Goal: Task Accomplishment & Management: Complete application form

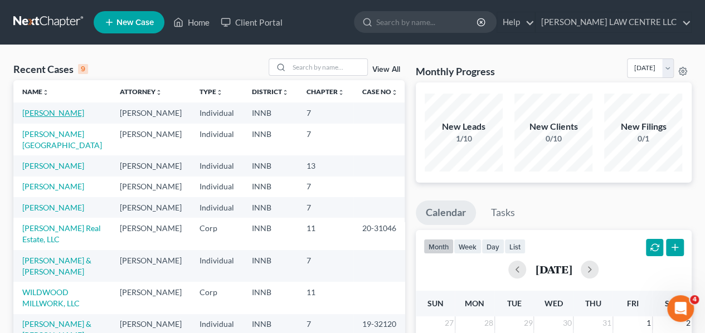
click at [55, 110] on link "[PERSON_NAME]" at bounding box center [53, 112] width 62 height 9
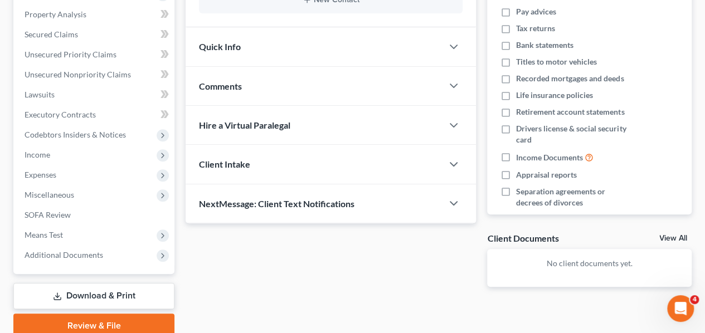
scroll to position [223, 0]
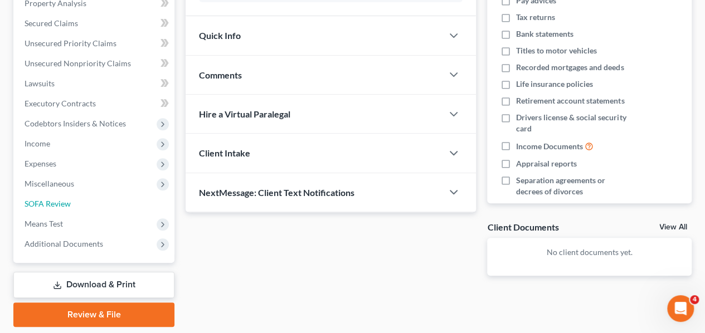
click at [66, 203] on span "SOFA Review" at bounding box center [48, 203] width 46 height 9
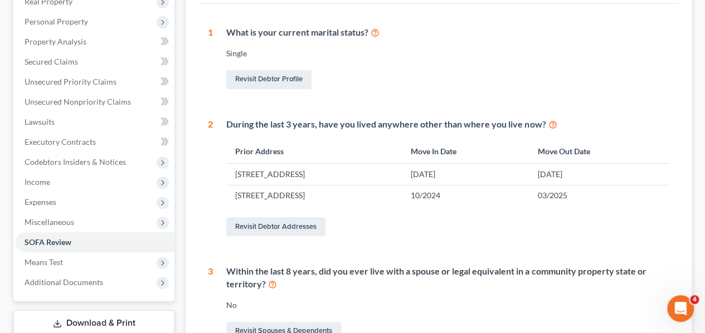
scroll to position [223, 0]
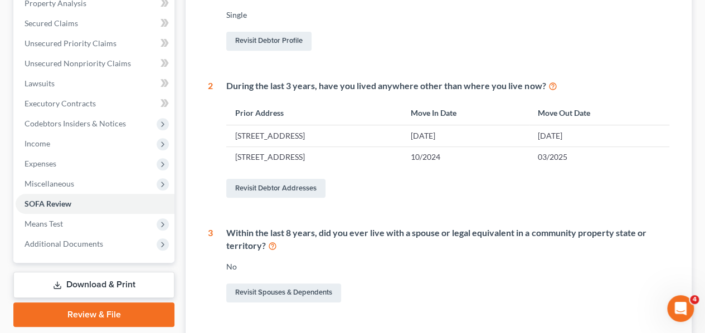
click at [59, 222] on span "Means Test" at bounding box center [44, 223] width 38 height 9
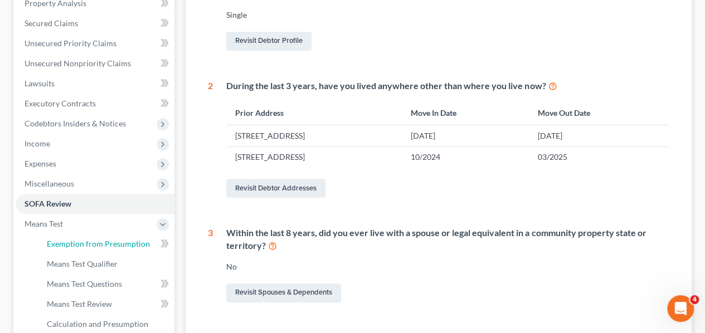
click at [91, 242] on span "Exemption from Presumption" at bounding box center [98, 243] width 103 height 9
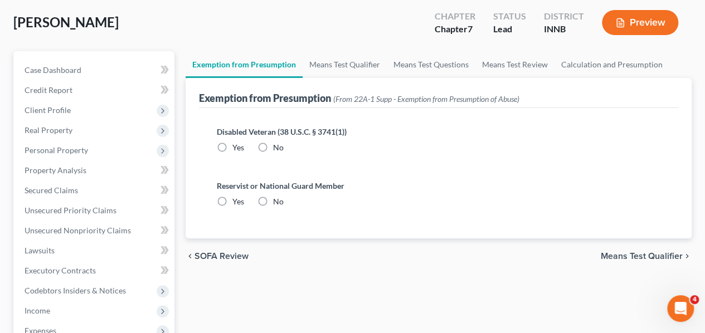
scroll to position [167, 0]
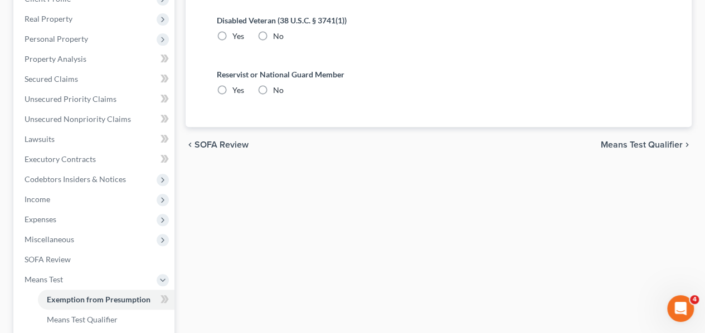
click at [273, 33] on label "No" at bounding box center [278, 36] width 11 height 11
click at [278, 33] on input "No" at bounding box center [281, 34] width 7 height 7
radio input "true"
click at [273, 90] on label "No" at bounding box center [278, 90] width 11 height 11
click at [278, 90] on input "No" at bounding box center [281, 88] width 7 height 7
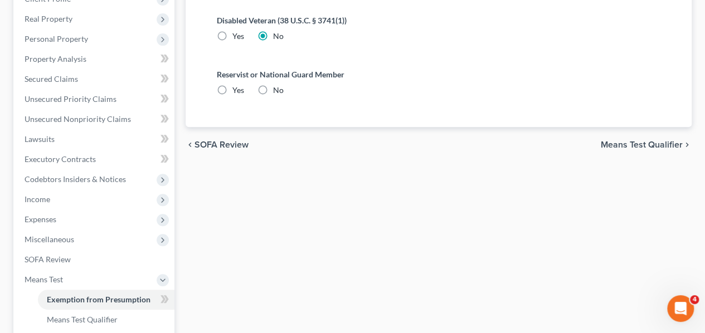
radio input "true"
click at [615, 144] on span "Means Test Qualifier" at bounding box center [642, 144] width 82 height 9
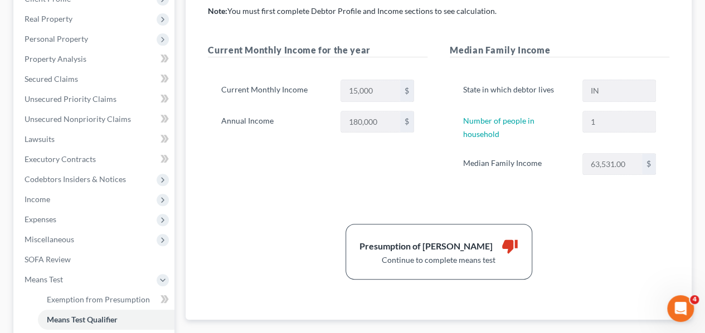
scroll to position [223, 0]
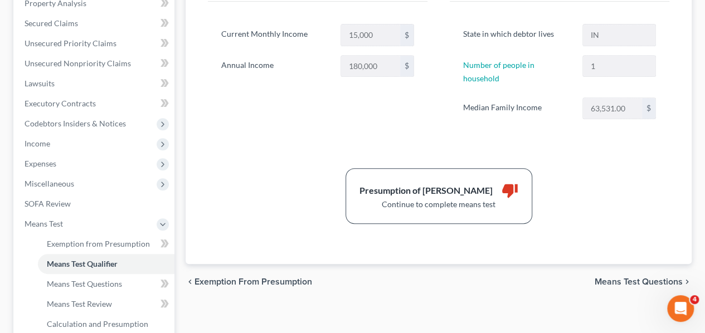
click at [621, 278] on span "Means Test Questions" at bounding box center [639, 282] width 88 height 9
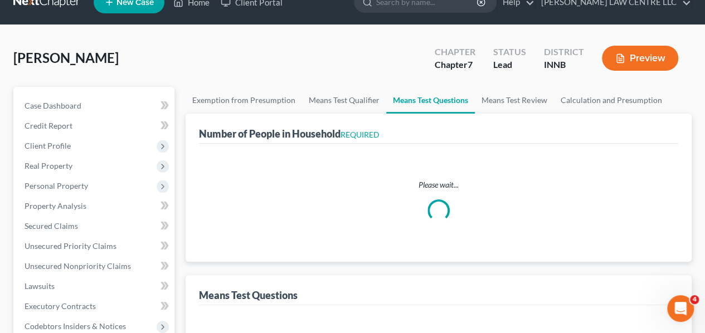
scroll to position [2, 0]
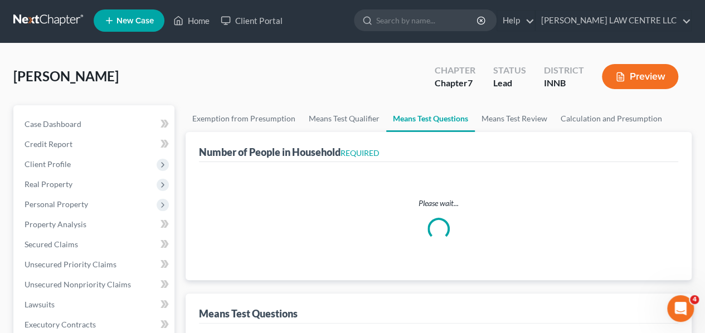
select select "0"
select select "60"
select select "1"
select select "0"
select select "1"
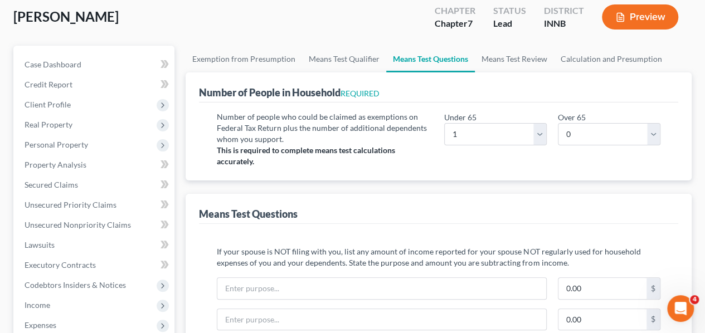
scroll to position [117, 0]
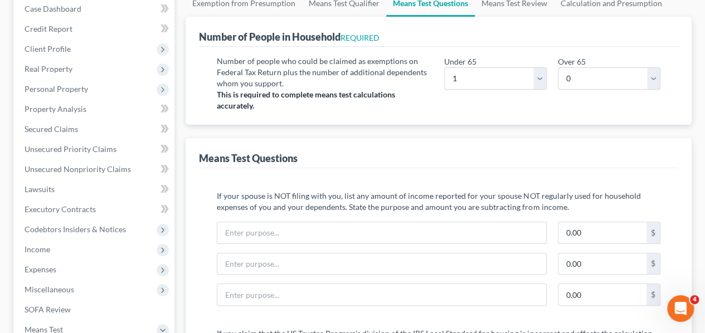
click at [49, 265] on span "Expenses" at bounding box center [41, 269] width 32 height 9
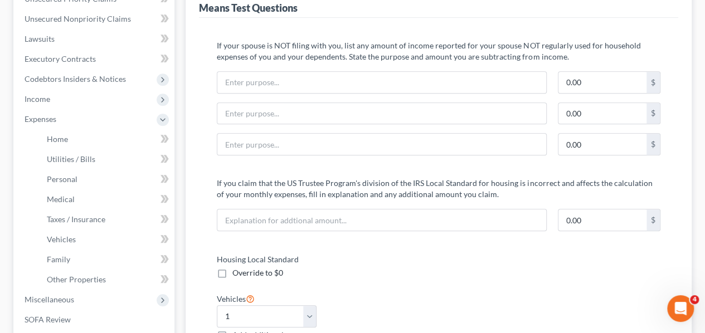
scroll to position [284, 0]
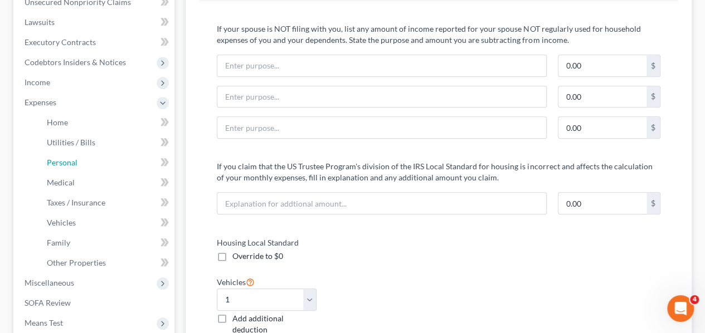
click at [72, 162] on span "Personal" at bounding box center [62, 162] width 31 height 9
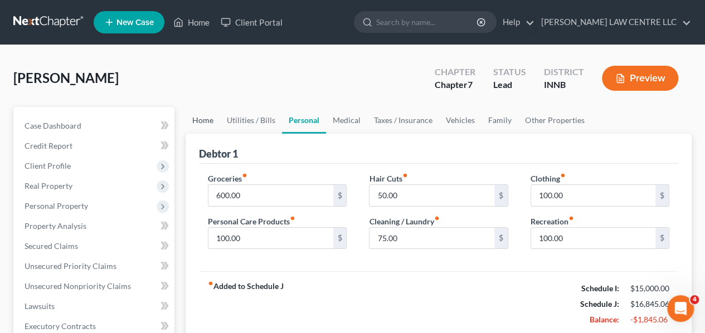
click at [210, 120] on link "Home" at bounding box center [203, 120] width 35 height 27
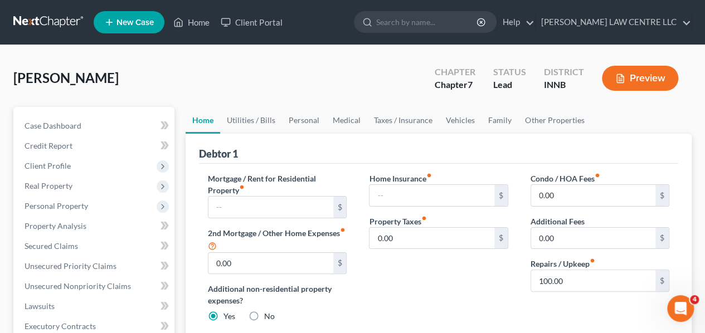
scroll to position [56, 0]
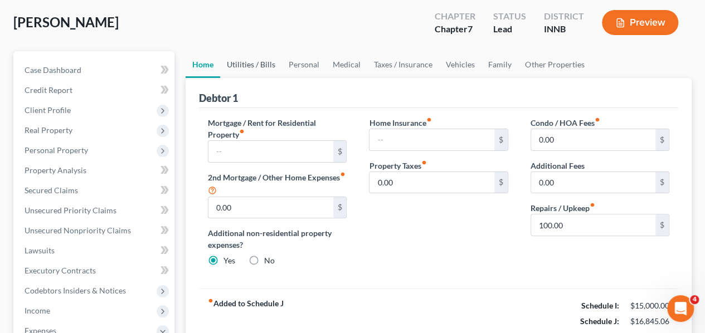
click at [241, 61] on link "Utilities / Bills" at bounding box center [251, 64] width 62 height 27
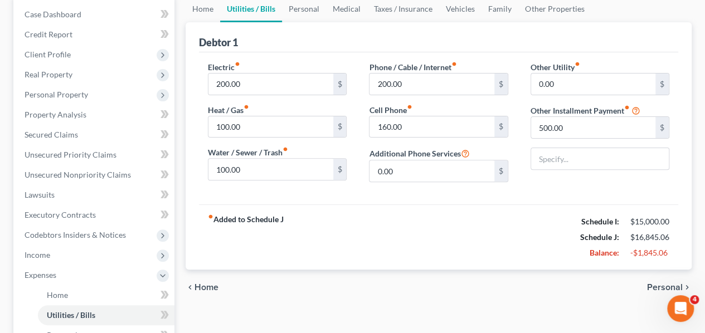
scroll to position [56, 0]
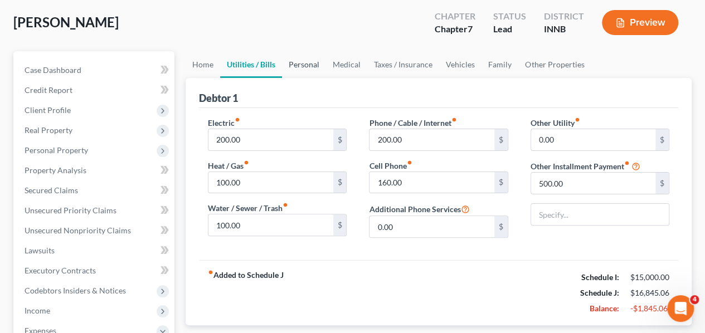
click at [302, 67] on link "Personal" at bounding box center [304, 64] width 44 height 27
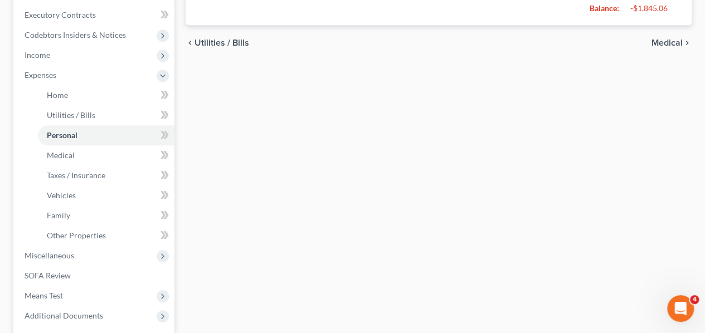
scroll to position [334, 0]
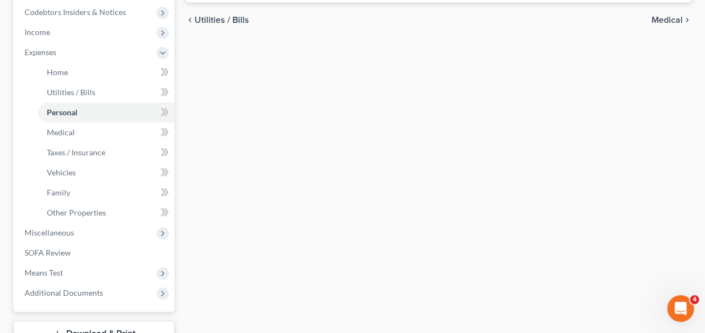
click at [75, 233] on span "Miscellaneous" at bounding box center [95, 233] width 159 height 20
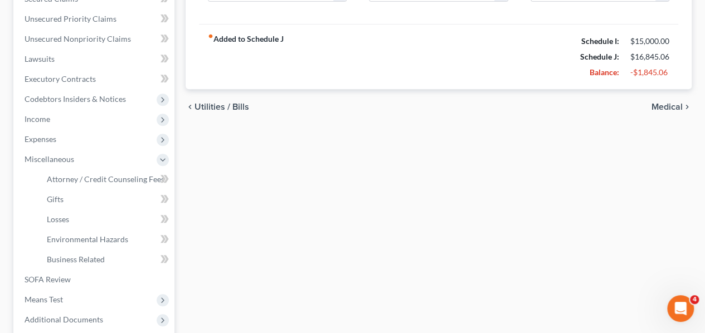
scroll to position [246, 0]
click at [86, 261] on span "Business Related" at bounding box center [76, 260] width 58 height 9
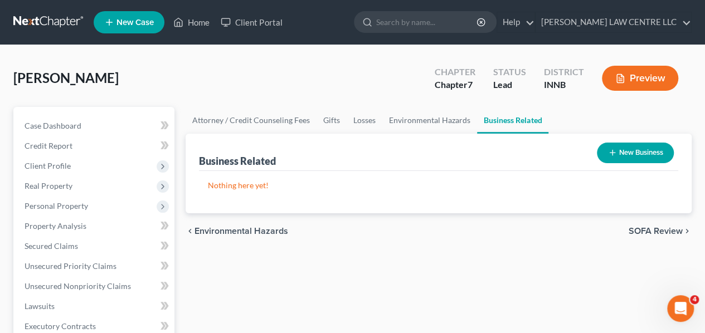
click at [640, 150] on button "New Business" at bounding box center [635, 153] width 77 height 21
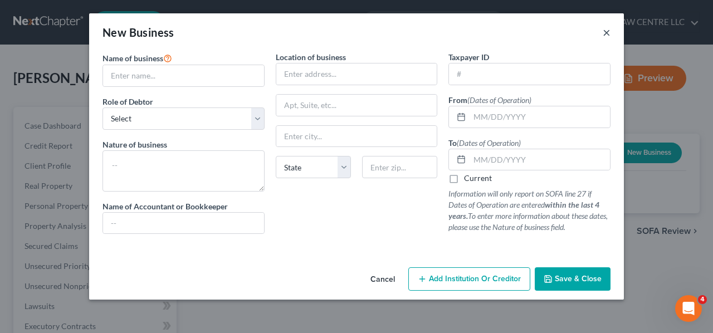
click at [603, 32] on button "×" at bounding box center [607, 32] width 8 height 13
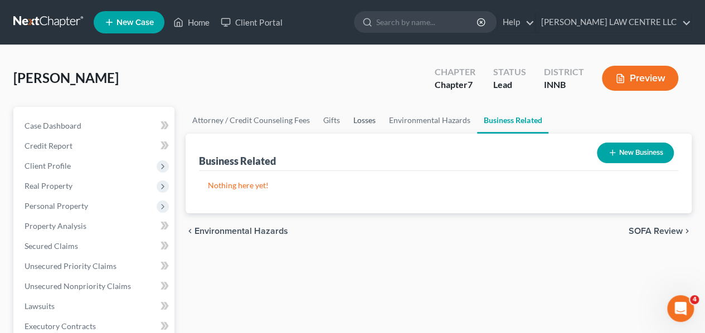
click at [361, 120] on link "Losses" at bounding box center [365, 120] width 36 height 27
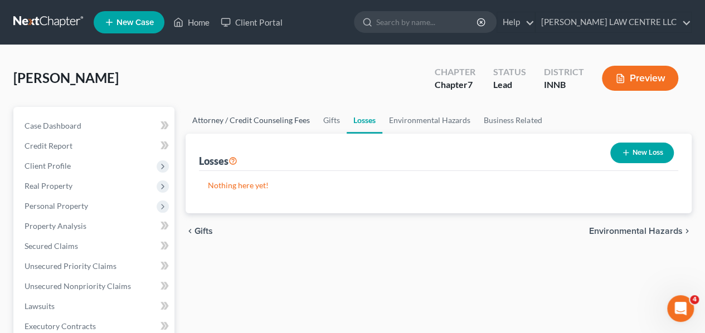
click at [254, 119] on link "Attorney / Credit Counseling Fees" at bounding box center [251, 120] width 131 height 27
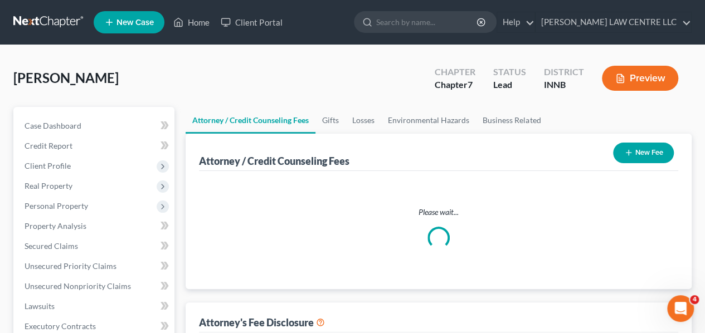
select select "0"
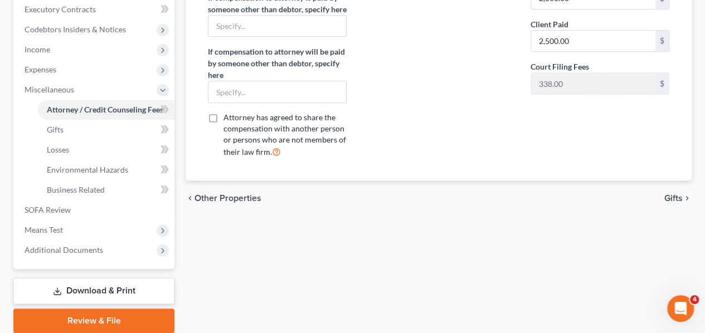
scroll to position [358, 0]
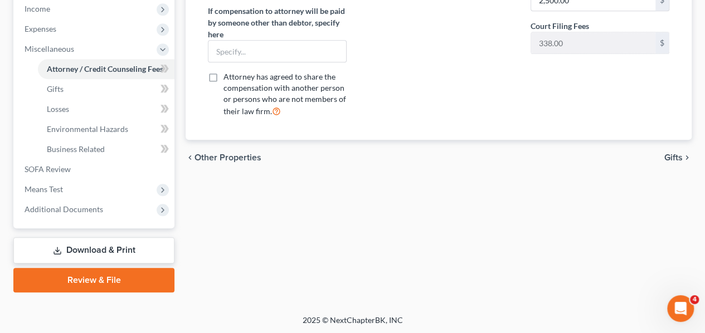
click at [73, 207] on span "Additional Documents" at bounding box center [64, 209] width 79 height 9
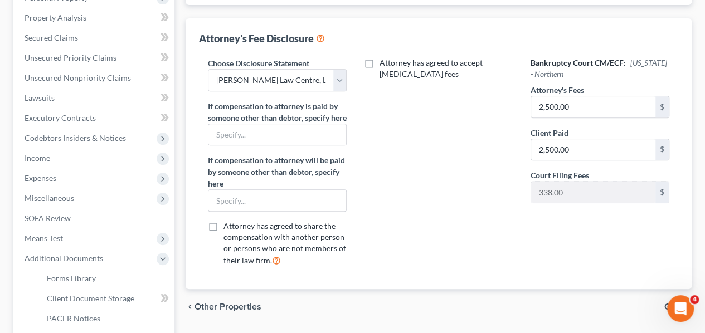
scroll to position [191, 0]
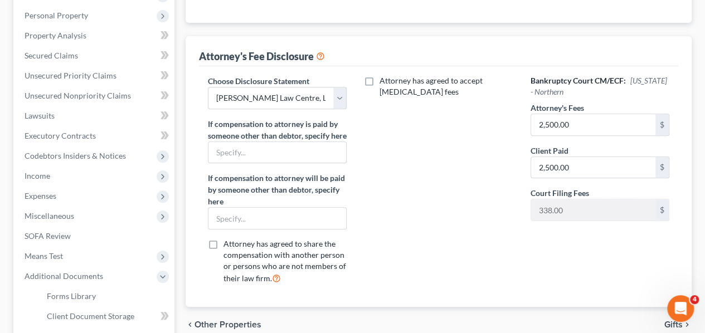
click at [91, 194] on span "Expenses" at bounding box center [95, 196] width 159 height 20
click at [81, 232] on span "Utilities / Bills" at bounding box center [71, 235] width 48 height 9
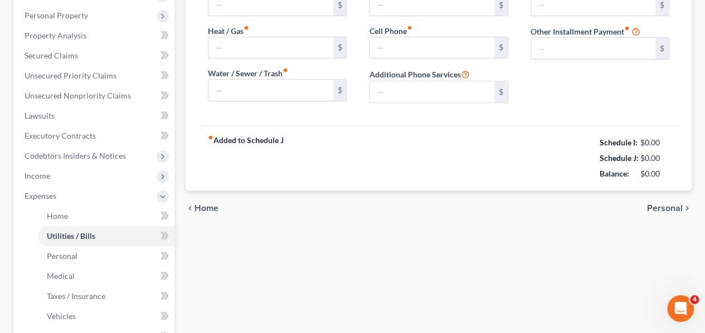
type input "200.00"
type input "100.00"
type input "200.00"
type input "160.00"
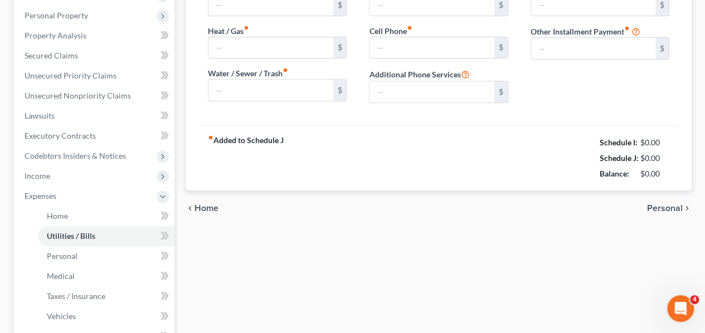
type input "0.00"
type input "500.00"
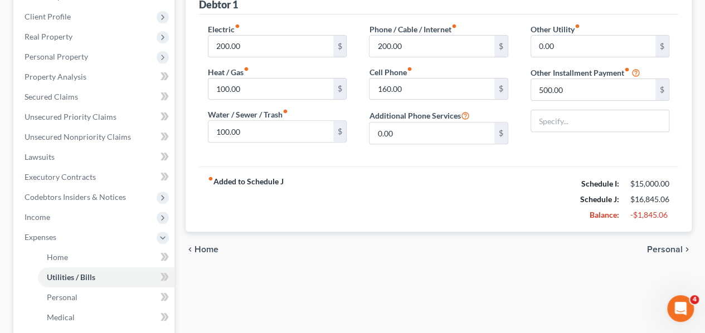
scroll to position [167, 0]
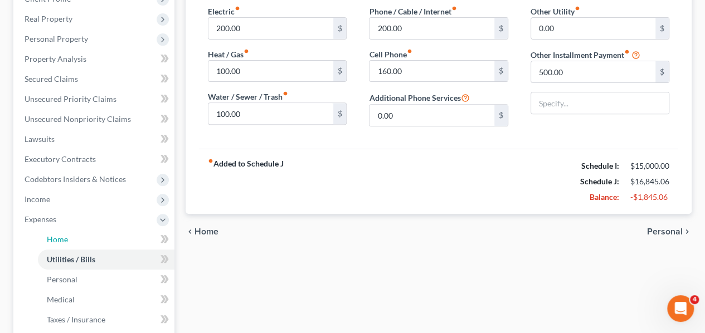
click at [74, 237] on link "Home" at bounding box center [106, 240] width 137 height 20
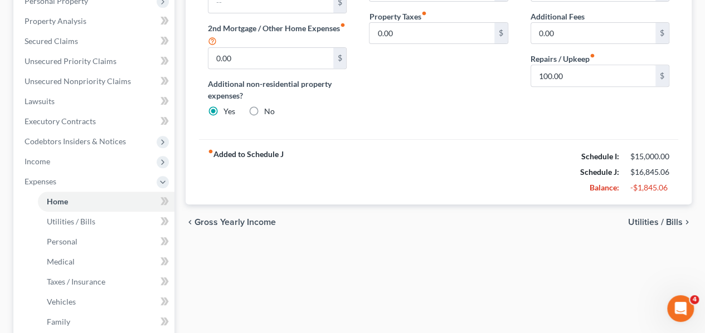
scroll to position [223, 0]
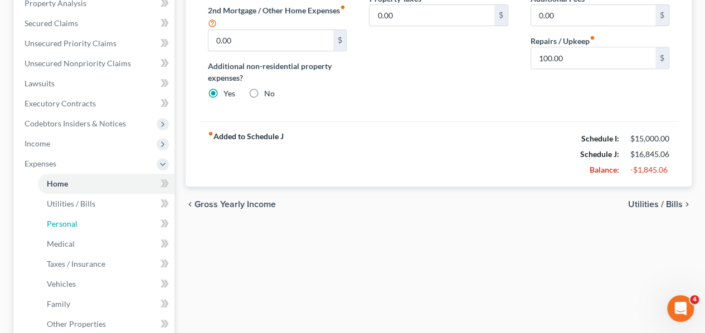
click at [71, 223] on span "Personal" at bounding box center [62, 223] width 31 height 9
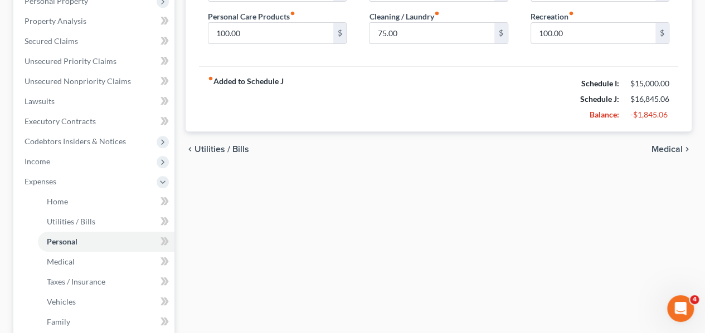
scroll to position [223, 0]
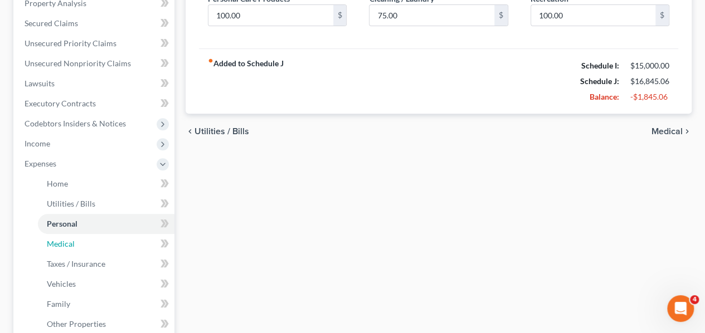
click at [84, 245] on link "Medical" at bounding box center [106, 244] width 137 height 20
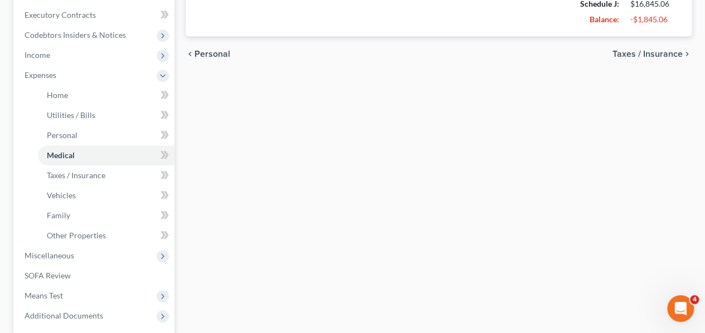
scroll to position [334, 0]
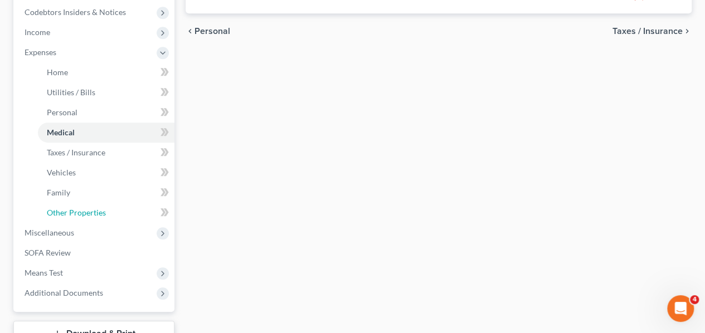
click at [104, 216] on span "Other Properties" at bounding box center [76, 212] width 59 height 9
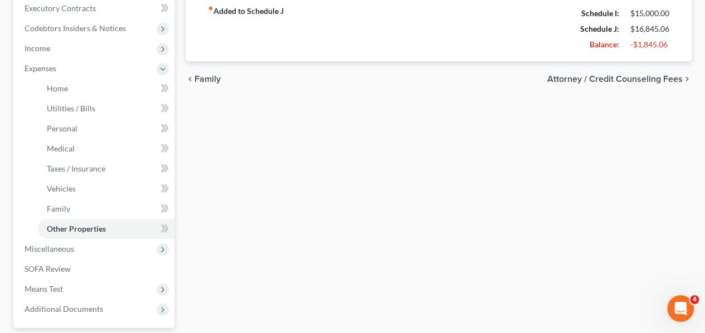
scroll to position [334, 0]
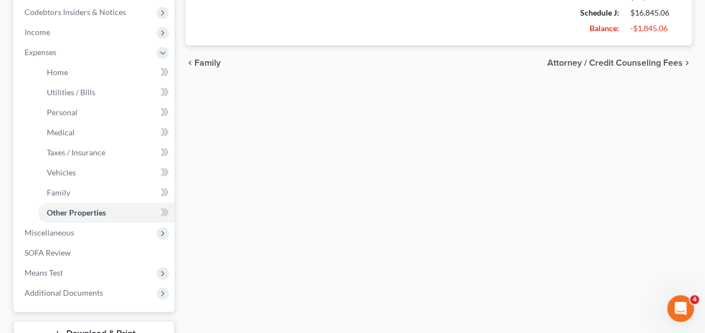
click at [150, 292] on span "Additional Documents" at bounding box center [95, 293] width 159 height 20
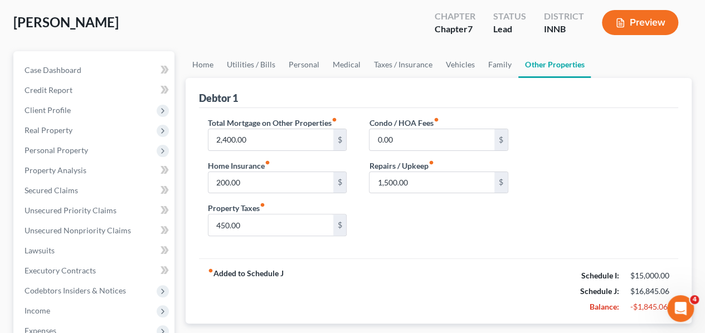
scroll to position [111, 0]
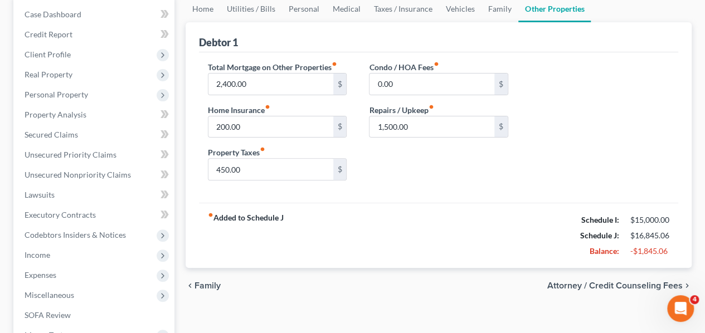
click at [67, 259] on span "Income" at bounding box center [95, 255] width 159 height 20
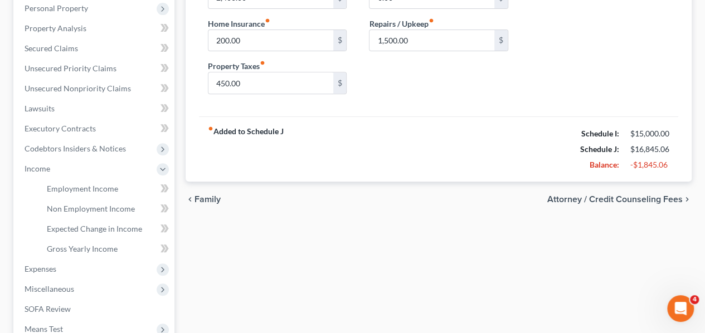
scroll to position [223, 0]
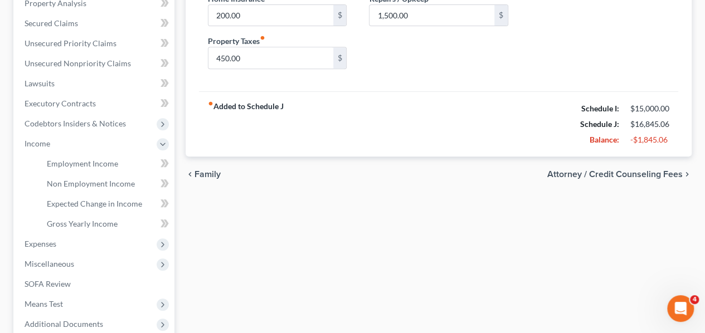
click at [103, 246] on span "Expenses" at bounding box center [95, 244] width 159 height 20
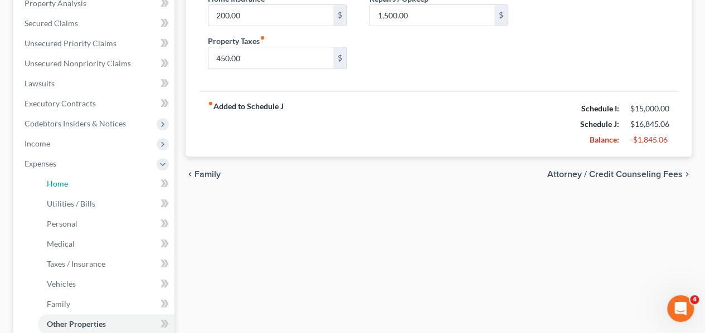
click at [109, 182] on link "Home" at bounding box center [106, 184] width 137 height 20
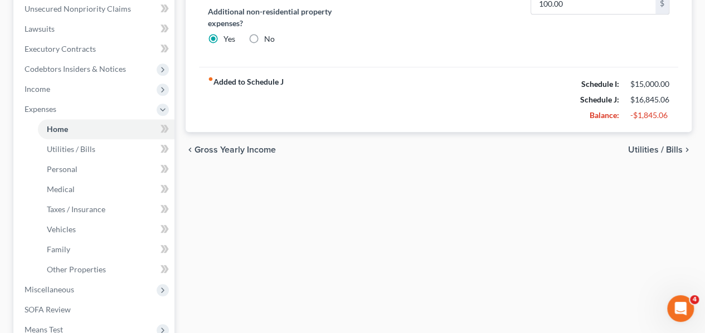
scroll to position [279, 0]
click at [64, 167] on span "Personal" at bounding box center [62, 167] width 31 height 9
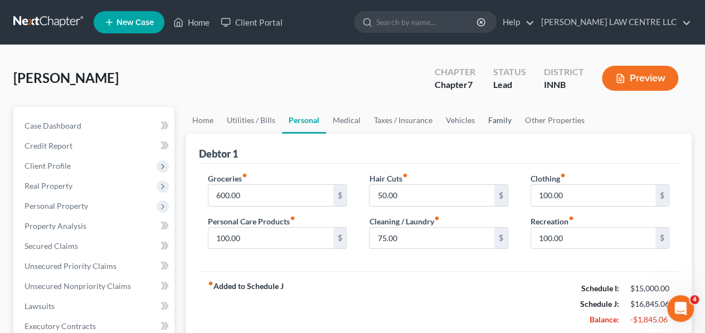
click at [489, 120] on link "Family" at bounding box center [499, 120] width 37 height 27
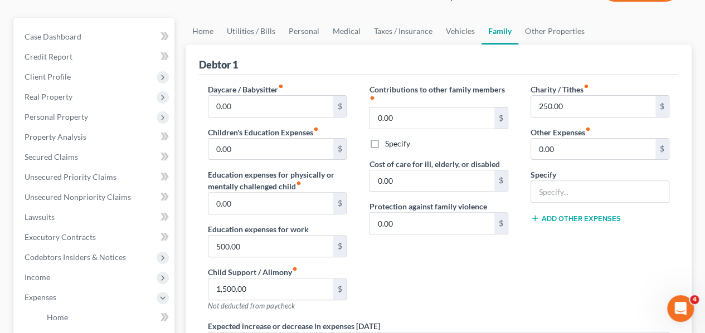
scroll to position [111, 0]
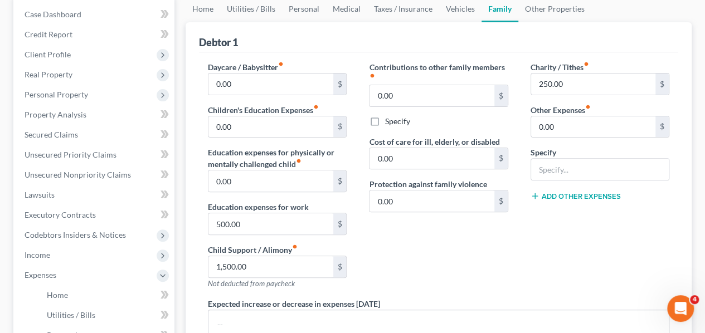
click at [570, 196] on button "Add Other Expenses" at bounding box center [575, 196] width 90 height 9
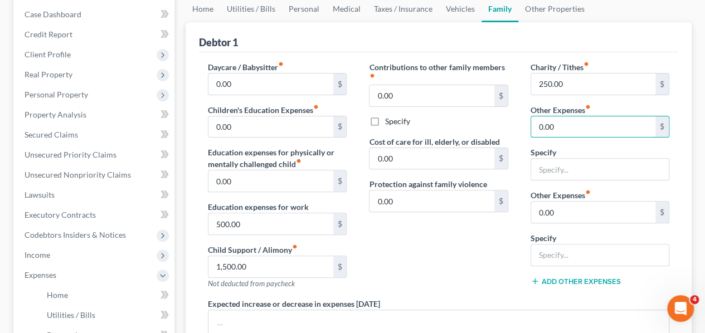
click at [569, 125] on input "0.00" at bounding box center [593, 126] width 124 height 21
type input "6,193"
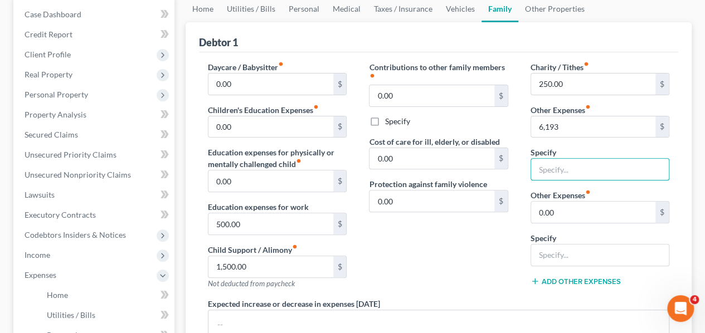
click at [575, 170] on input "text" at bounding box center [600, 169] width 138 height 21
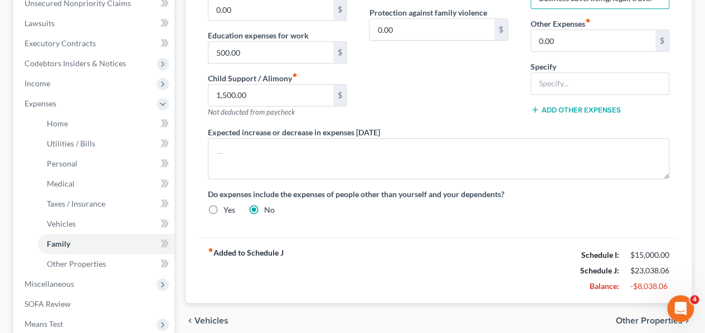
scroll to position [334, 0]
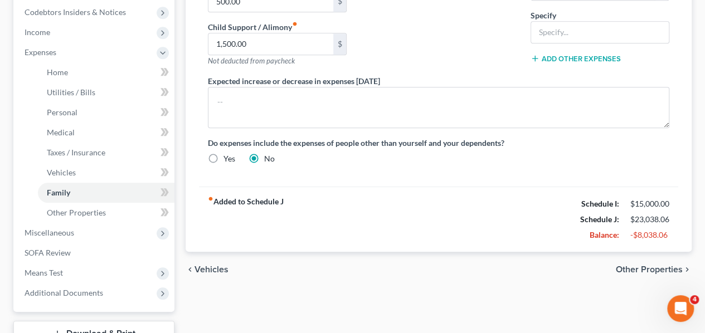
type input "Business advertising, legal, travel"
click at [641, 265] on span "Other Properties" at bounding box center [649, 269] width 67 height 9
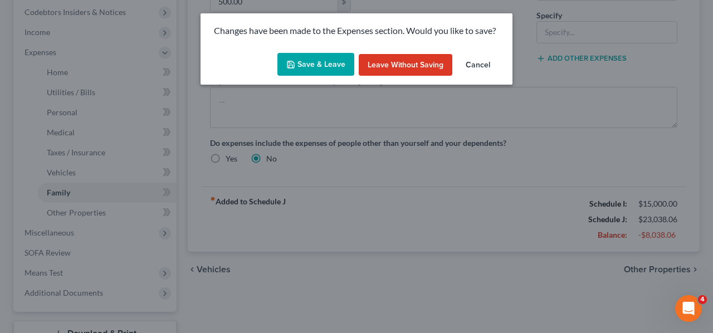
click at [326, 63] on button "Save & Leave" at bounding box center [316, 64] width 77 height 23
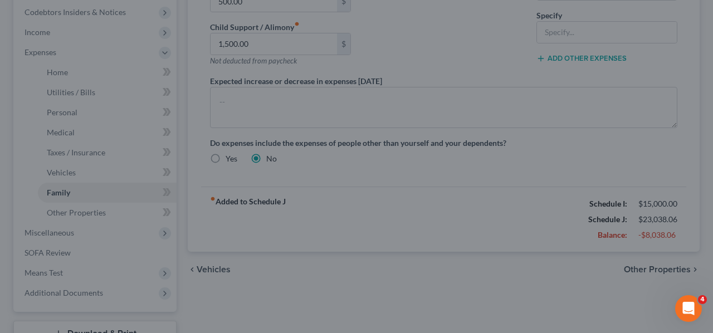
type input "6,193.00"
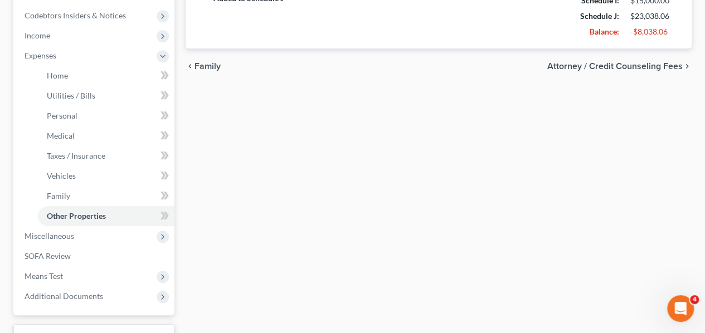
scroll to position [334, 0]
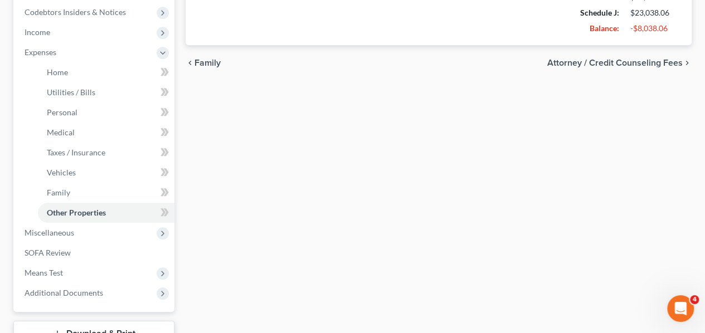
click at [71, 274] on span "Means Test" at bounding box center [95, 273] width 159 height 20
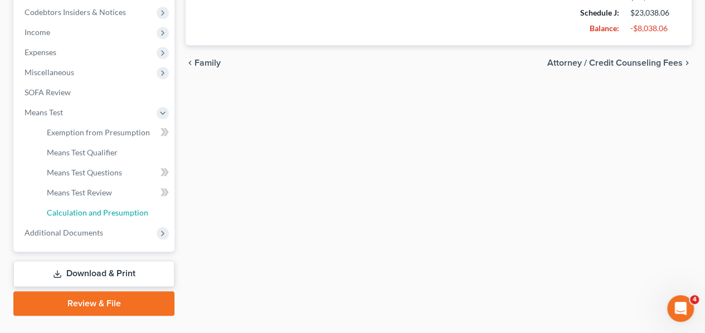
click at [105, 215] on span "Calculation and Presumption" at bounding box center [97, 212] width 101 height 9
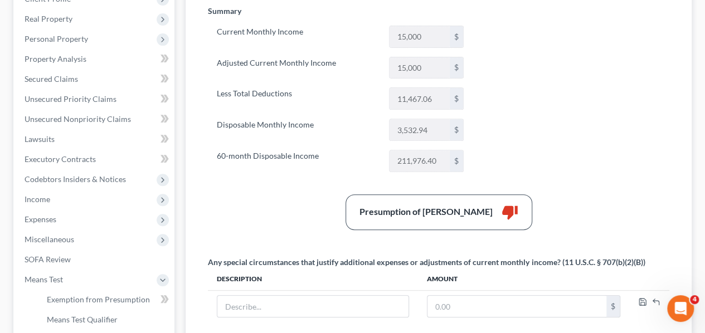
scroll to position [111, 0]
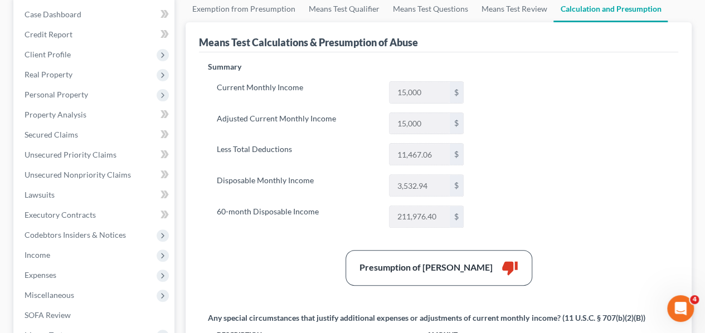
click at [68, 73] on span "Real Property" at bounding box center [49, 74] width 48 height 9
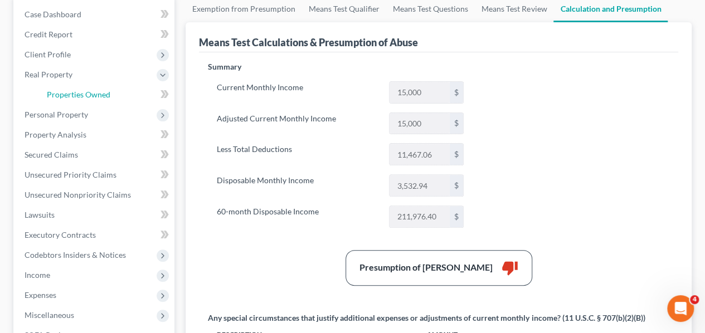
click at [106, 97] on span "Properties Owned" at bounding box center [79, 94] width 64 height 9
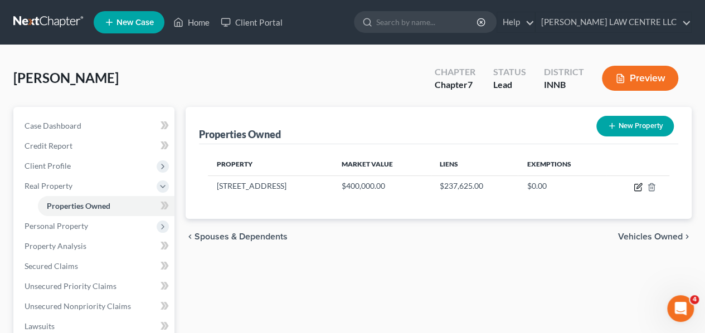
click at [635, 185] on icon "button" at bounding box center [638, 187] width 9 height 9
select select "18"
select select "104"
select select "3"
select select "0"
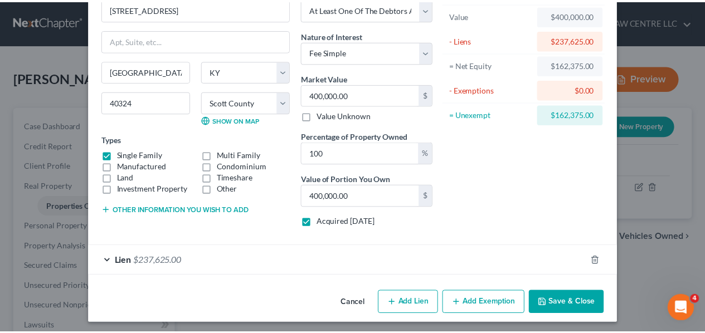
scroll to position [66, 0]
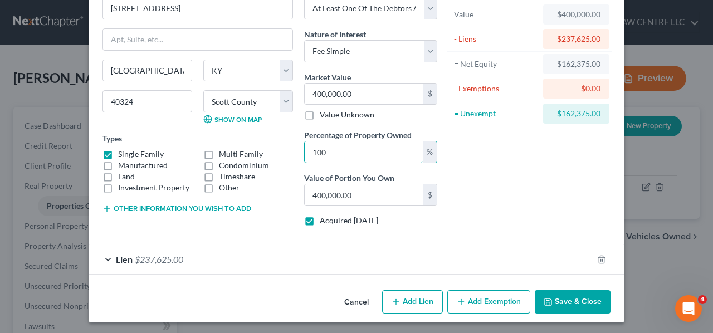
drag, startPoint x: 327, startPoint y: 149, endPoint x: 266, endPoint y: 154, distance: 60.9
click at [266, 154] on div "Address * [GEOGRAPHIC_DATA] [GEOGRAPHIC_DATA] [US_STATE][GEOGRAPHIC_DATA] [GEOG…" at bounding box center [270, 111] width 346 height 250
type input "5"
type input "20,000.00"
type input "50"
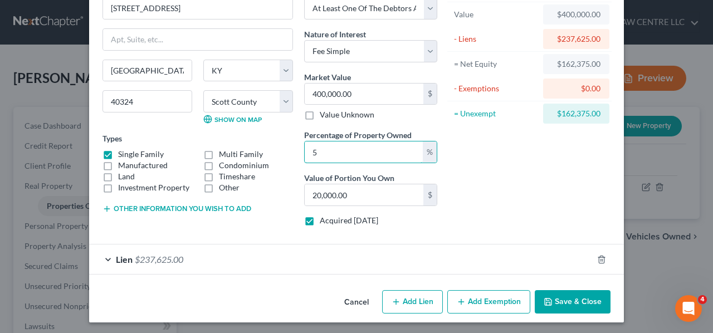
type input "200,000.00"
type input "50"
click at [554, 296] on button "Save & Close" at bounding box center [573, 301] width 76 height 23
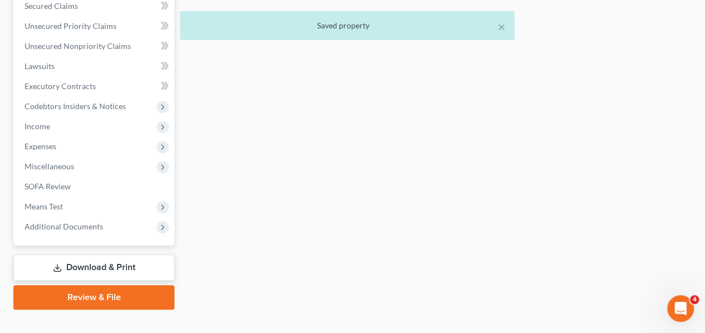
scroll to position [278, 0]
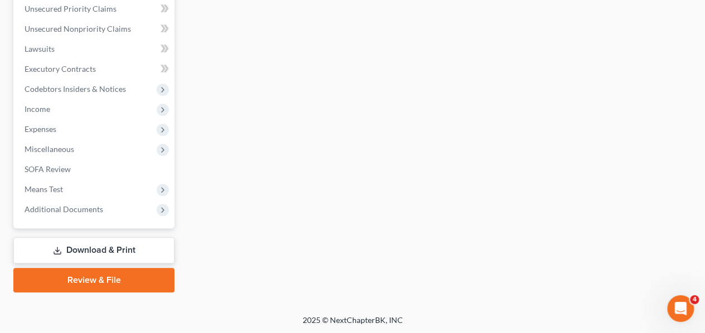
click at [55, 187] on span "Means Test" at bounding box center [44, 188] width 38 height 9
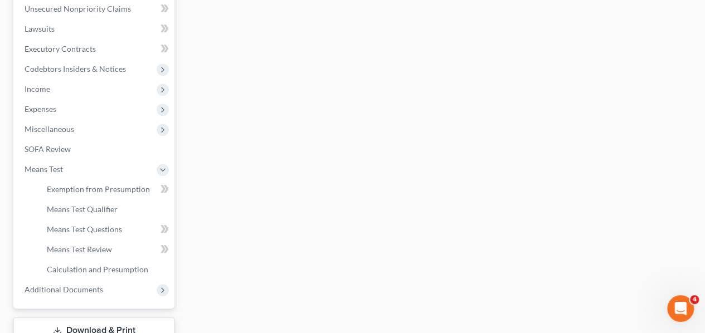
scroll to position [257, 0]
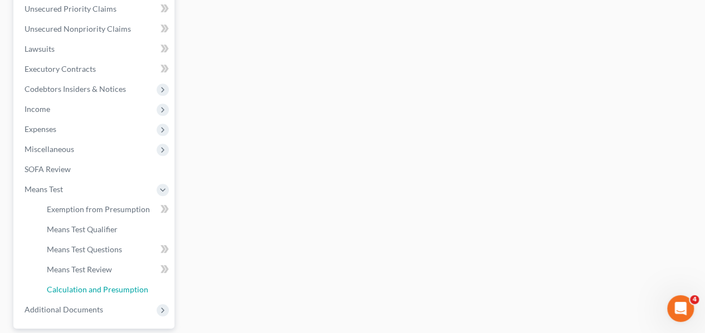
click at [95, 290] on span "Calculation and Presumption" at bounding box center [97, 289] width 101 height 9
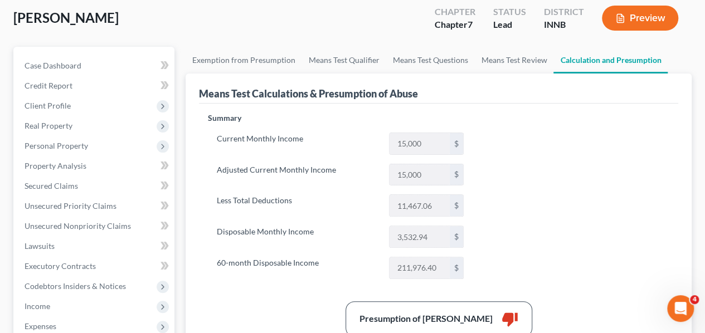
scroll to position [56, 0]
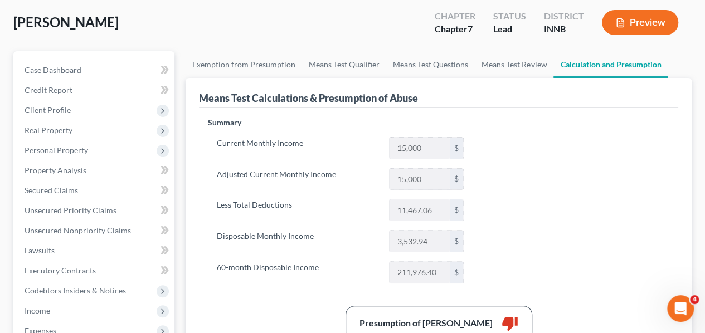
click at [61, 124] on span "Real Property" at bounding box center [95, 130] width 159 height 20
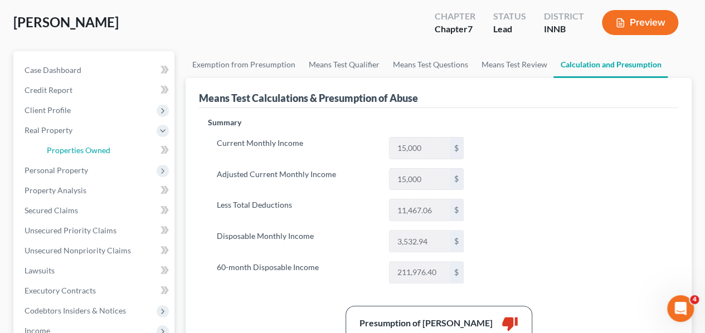
click at [97, 153] on span "Properties Owned" at bounding box center [79, 149] width 64 height 9
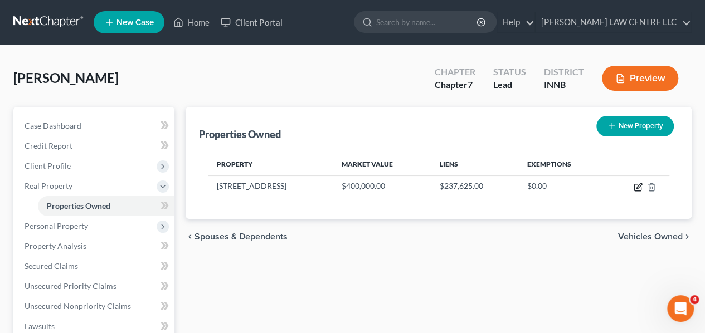
click at [635, 184] on icon "button" at bounding box center [637, 187] width 7 height 7
select select "18"
select select "104"
select select "3"
select select "0"
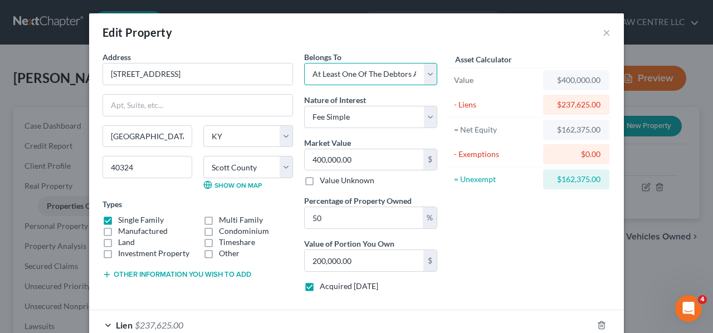
click at [430, 71] on select "Select Debtor 1 Only Debtor 2 Only Debtor 1 And Debtor 2 Only At Least One Of T…" at bounding box center [370, 74] width 133 height 22
click at [427, 74] on select "Select Debtor 1 Only Debtor 2 Only Debtor 1 And Debtor 2 Only At Least One Of T…" at bounding box center [370, 74] width 133 height 22
click at [320, 180] on label "Value Unknown" at bounding box center [347, 180] width 55 height 11
click at [324, 180] on input "Value Unknown" at bounding box center [327, 178] width 7 height 7
checkbox input "true"
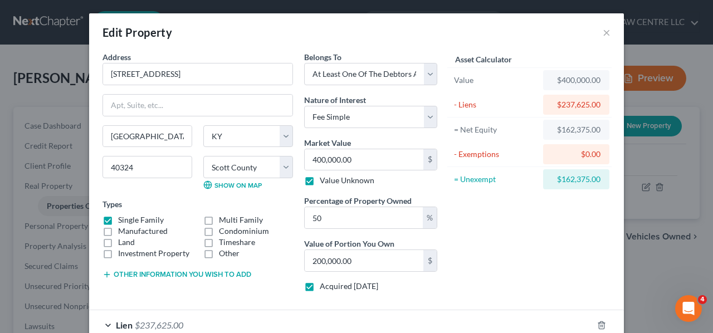
type input "0.00"
type input "100"
type input "0.00"
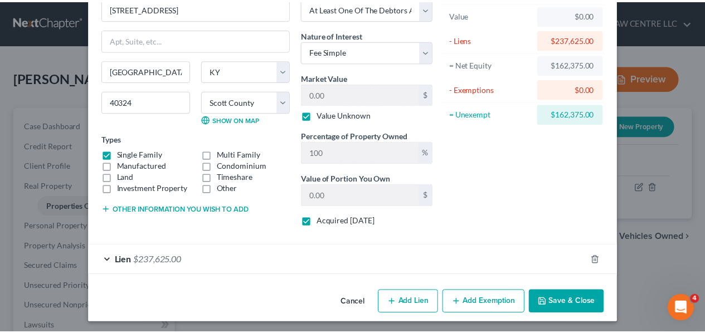
scroll to position [66, 0]
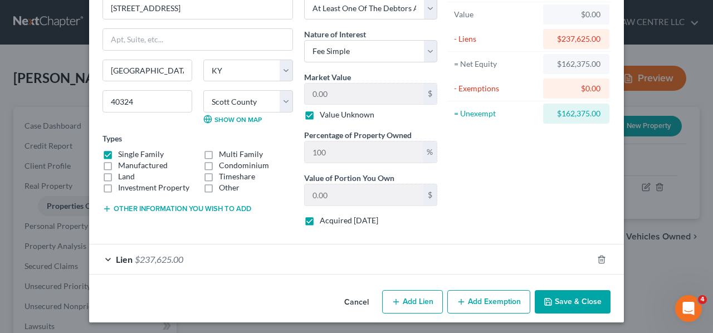
click at [559, 299] on button "Save & Close" at bounding box center [573, 301] width 76 height 23
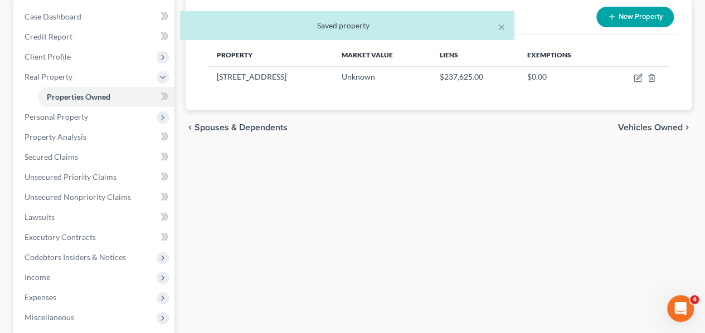
scroll to position [278, 0]
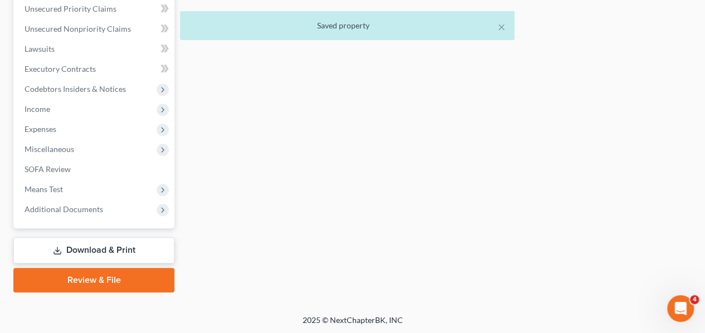
click at [67, 190] on span "Means Test" at bounding box center [95, 189] width 159 height 20
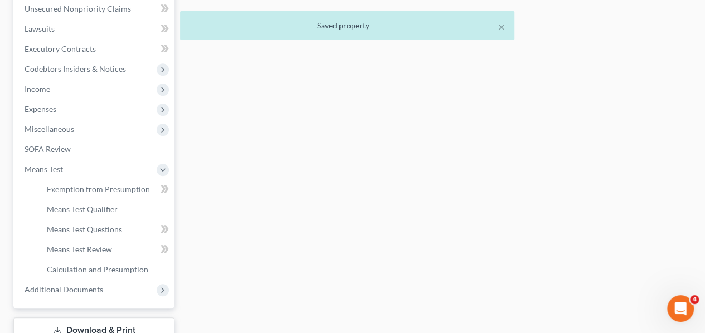
scroll to position [257, 0]
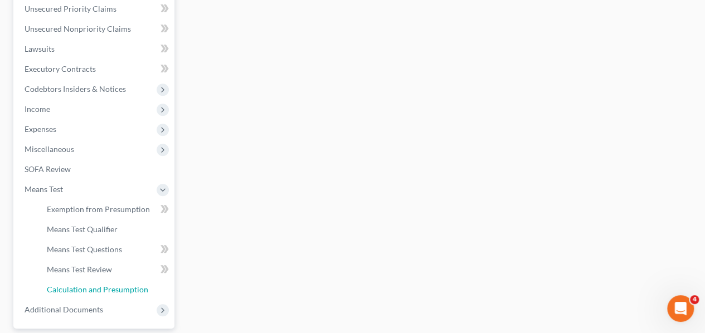
click at [118, 287] on span "Calculation and Presumption" at bounding box center [97, 289] width 101 height 9
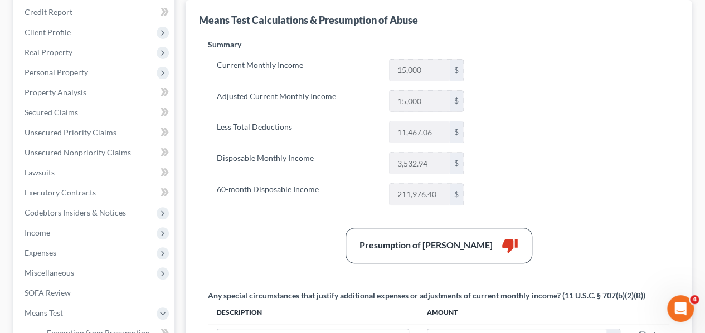
scroll to position [111, 0]
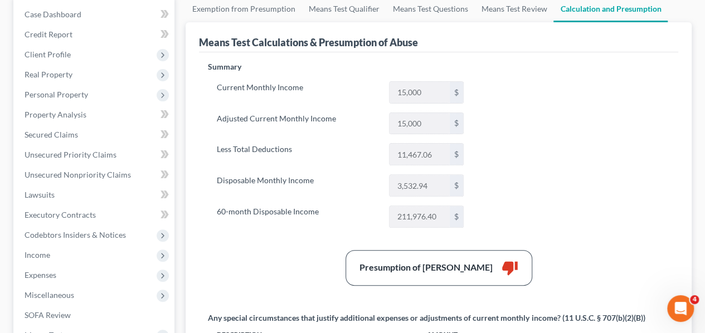
click at [84, 96] on span "Personal Property" at bounding box center [57, 94] width 64 height 9
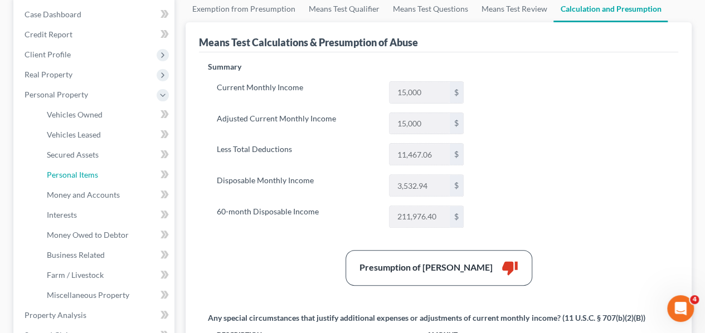
click at [90, 171] on span "Personal Items" at bounding box center [72, 174] width 51 height 9
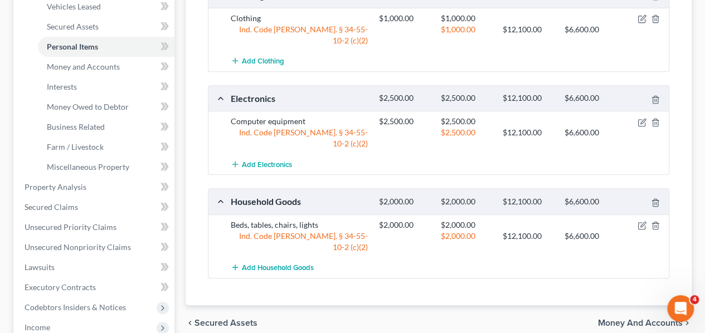
scroll to position [223, 0]
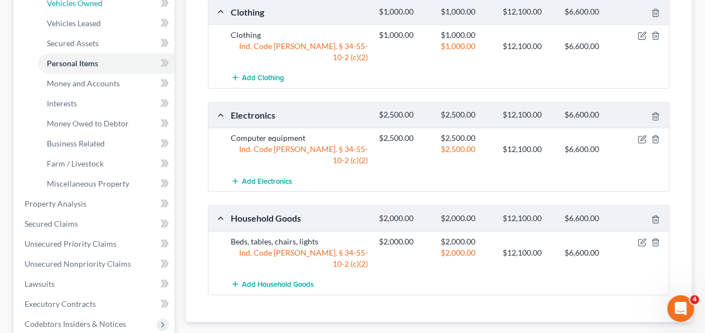
click at [88, 7] on span "Vehicles Owned" at bounding box center [75, 2] width 56 height 9
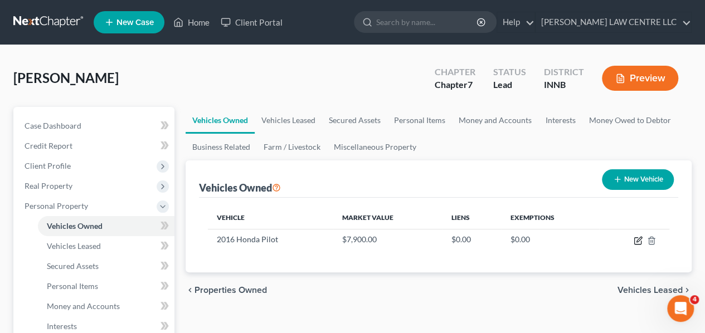
click at [636, 238] on icon "button" at bounding box center [638, 240] width 9 height 9
select select "0"
select select "10"
select select "2"
select select "0"
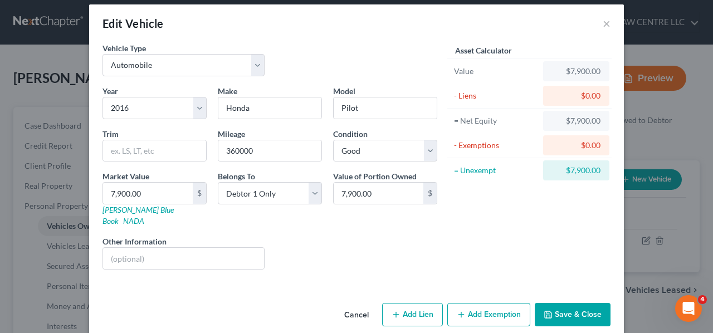
scroll to position [11, 0]
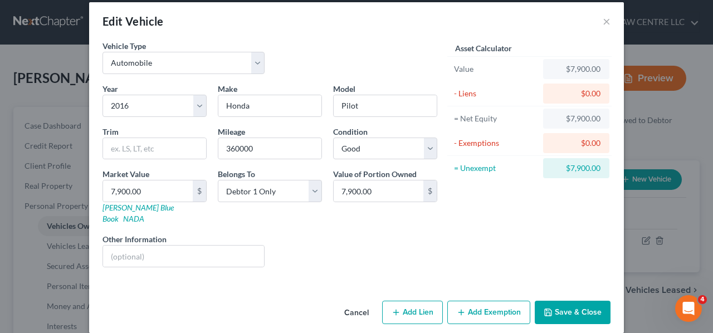
click at [471, 301] on button "Add Exemption" at bounding box center [488, 312] width 83 height 23
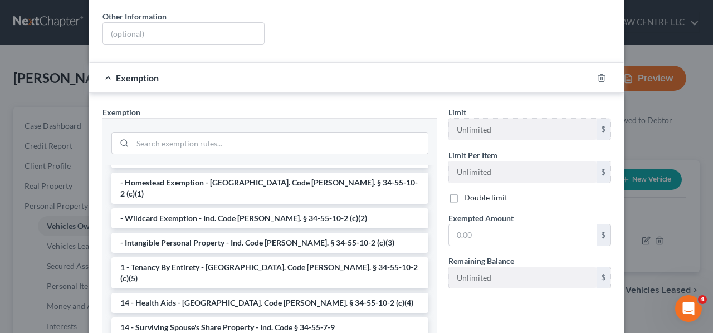
scroll to position [0, 0]
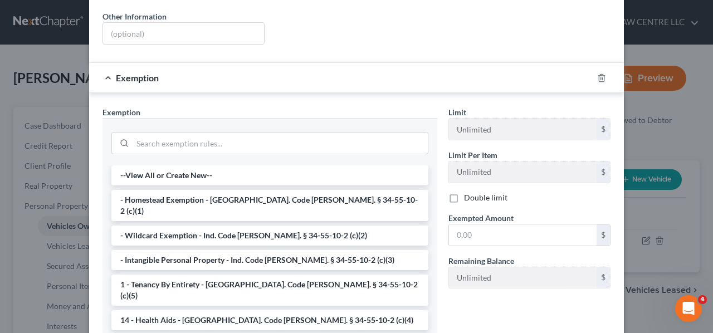
click at [173, 226] on li "- Wildcard Exemption - Ind. Code [PERSON_NAME]. § 34-55-10-2 (c)(2)" at bounding box center [269, 236] width 317 height 20
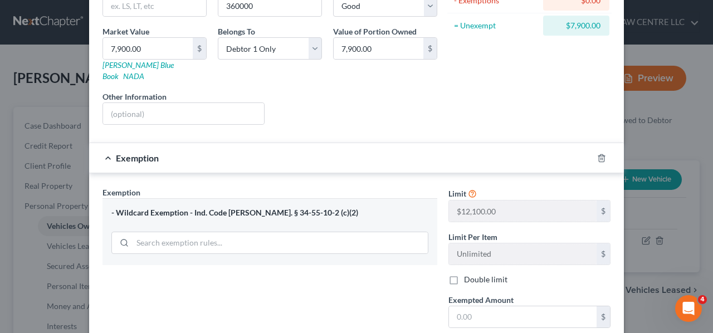
scroll to position [178, 0]
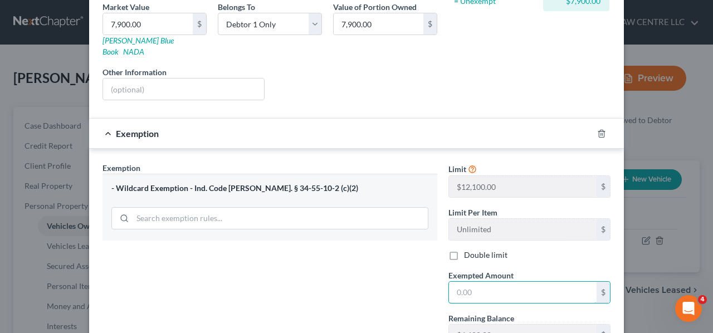
click at [480, 282] on input "text" at bounding box center [523, 292] width 148 height 21
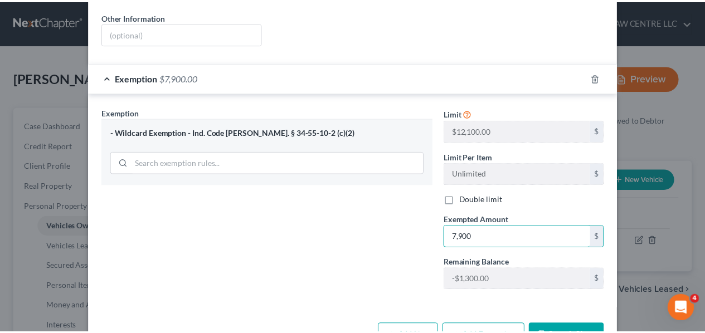
scroll to position [256, 0]
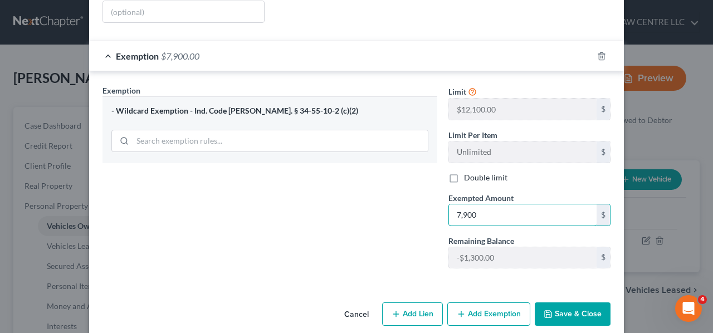
type input "7,900"
click at [567, 303] on button "Save & Close" at bounding box center [573, 314] width 76 height 23
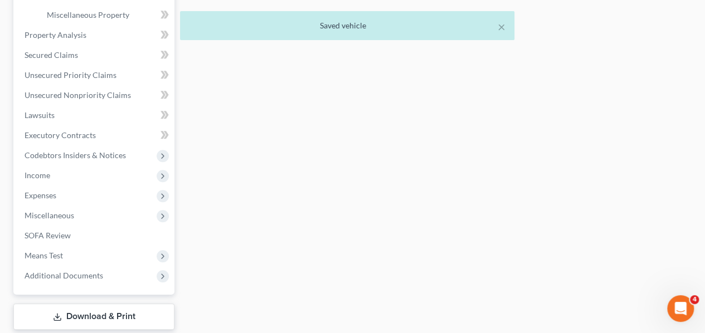
scroll to position [458, 0]
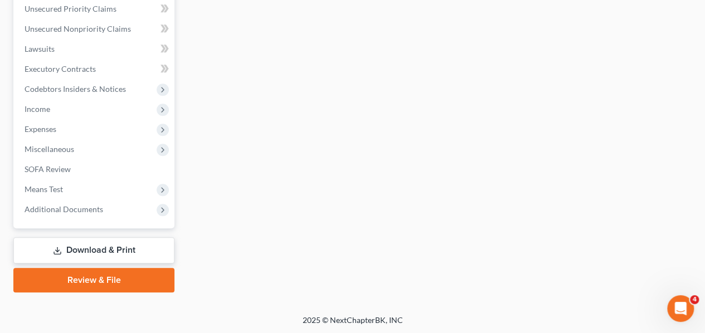
click at [57, 189] on span "Means Test" at bounding box center [44, 188] width 38 height 9
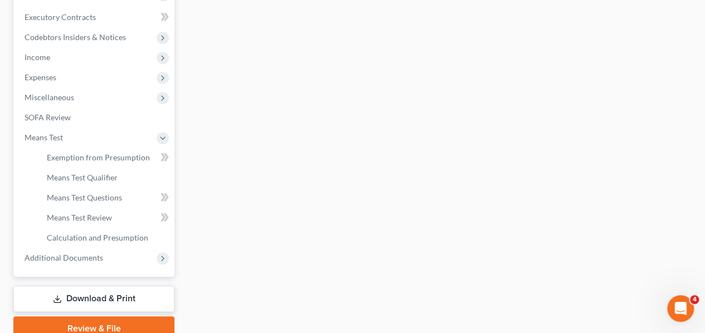
scroll to position [257, 0]
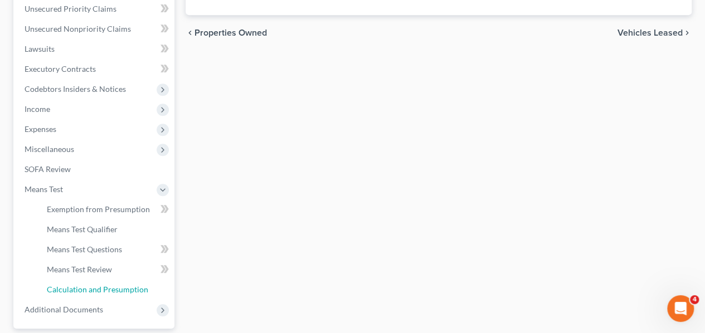
click at [93, 288] on span "Calculation and Presumption" at bounding box center [97, 289] width 101 height 9
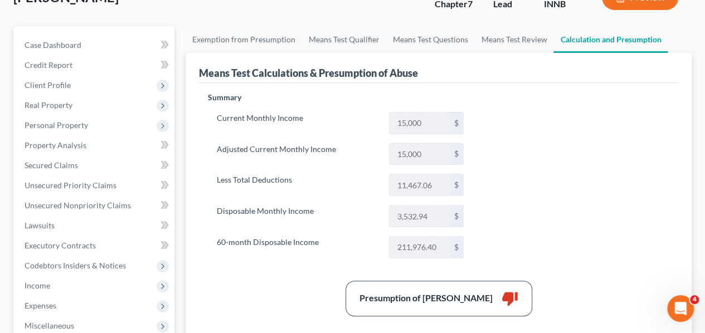
scroll to position [56, 0]
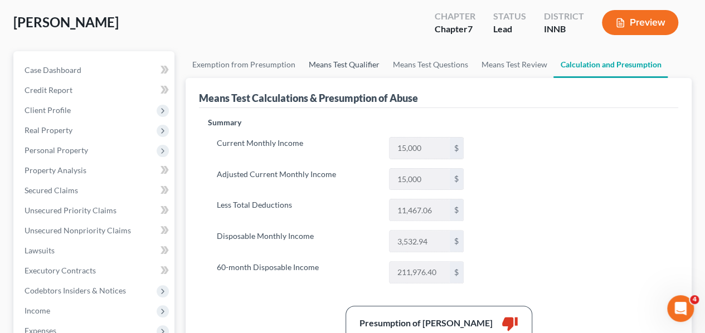
click at [337, 64] on link "Means Test Qualifier" at bounding box center [344, 64] width 84 height 27
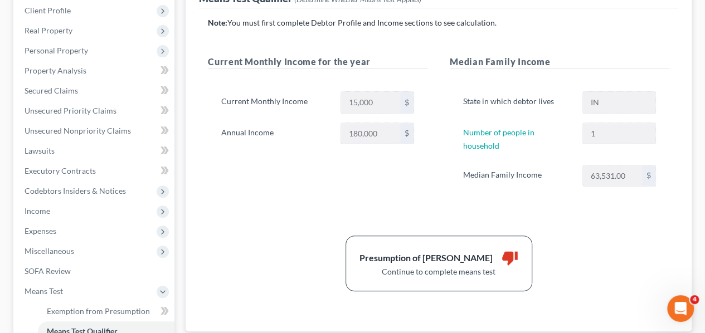
scroll to position [223, 0]
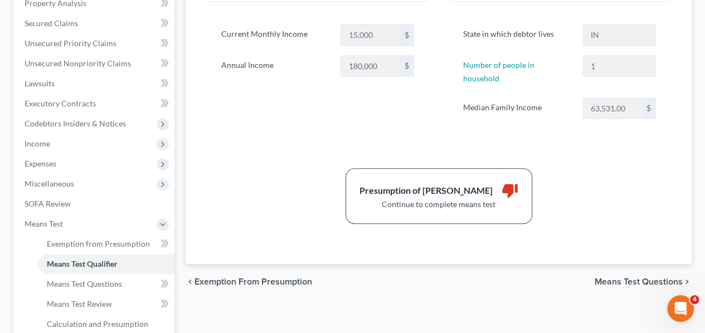
click at [639, 278] on span "Means Test Questions" at bounding box center [639, 282] width 88 height 9
select select "1"
select select "0"
select select "1"
select select "0"
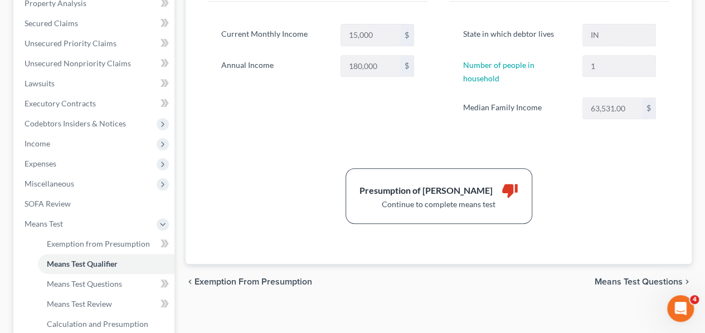
select select "60"
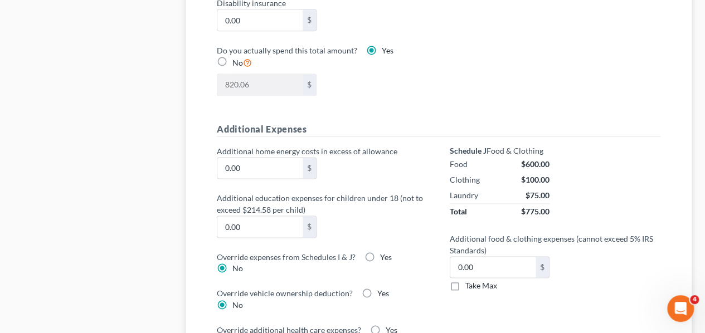
scroll to position [780, 0]
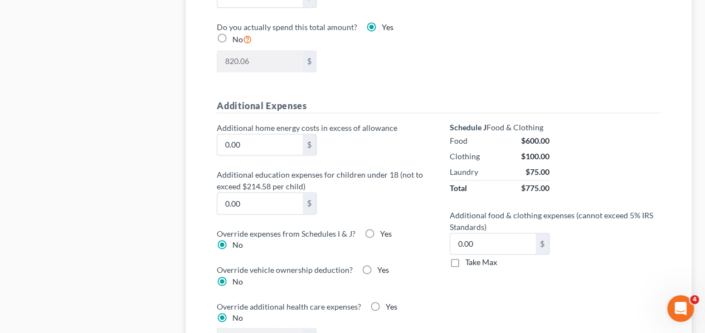
click at [465, 259] on label "Take Max" at bounding box center [481, 262] width 32 height 11
click at [470, 259] on input "Take Max" at bounding box center [473, 260] width 7 height 7
checkbox input "true"
type input "30.00"
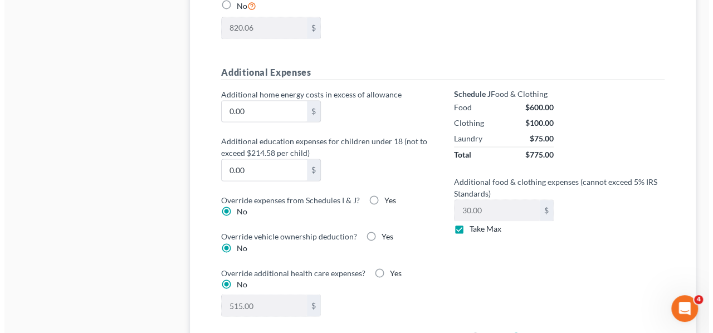
scroll to position [836, 0]
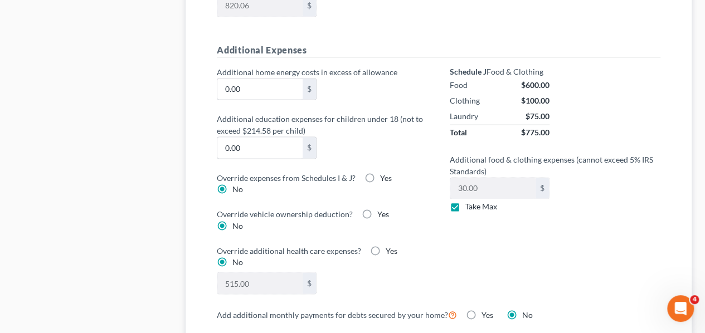
click at [380, 173] on label "Yes" at bounding box center [386, 178] width 12 height 11
click at [384, 173] on input "Yes" at bounding box center [387, 176] width 7 height 7
radio input "true"
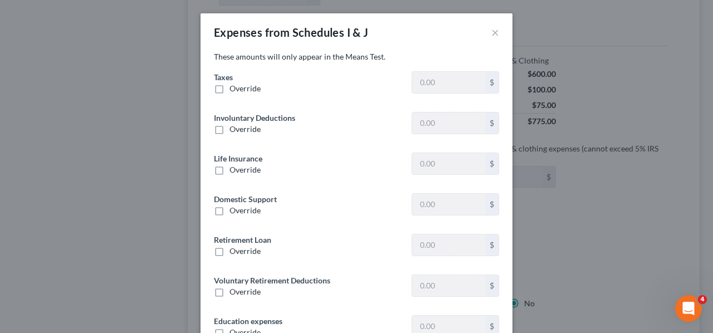
type input "5,000.00"
type input "0"
type input "250.00"
type input "1,500.00"
type input "0"
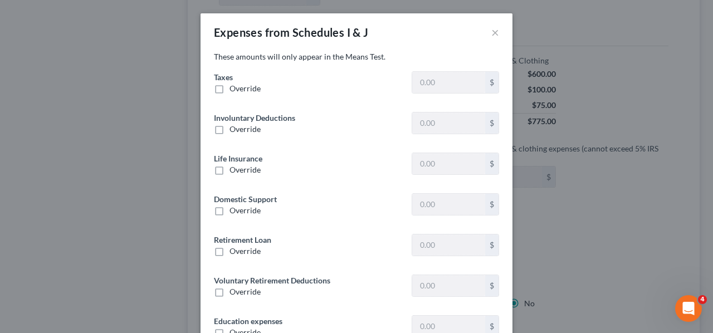
type input "0"
type input "500.00"
type input "0"
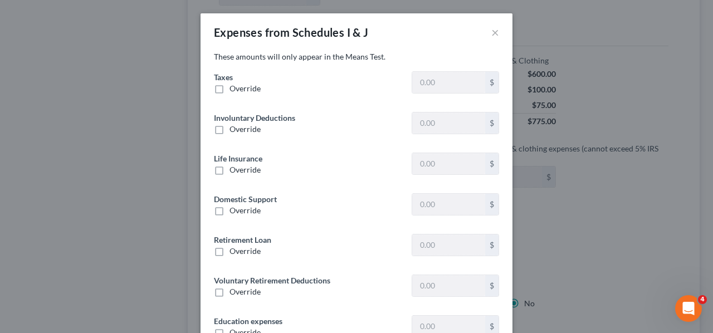
type input "0"
type input "250.00"
click at [230, 89] on label "Override" at bounding box center [245, 88] width 31 height 11
click at [234, 89] on input "Override" at bounding box center [237, 86] width 7 height 7
checkbox input "true"
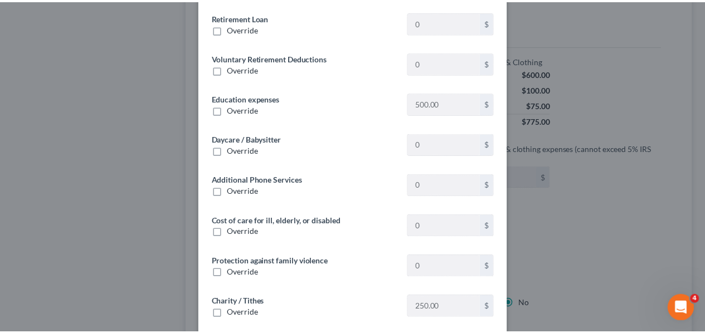
scroll to position [277, 0]
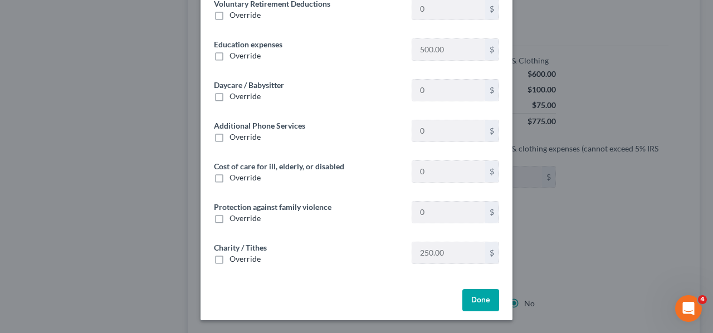
click at [477, 298] on button "Done" at bounding box center [481, 300] width 37 height 22
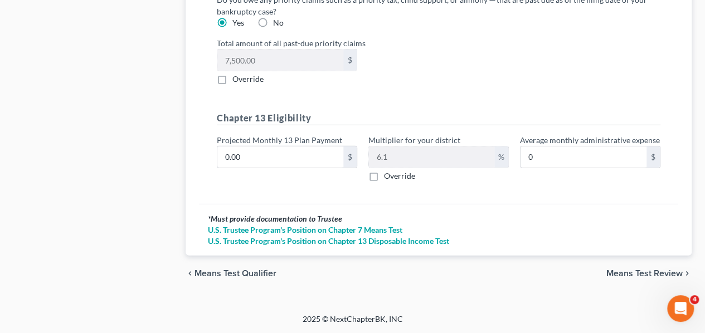
scroll to position [1343, 0]
click at [637, 271] on span "Means Test Review" at bounding box center [644, 273] width 76 height 9
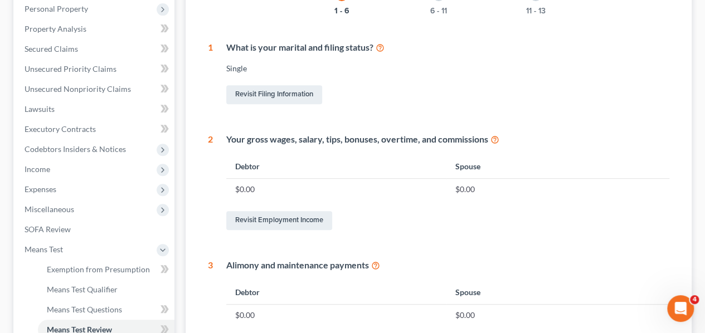
scroll to position [223, 0]
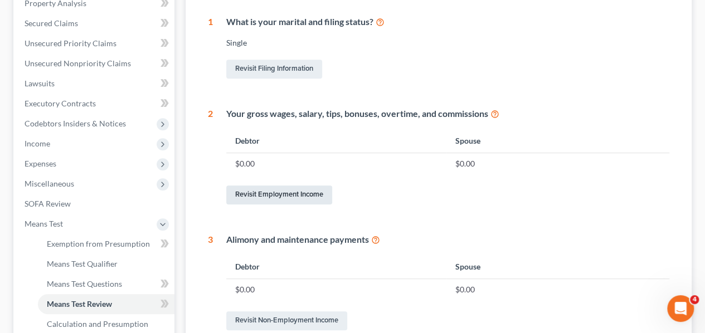
click at [289, 193] on link "Revisit Employment Income" at bounding box center [279, 195] width 106 height 19
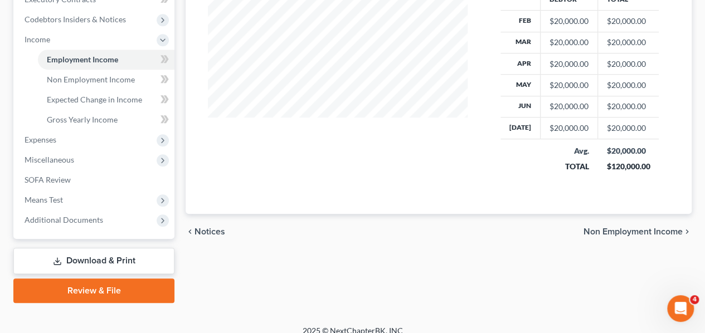
scroll to position [338, 0]
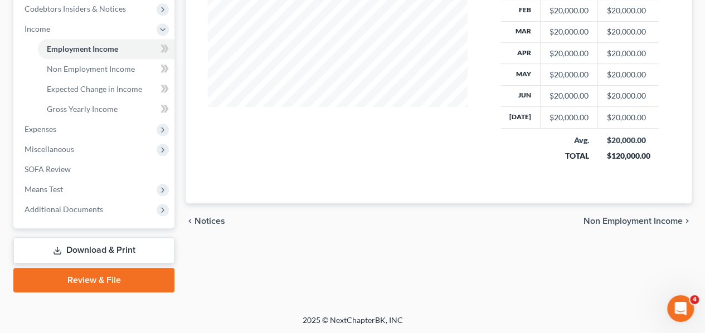
click at [595, 217] on span "Non Employment Income" at bounding box center [632, 221] width 99 height 9
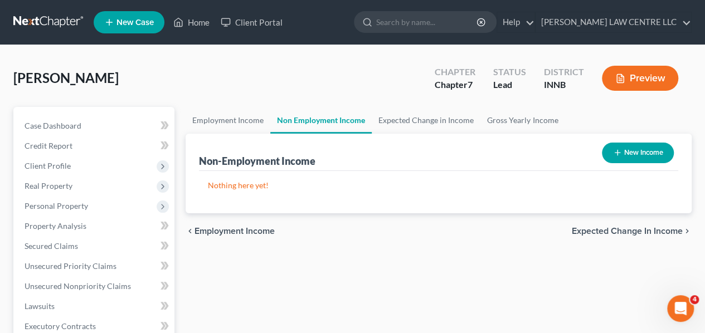
click at [614, 228] on span "Expected Change in Income" at bounding box center [627, 231] width 111 height 9
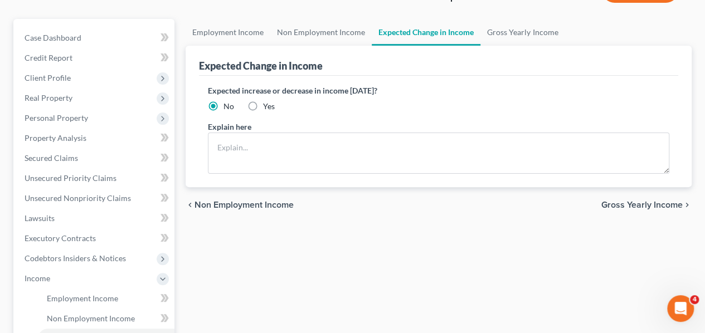
scroll to position [111, 0]
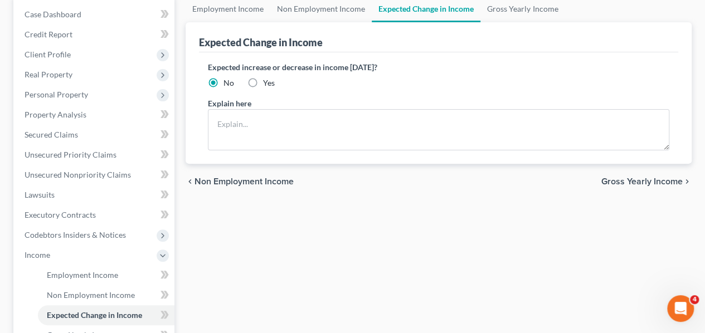
click at [660, 181] on span "Gross Yearly Income" at bounding box center [641, 181] width 81 height 9
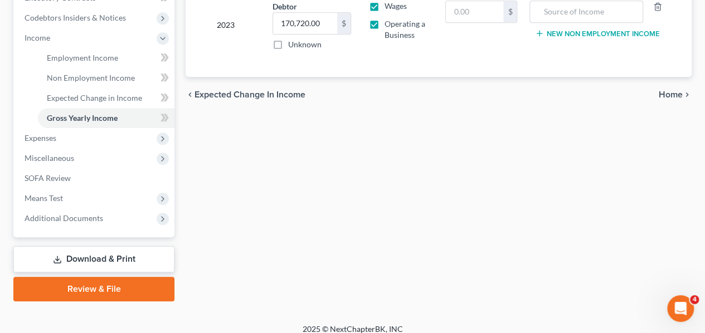
scroll to position [334, 0]
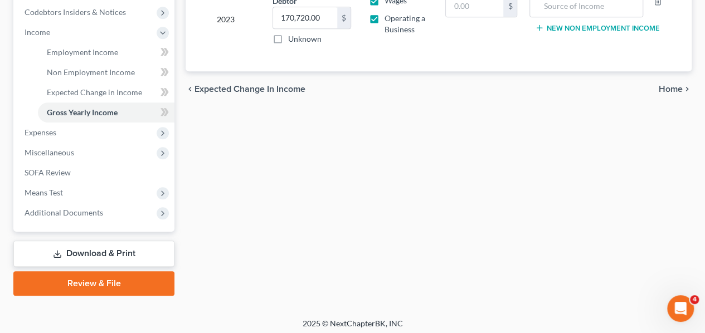
click at [663, 86] on span "Home" at bounding box center [671, 89] width 24 height 9
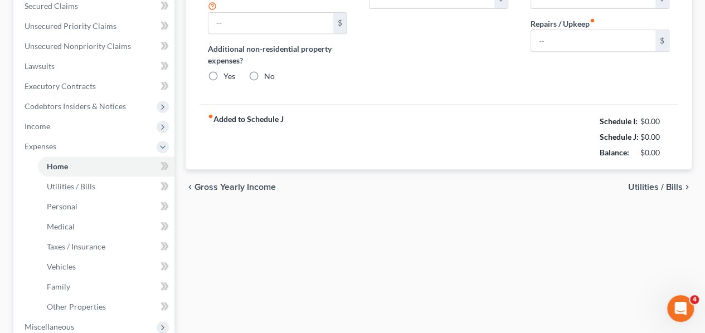
type input "0.00"
radio input "true"
type input "0.00"
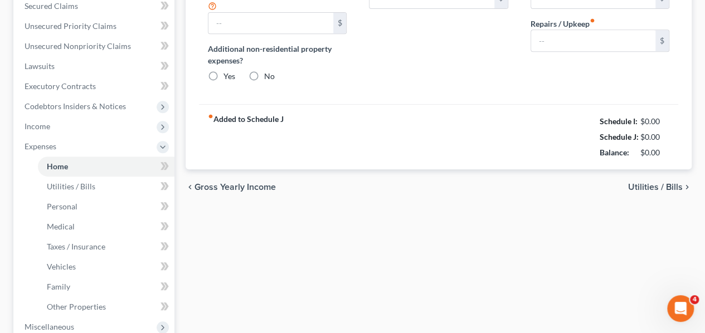
type input "100.00"
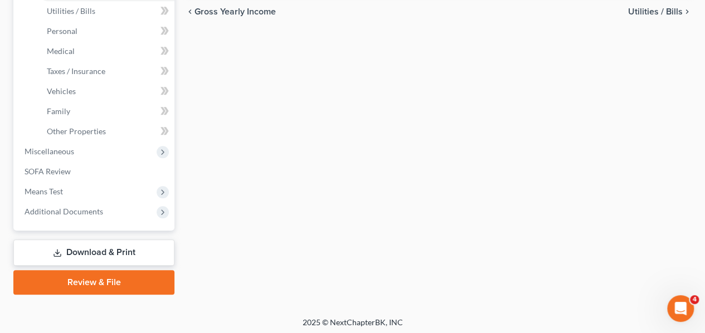
scroll to position [418, 0]
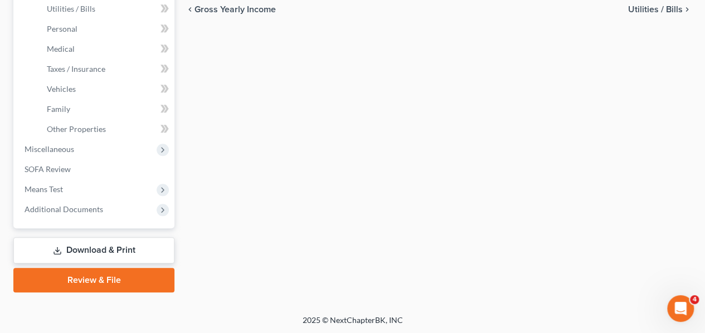
click at [66, 189] on span "Means Test" at bounding box center [95, 189] width 159 height 20
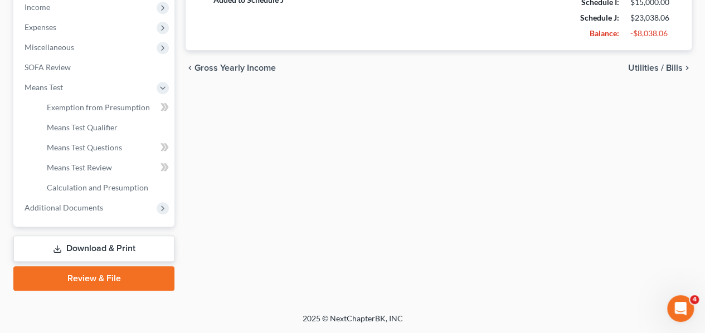
scroll to position [358, 0]
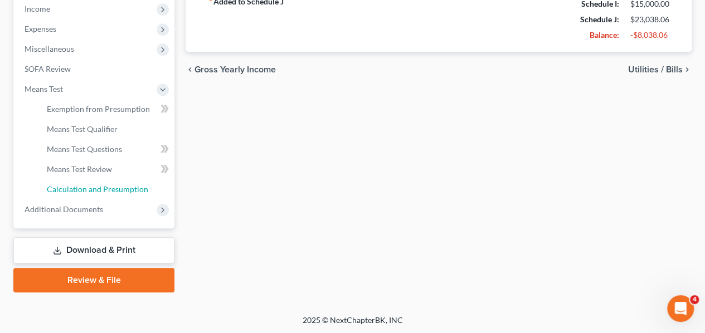
click at [103, 185] on span "Calculation and Presumption" at bounding box center [97, 188] width 101 height 9
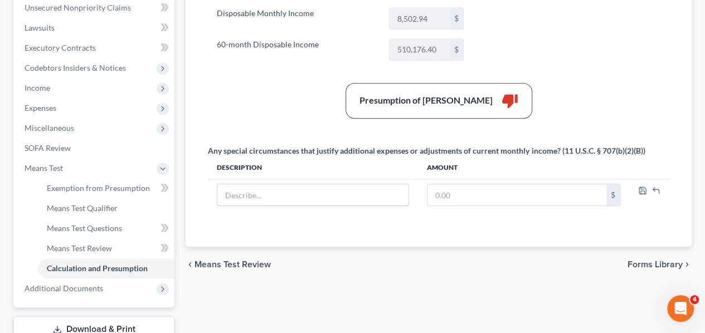
click at [302, 196] on input "text" at bounding box center [312, 194] width 191 height 21
drag, startPoint x: 566, startPoint y: 145, endPoint x: 642, endPoint y: 148, distance: 76.4
click at [642, 148] on div "Any special circumstances that justify additional expenses or adjustments of cu…" at bounding box center [426, 150] width 437 height 11
copy div "11 U.S.C. § 707(b)(2)(B)"
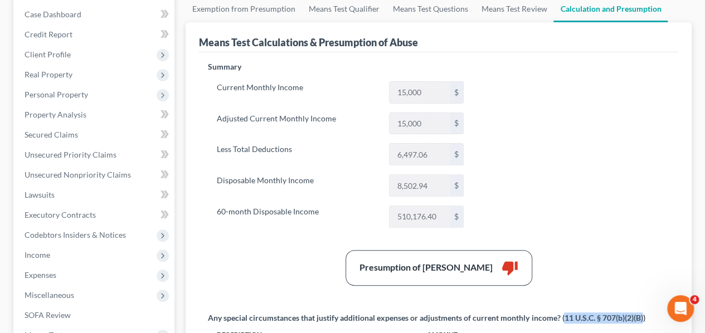
scroll to position [167, 0]
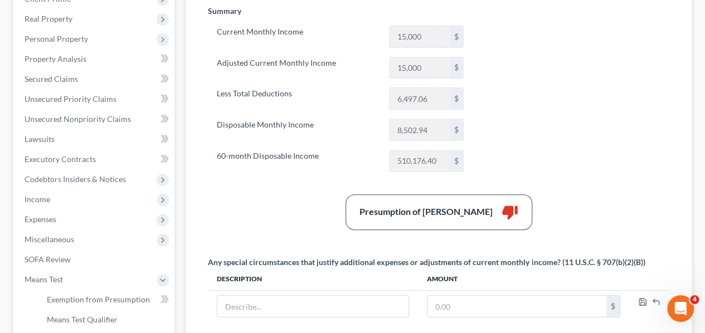
click at [52, 217] on span "Expenses" at bounding box center [41, 219] width 32 height 9
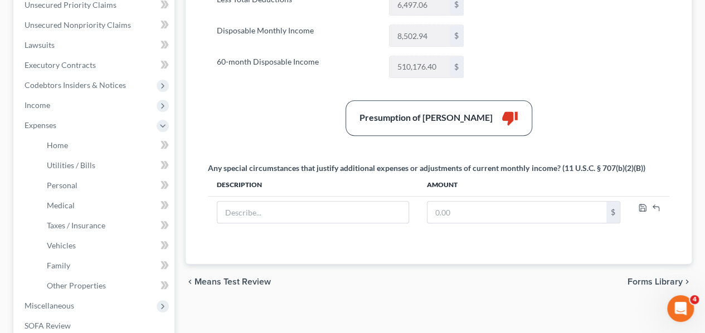
scroll to position [279, 0]
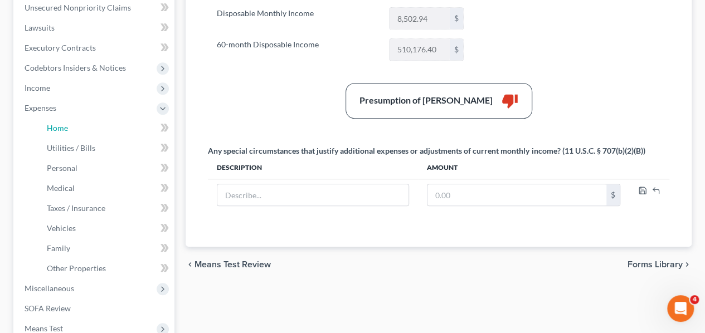
click at [70, 126] on link "Home" at bounding box center [106, 128] width 137 height 20
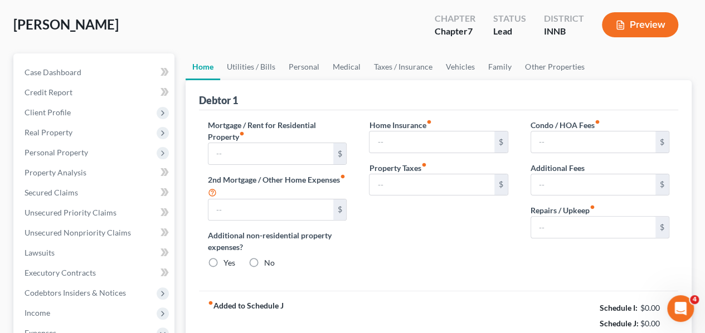
type input "0.00"
radio input "true"
type input "0.00"
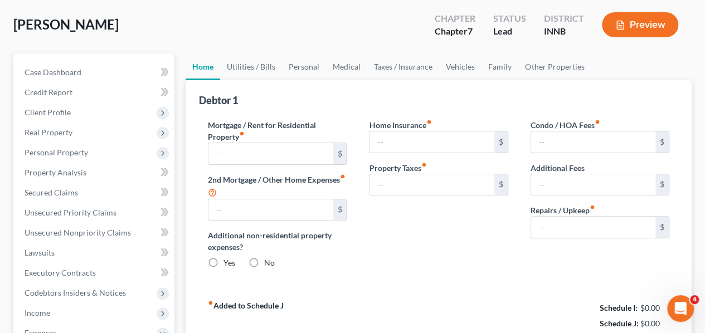
type input "100.00"
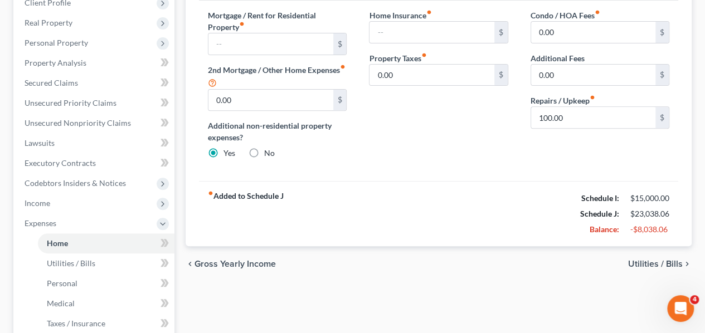
scroll to position [167, 0]
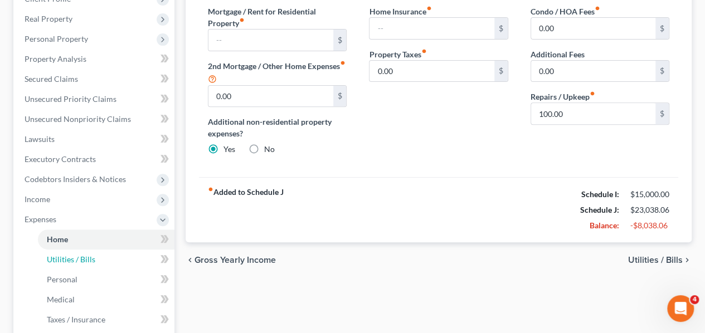
click at [79, 257] on span "Utilities / Bills" at bounding box center [71, 259] width 48 height 9
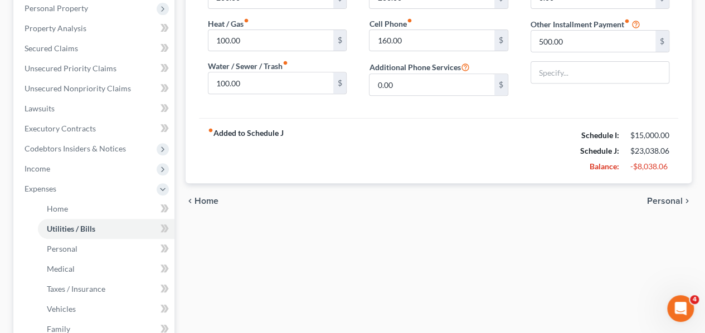
scroll to position [223, 0]
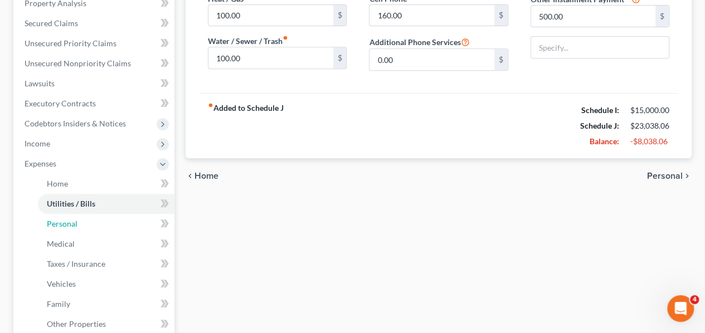
click at [86, 223] on link "Personal" at bounding box center [106, 224] width 137 height 20
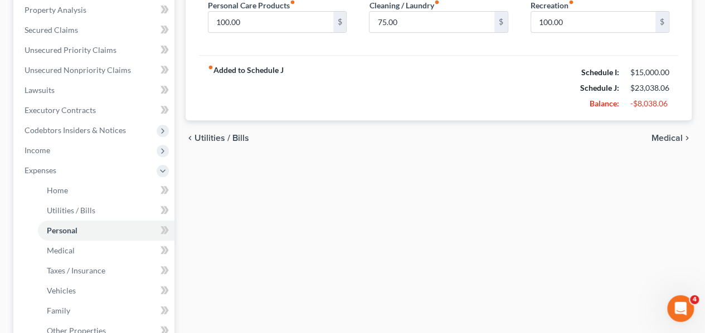
scroll to position [223, 0]
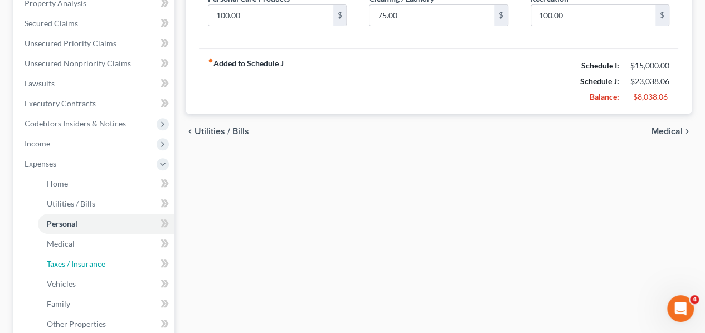
click at [75, 264] on span "Taxes / Insurance" at bounding box center [76, 263] width 59 height 9
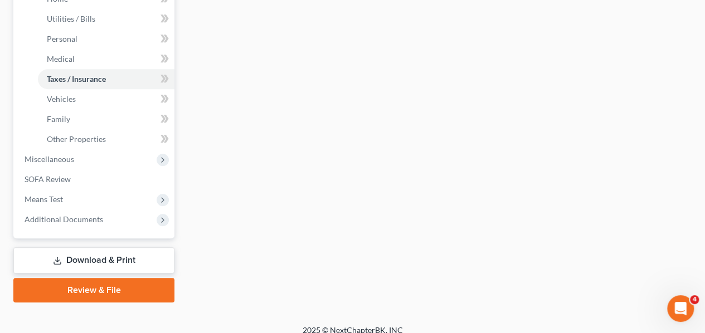
scroll to position [418, 0]
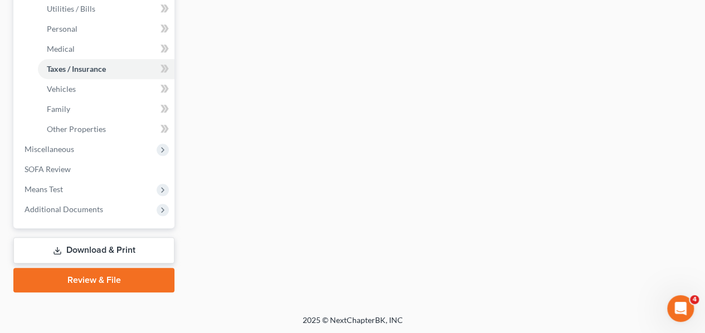
click at [103, 277] on link "Review & File" at bounding box center [93, 280] width 161 height 25
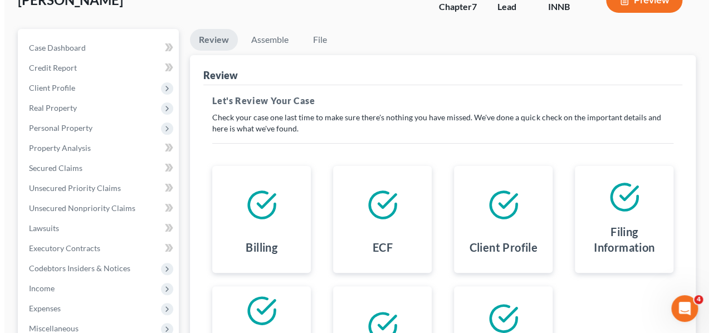
scroll to position [56, 0]
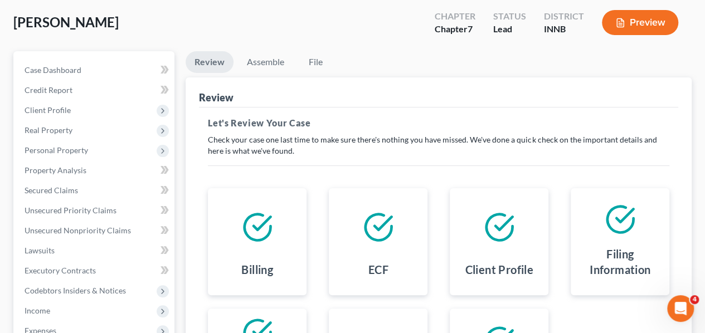
click at [611, 20] on button "Preview" at bounding box center [640, 22] width 76 height 25
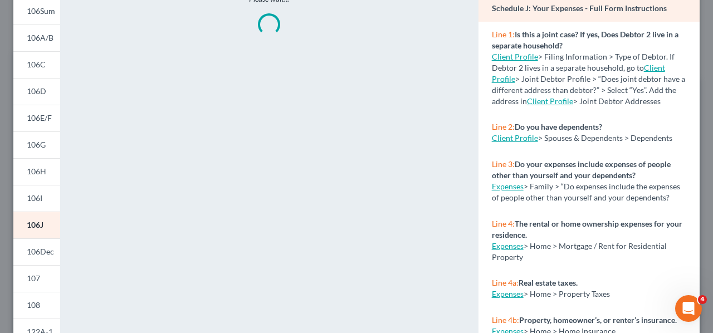
scroll to position [111, 0]
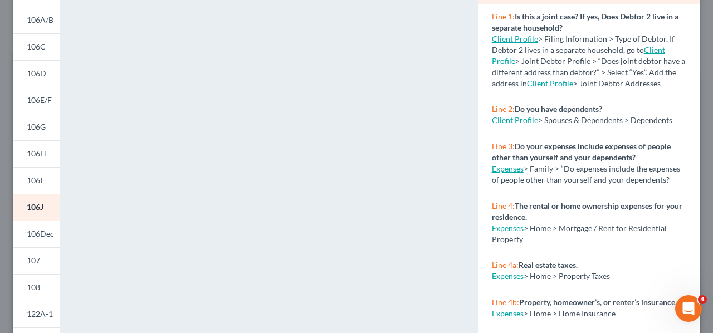
click at [29, 179] on span "106I" at bounding box center [35, 180] width 16 height 9
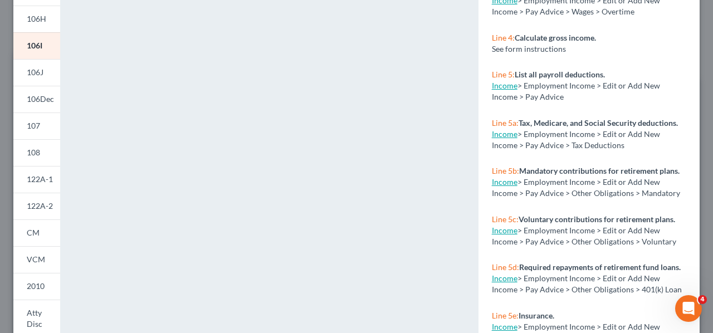
scroll to position [223, 0]
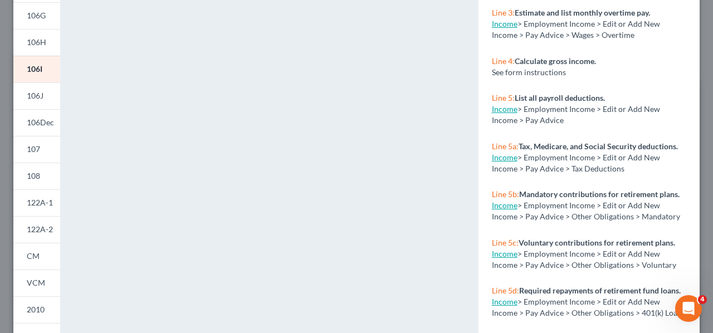
click at [40, 96] on span "106J" at bounding box center [35, 95] width 17 height 9
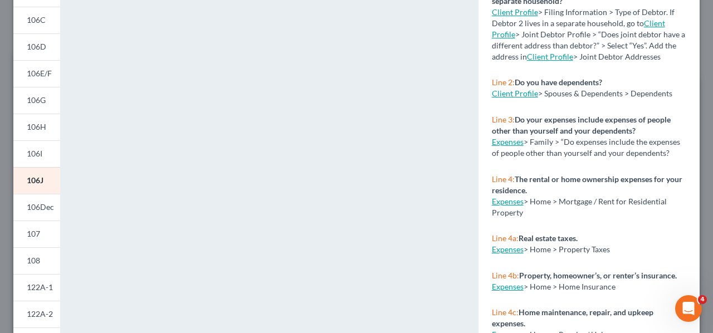
scroll to position [56, 0]
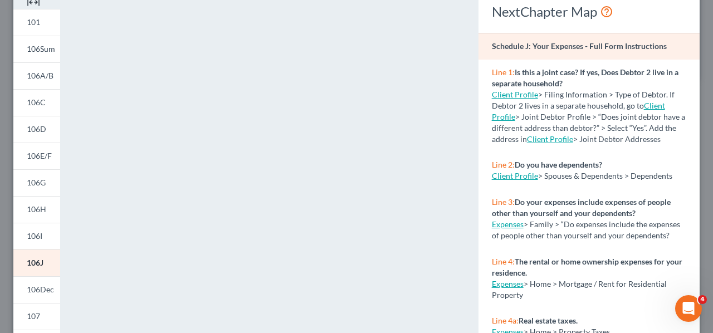
type input "5,000.00"
type input "Income / Estimated Monthly"
type input "250.00"
type input "900.00"
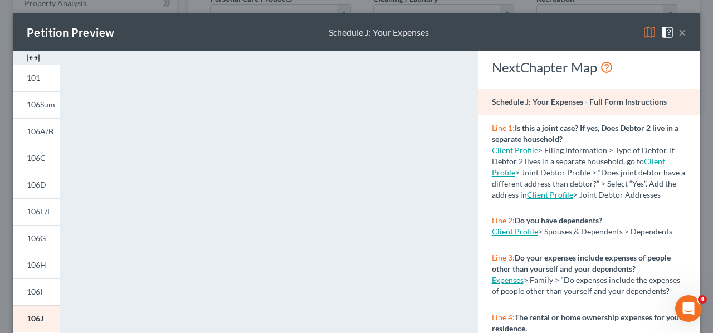
click at [679, 33] on button "×" at bounding box center [683, 32] width 8 height 13
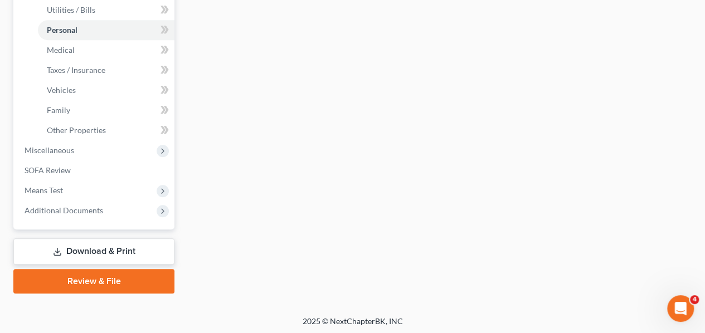
scroll to position [418, 0]
click at [70, 169] on span "SOFA Review" at bounding box center [48, 168] width 46 height 9
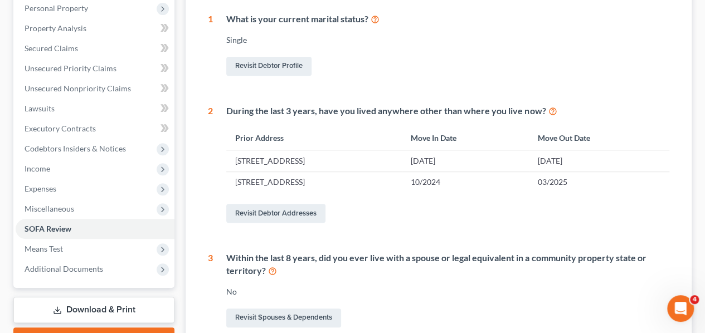
scroll to position [223, 0]
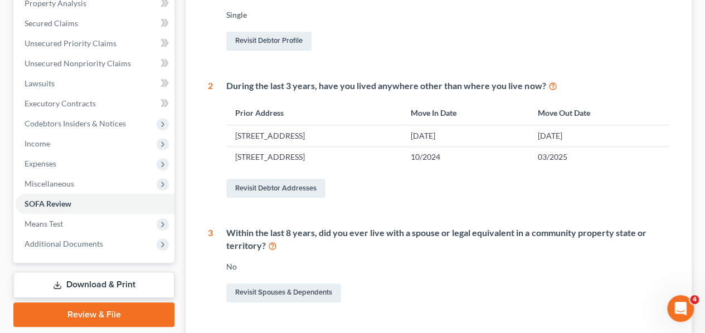
click at [51, 223] on span "Means Test" at bounding box center [44, 223] width 38 height 9
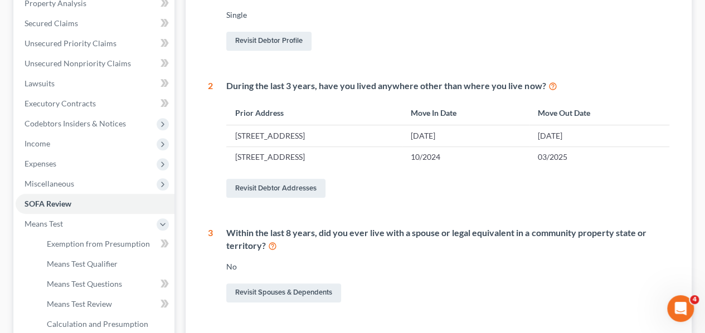
scroll to position [390, 0]
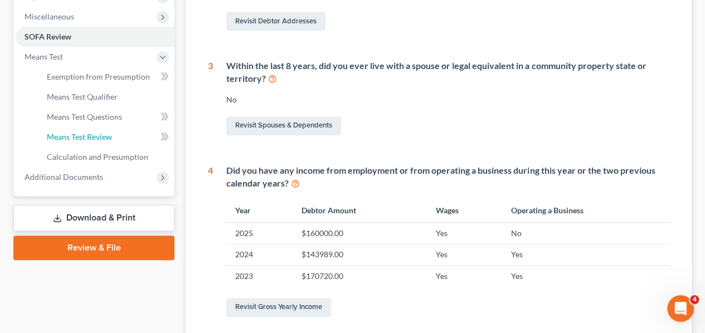
click at [93, 134] on span "Means Test Review" at bounding box center [79, 136] width 65 height 9
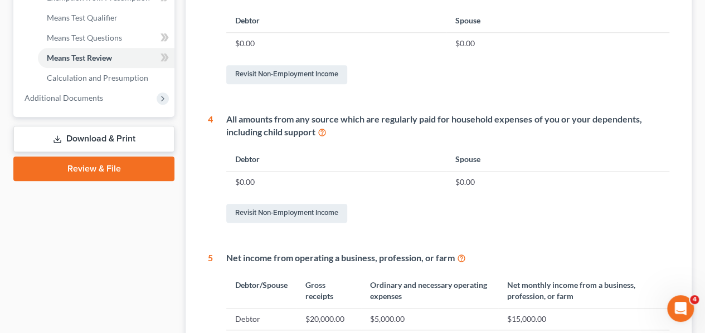
scroll to position [469, 0]
drag, startPoint x: 108, startPoint y: 77, endPoint x: 118, endPoint y: 82, distance: 11.0
click at [107, 77] on span "Calculation and Presumption" at bounding box center [97, 77] width 101 height 9
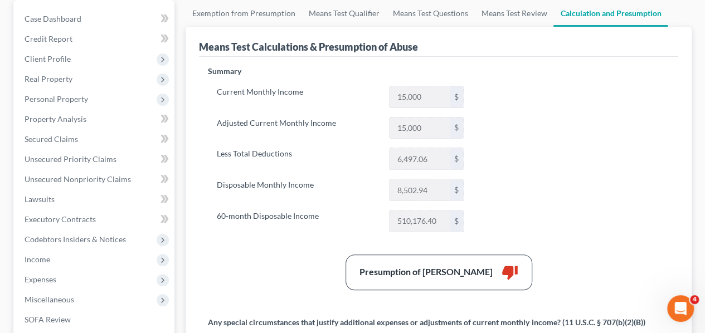
scroll to position [111, 0]
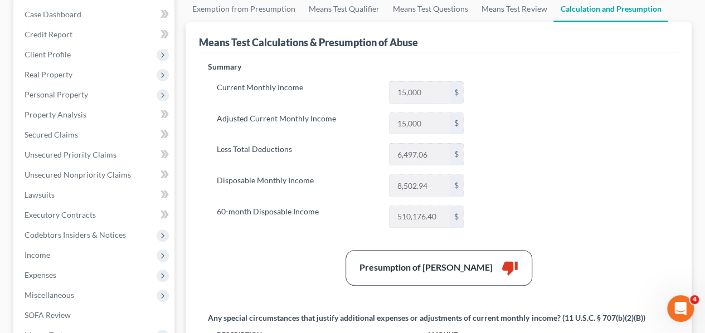
drag, startPoint x: 403, startPoint y: 92, endPoint x: 433, endPoint y: 86, distance: 30.2
click at [412, 89] on input "15,000" at bounding box center [420, 92] width 60 height 21
drag, startPoint x: 433, startPoint y: 93, endPoint x: 428, endPoint y: 100, distance: 8.4
click at [433, 94] on input "15,000" at bounding box center [420, 92] width 60 height 21
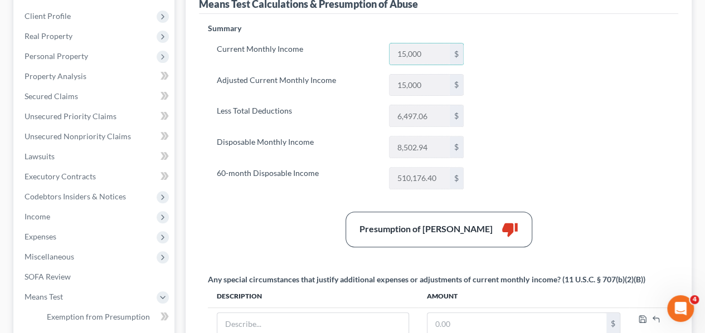
scroll to position [167, 0]
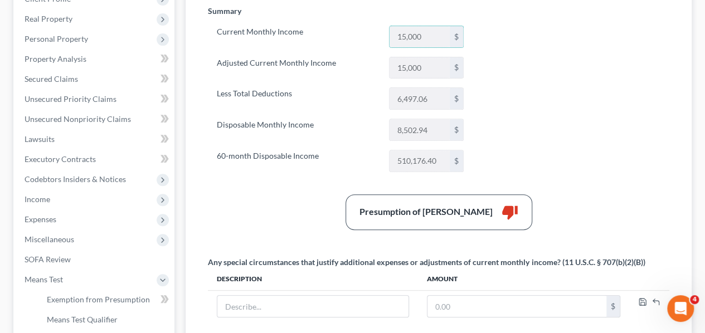
click at [398, 127] on input "8,502.94" at bounding box center [420, 129] width 60 height 21
click at [396, 128] on input "8,502.94" at bounding box center [420, 129] width 60 height 21
click at [442, 130] on input "8,502.94" at bounding box center [420, 129] width 60 height 21
drag, startPoint x: 436, startPoint y: 130, endPoint x: 346, endPoint y: 135, distance: 89.9
click at [346, 135] on div "Disposable Monthly Income 8,502.94 $" at bounding box center [340, 130] width 258 height 22
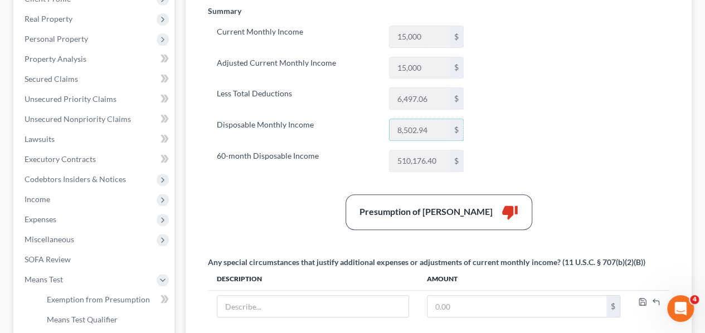
click at [438, 129] on input "8,502.94" at bounding box center [420, 129] width 60 height 21
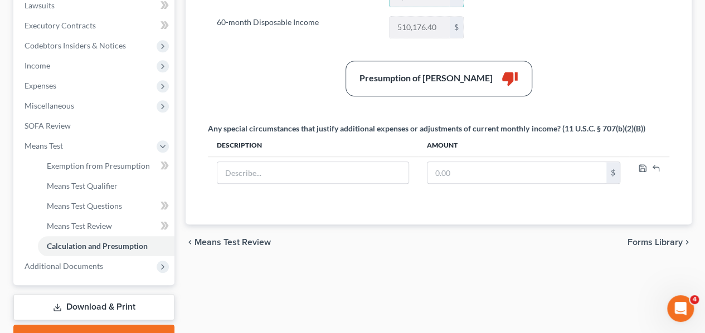
scroll to position [334, 0]
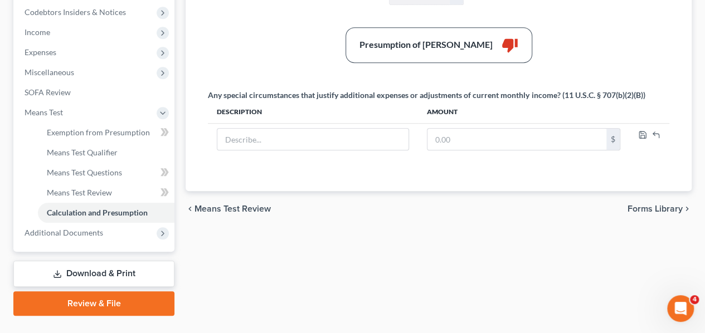
click at [58, 235] on span "Additional Documents" at bounding box center [64, 232] width 79 height 9
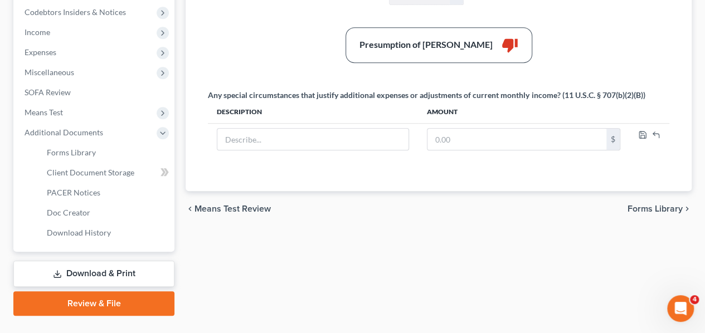
click at [89, 274] on link "Download & Print" at bounding box center [93, 274] width 161 height 26
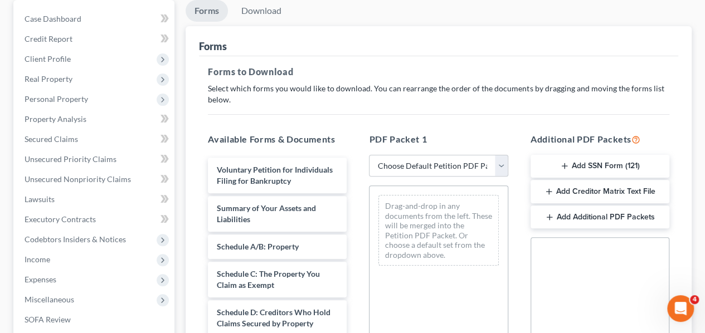
scroll to position [111, 0]
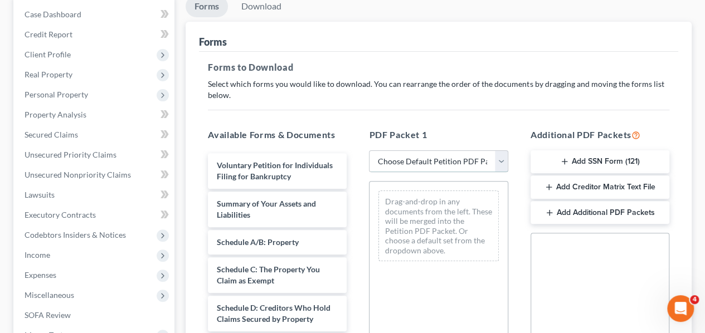
click at [503, 157] on select "Choose Default Petition PDF Packet Complete Bankruptcy Petition (all forms and …" at bounding box center [438, 161] width 139 height 22
select select "0"
click at [369, 150] on select "Choose Default Petition PDF Packet Complete Bankruptcy Petition (all forms and …" at bounding box center [438, 161] width 139 height 22
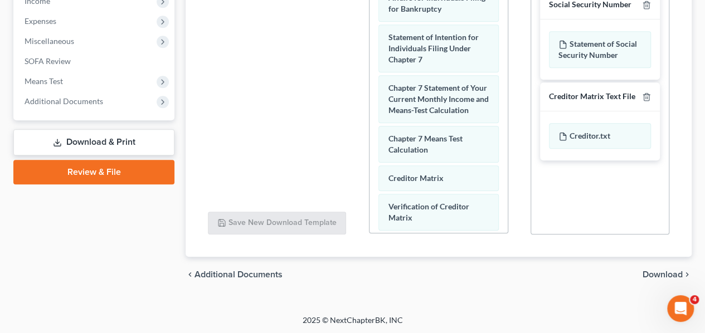
scroll to position [446, 0]
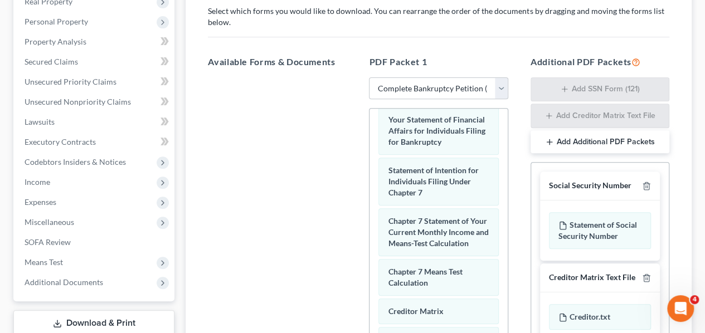
scroll to position [254, 0]
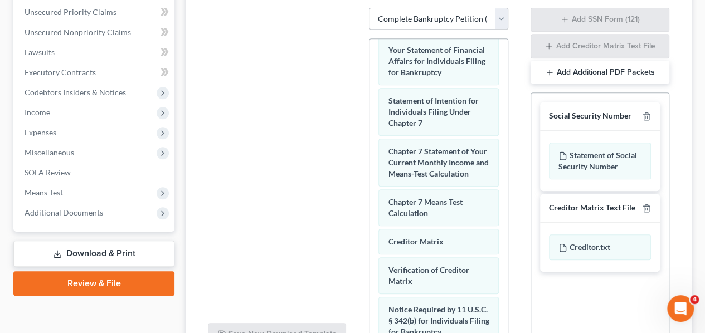
click at [159, 191] on icon at bounding box center [162, 193] width 9 height 9
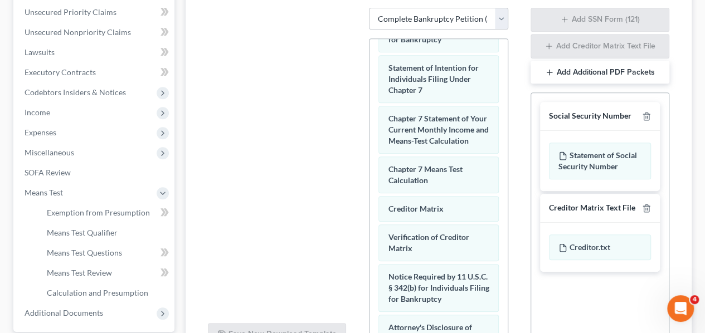
scroll to position [502, 0]
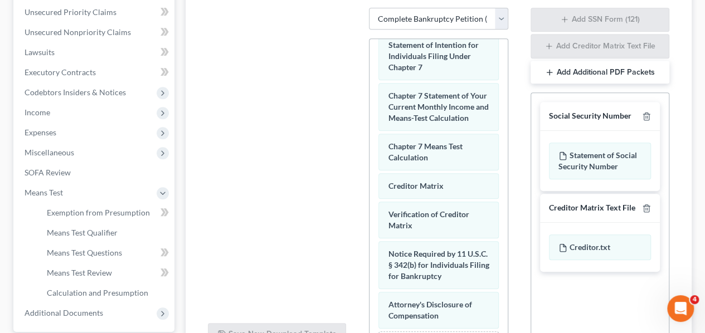
click at [416, 162] on span "Chapter 7 Means Test Calculation" at bounding box center [425, 152] width 74 height 21
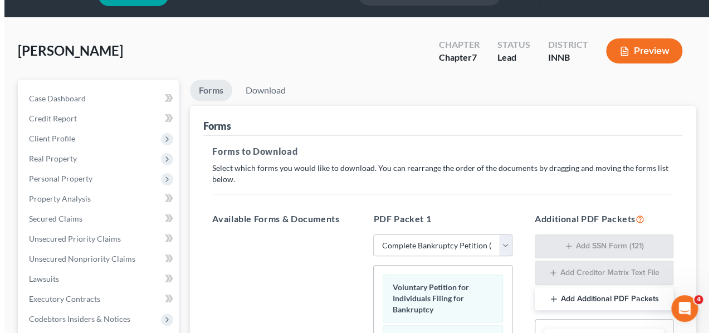
scroll to position [0, 0]
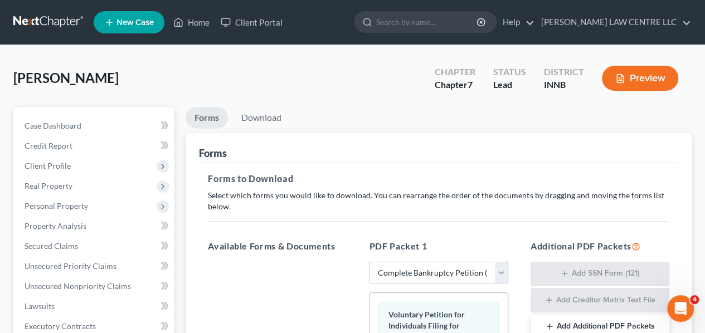
click at [638, 79] on button "Preview" at bounding box center [640, 78] width 76 height 25
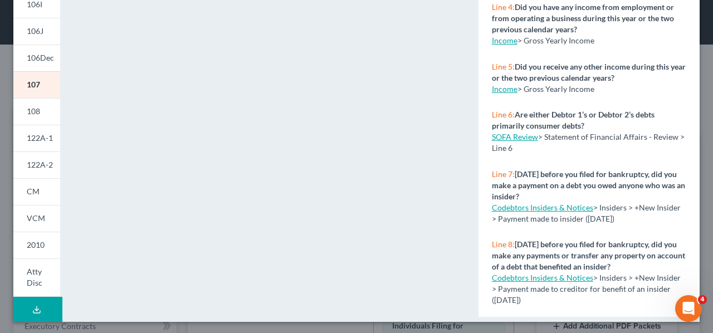
scroll to position [289, 0]
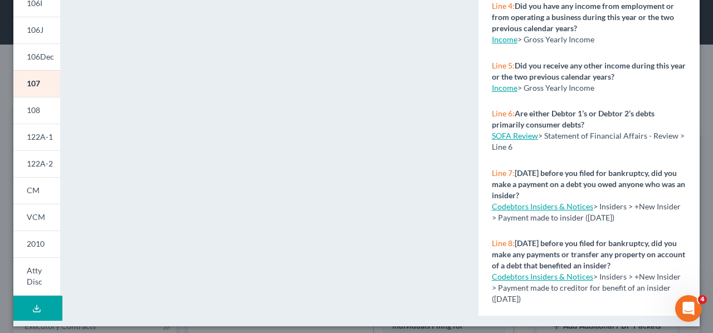
click at [32, 189] on span "CM" at bounding box center [33, 190] width 13 height 9
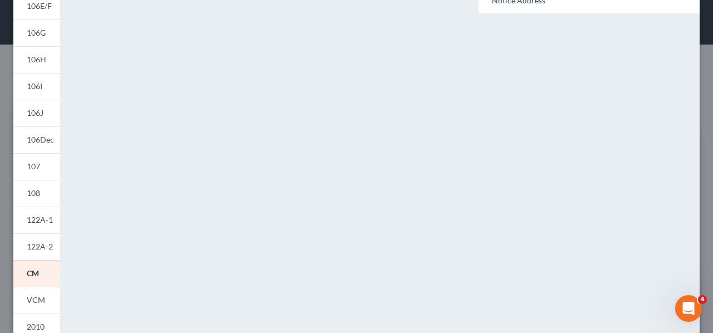
scroll to position [223, 0]
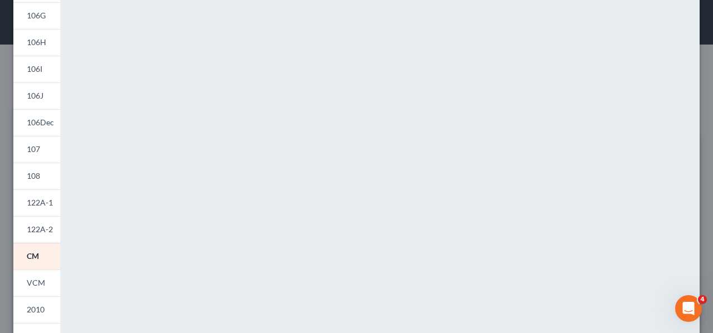
click at [38, 123] on span "106Dec" at bounding box center [40, 122] width 27 height 9
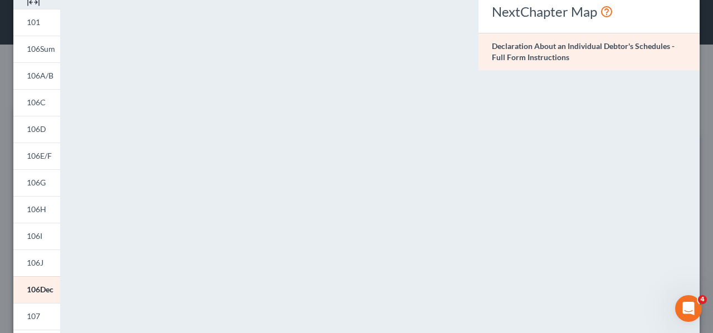
scroll to position [111, 0]
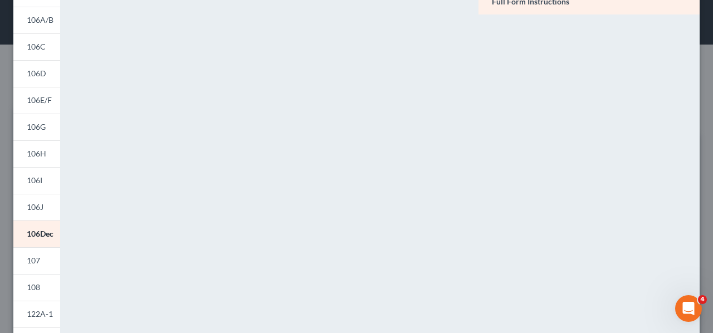
click at [35, 259] on span "107" at bounding box center [33, 260] width 13 height 9
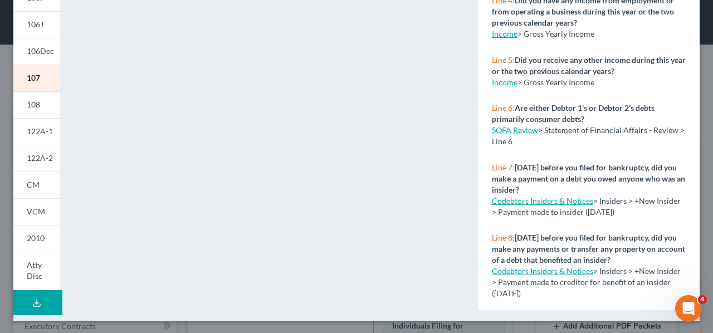
scroll to position [295, 0]
click at [43, 131] on span "122A-1" at bounding box center [40, 129] width 26 height 9
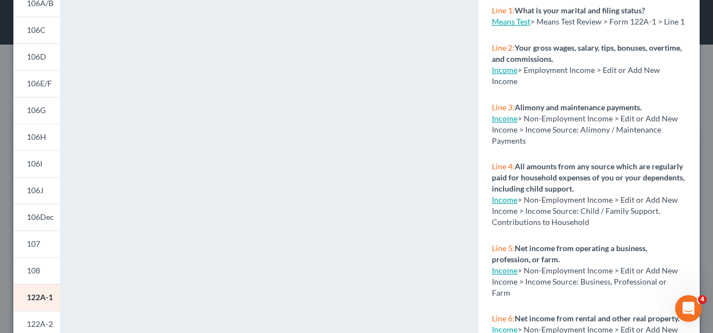
scroll to position [184, 0]
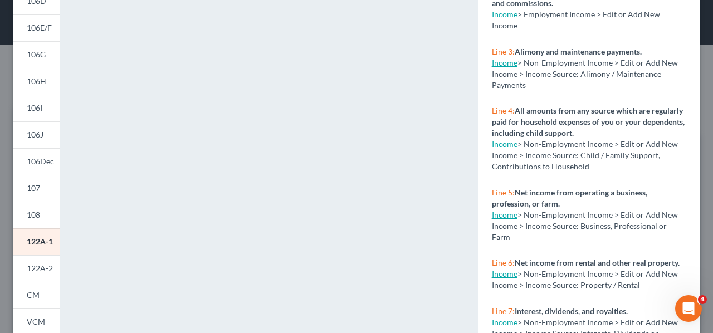
click at [41, 269] on span "122A-2" at bounding box center [40, 268] width 26 height 9
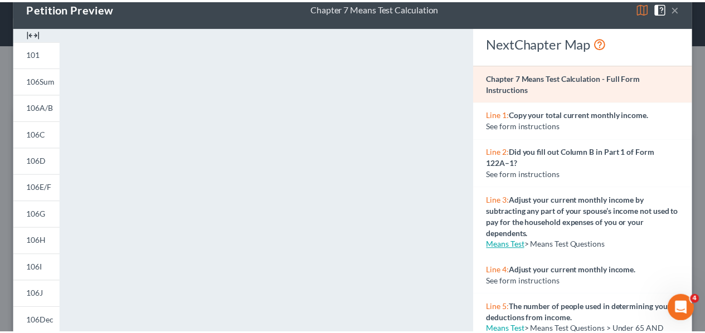
scroll to position [0, 0]
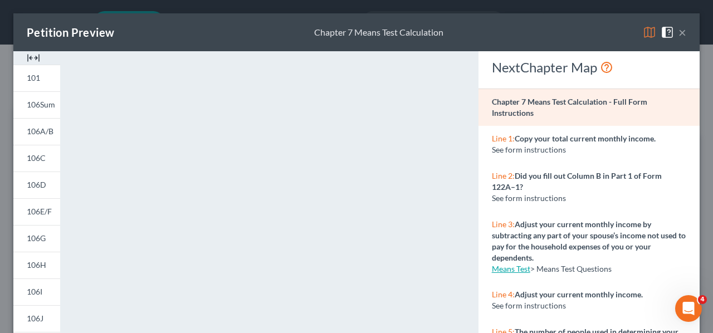
drag, startPoint x: 674, startPoint y: 33, endPoint x: 636, endPoint y: 39, distance: 38.4
click at [679, 33] on button "×" at bounding box center [683, 32] width 8 height 13
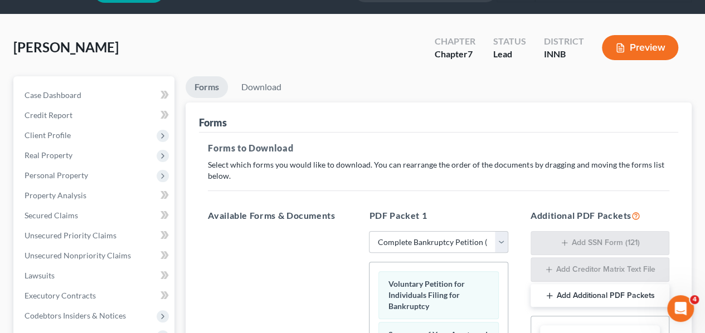
scroll to position [56, 0]
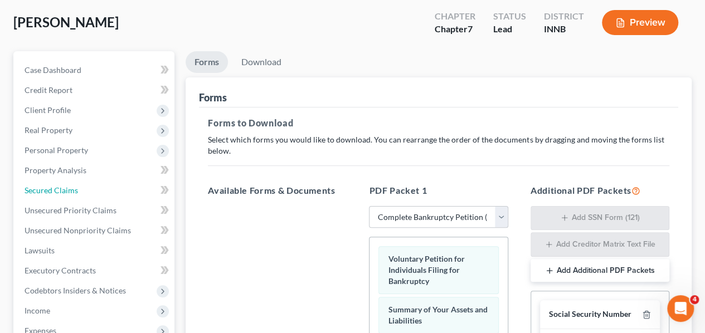
click at [55, 190] on span "Secured Claims" at bounding box center [51, 190] width 53 height 9
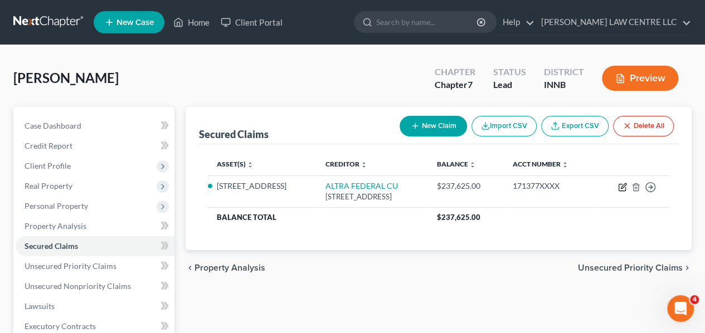
click at [621, 188] on icon "button" at bounding box center [623, 185] width 5 height 5
select select "52"
select select "6"
select select "0"
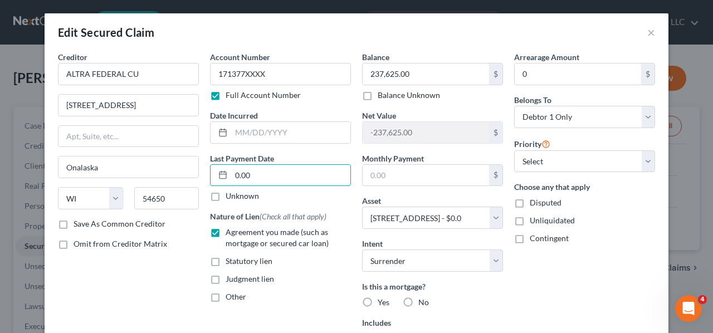
type input "0.00"
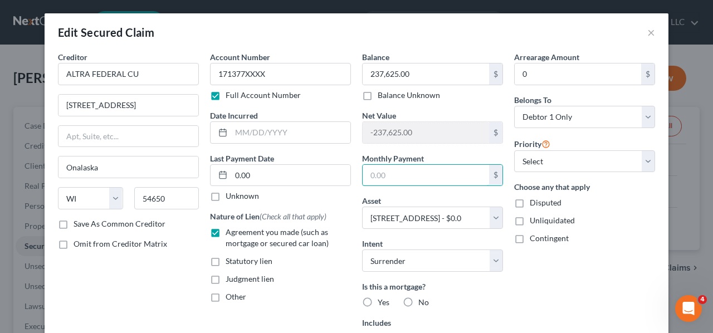
click at [413, 173] on input "text" at bounding box center [426, 175] width 126 height 21
drag, startPoint x: 404, startPoint y: 177, endPoint x: 390, endPoint y: 177, distance: 14.5
click at [390, 177] on input "text" at bounding box center [426, 175] width 126 height 21
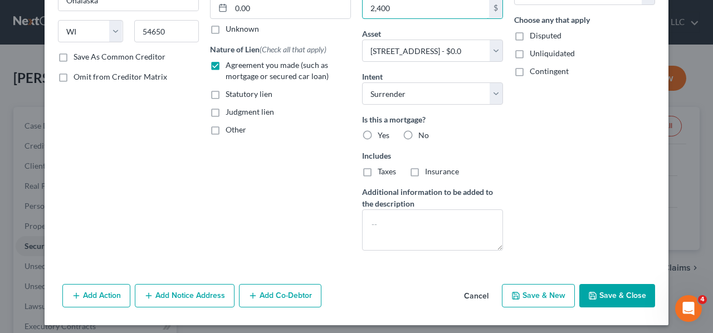
scroll to position [170, 0]
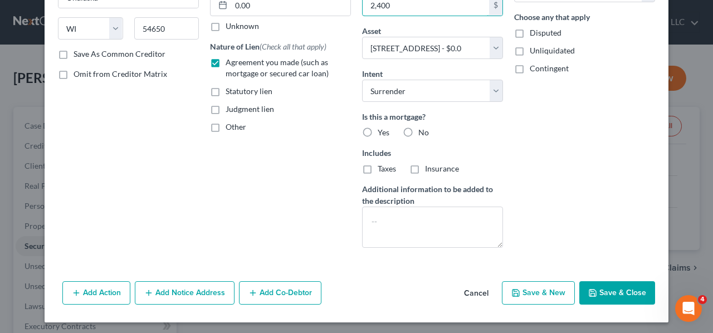
type input "2,400"
click at [609, 286] on button "Save & Close" at bounding box center [618, 292] width 76 height 23
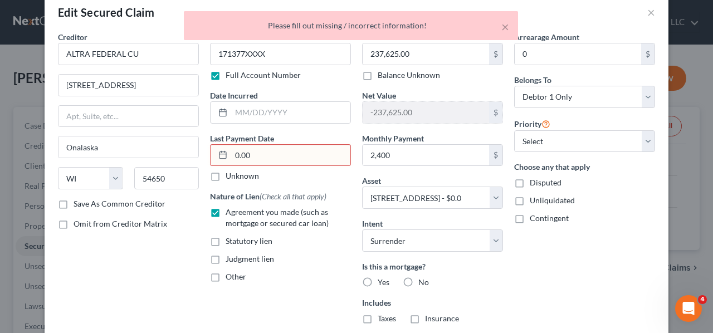
scroll to position [3, 0]
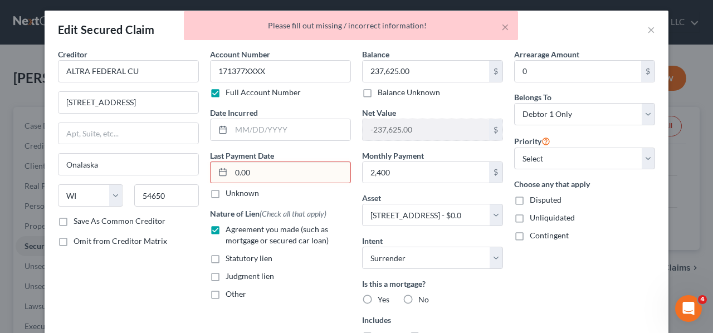
click at [273, 174] on input "0.00" at bounding box center [290, 172] width 119 height 21
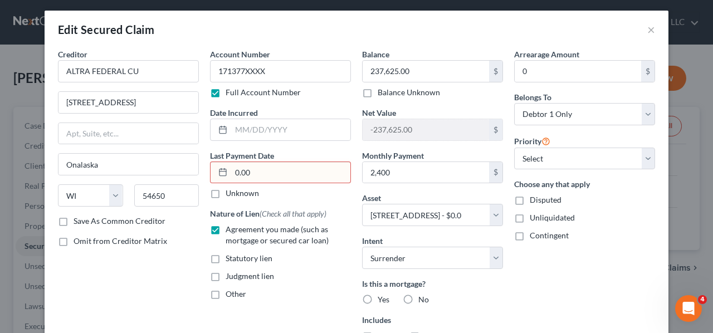
drag, startPoint x: 264, startPoint y: 176, endPoint x: 204, endPoint y: 171, distance: 60.3
click at [205, 171] on div "Account Number 171377XXXX Full Account Number Date Incurred Last Payment Date 0…" at bounding box center [281, 236] width 152 height 376
click at [218, 176] on icon at bounding box center [222, 172] width 9 height 9
click at [220, 172] on line at bounding box center [223, 172] width 7 height 0
click at [257, 174] on input "0.00" at bounding box center [290, 172] width 119 height 21
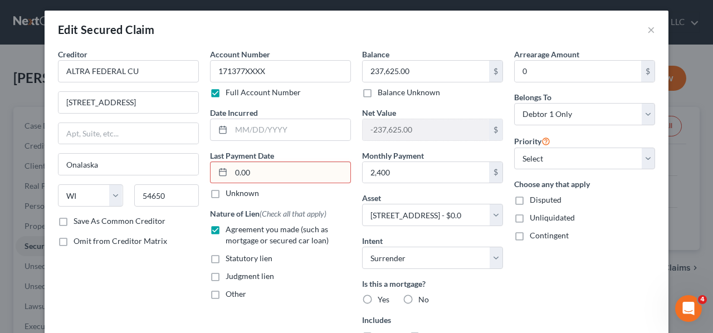
drag, startPoint x: 257, startPoint y: 174, endPoint x: 213, endPoint y: 174, distance: 43.5
click at [213, 174] on div "0.00" at bounding box center [280, 173] width 141 height 22
type input "[DATE]"
click at [260, 198] on div "Unknown" at bounding box center [280, 193] width 141 height 11
click at [226, 191] on label "Unknown" at bounding box center [242, 193] width 33 height 11
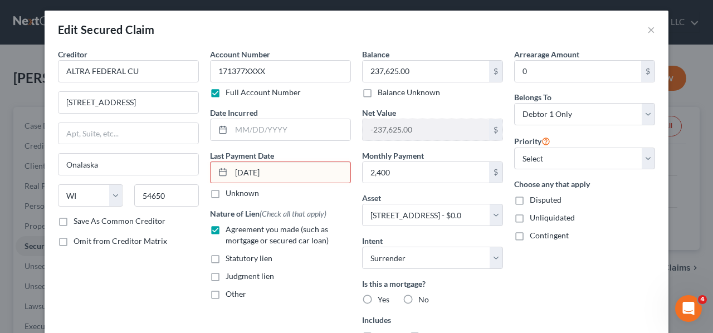
click at [230, 191] on input "Unknown" at bounding box center [233, 191] width 7 height 7
checkbox input "true"
click at [270, 174] on input "[DATE]" at bounding box center [290, 172] width 119 height 21
drag, startPoint x: 248, startPoint y: 173, endPoint x: 220, endPoint y: 171, distance: 28.0
click at [220, 171] on div "[DATE]" at bounding box center [280, 173] width 141 height 22
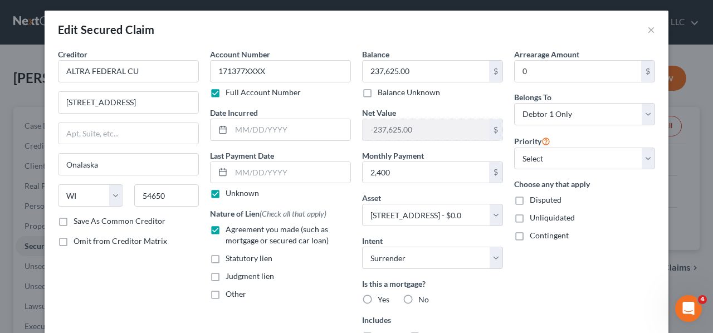
click at [218, 171] on icon at bounding box center [222, 172] width 9 height 9
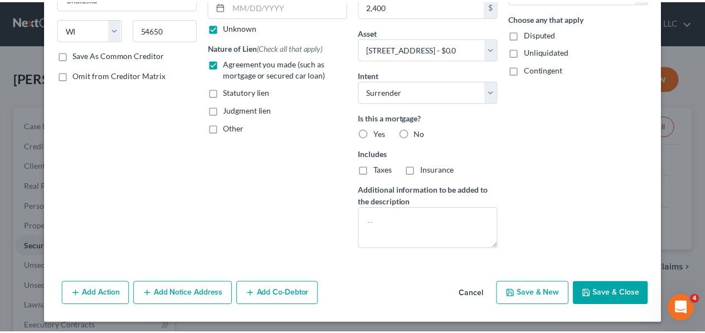
scroll to position [170, 0]
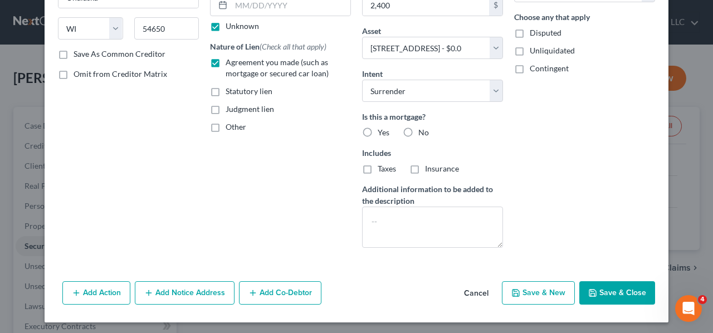
click at [617, 285] on button "Save & Close" at bounding box center [618, 292] width 76 height 23
select select
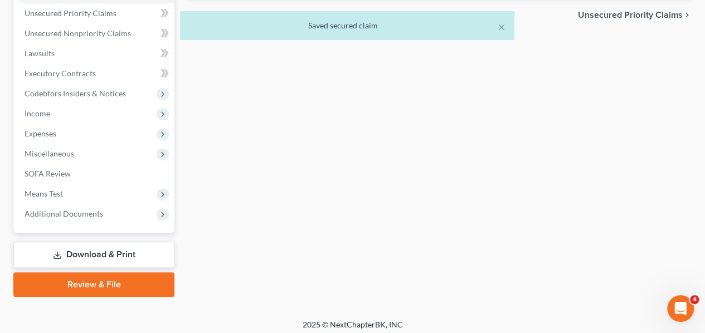
scroll to position [257, 0]
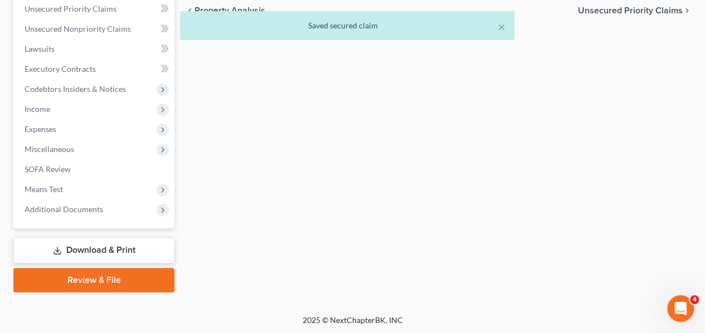
click at [57, 187] on span "Means Test" at bounding box center [44, 188] width 38 height 9
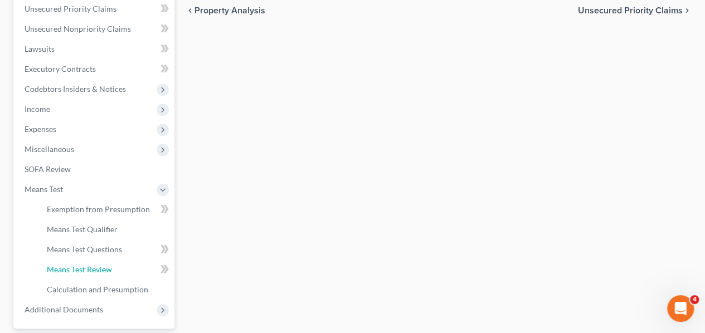
click at [91, 262] on link "Means Test Review" at bounding box center [106, 270] width 137 height 20
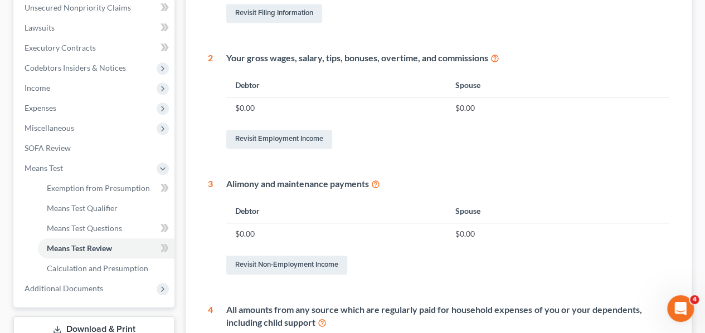
scroll to position [390, 0]
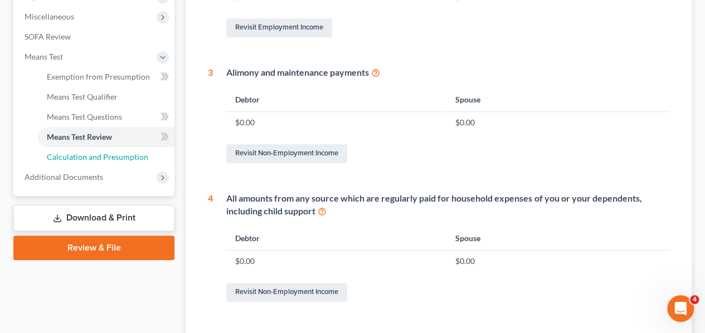
click at [116, 157] on span "Calculation and Presumption" at bounding box center [97, 156] width 101 height 9
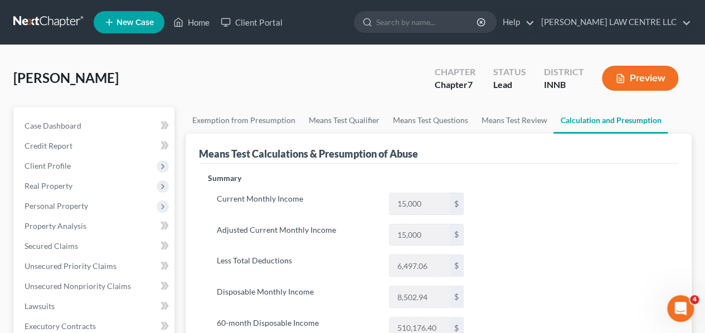
click at [631, 74] on button "Preview" at bounding box center [640, 78] width 76 height 25
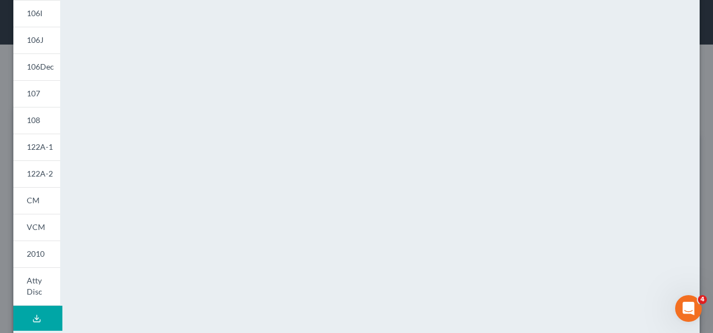
scroll to position [167, 0]
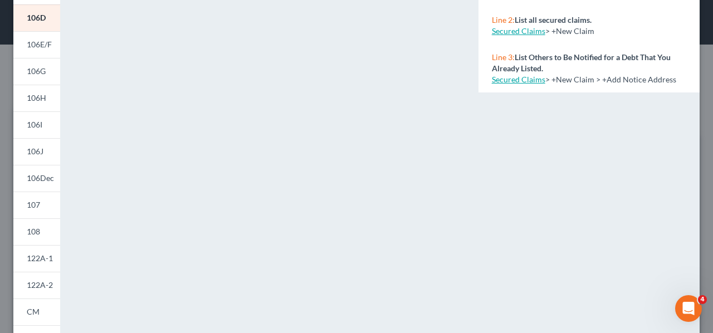
click at [35, 206] on span "107" at bounding box center [33, 204] width 13 height 9
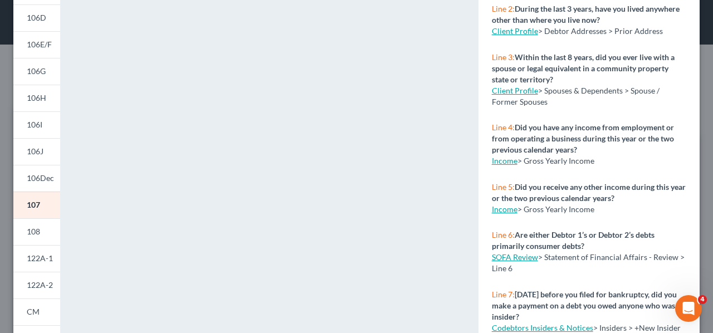
click at [39, 257] on span "122A-1" at bounding box center [40, 258] width 26 height 9
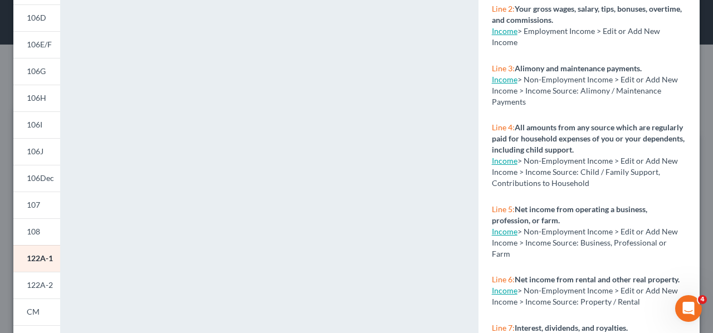
click at [42, 282] on span "122A-2" at bounding box center [40, 284] width 26 height 9
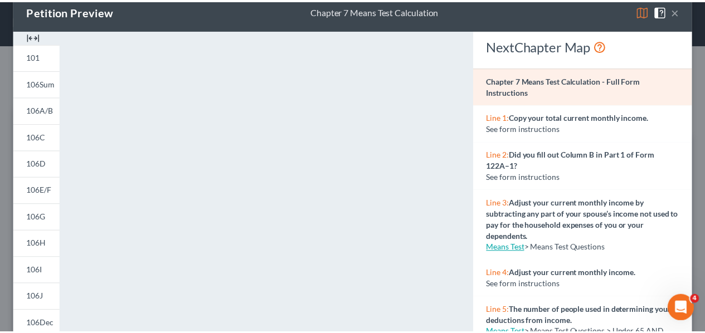
scroll to position [0, 0]
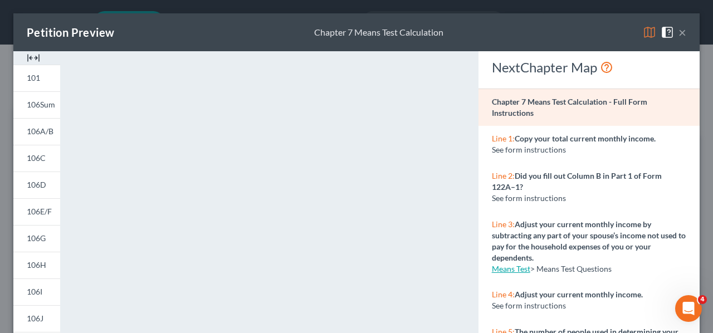
click at [679, 31] on button "×" at bounding box center [683, 32] width 8 height 13
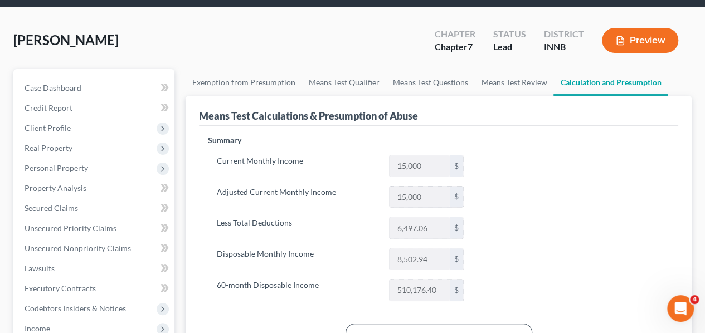
scroll to position [56, 0]
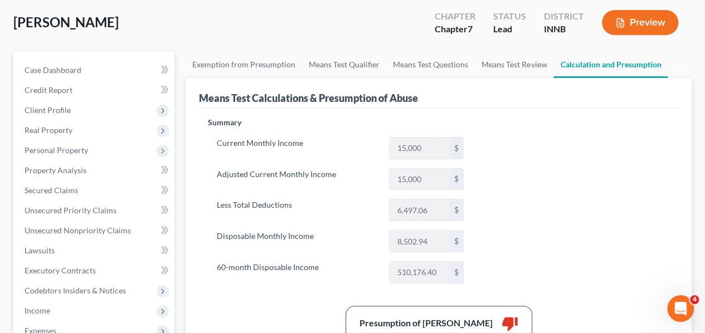
click at [61, 133] on span "Real Property" at bounding box center [49, 129] width 48 height 9
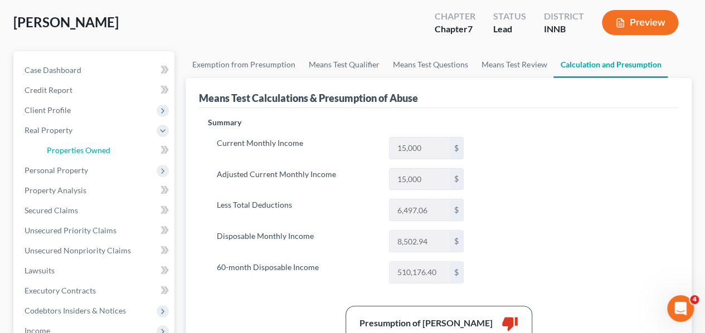
click at [70, 150] on span "Properties Owned" at bounding box center [79, 149] width 64 height 9
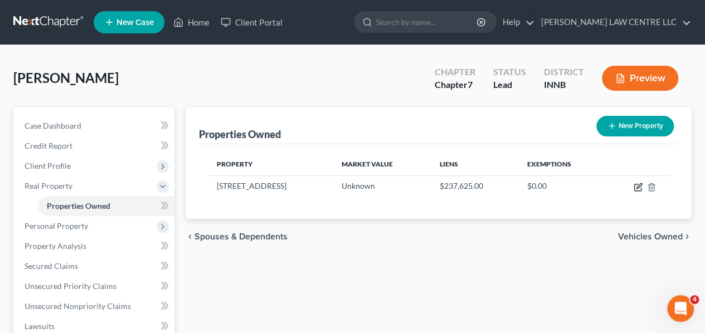
click at [635, 186] on icon "button" at bounding box center [638, 187] width 9 height 9
select select "18"
select select "104"
select select "3"
select select "0"
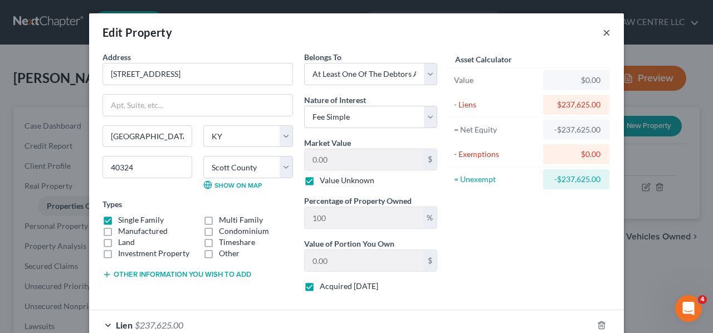
click at [603, 30] on button "×" at bounding box center [607, 32] width 8 height 13
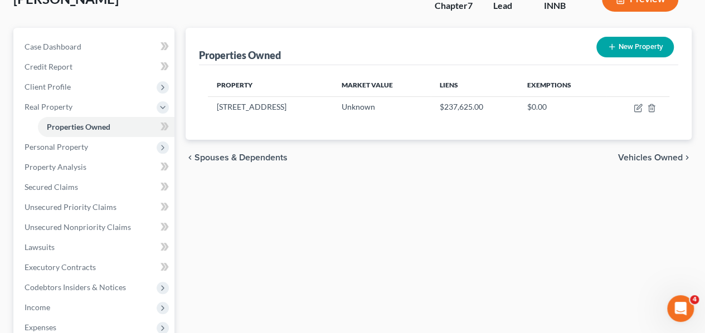
scroll to position [56, 0]
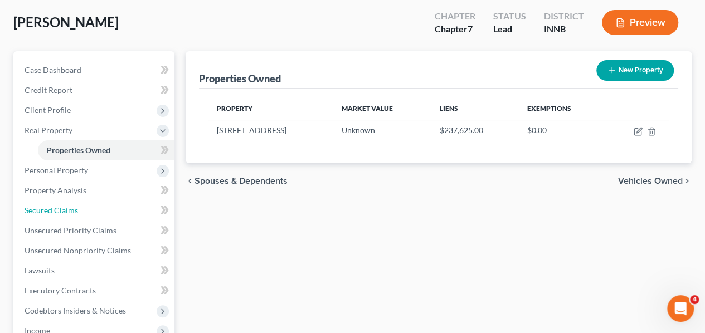
click at [80, 210] on link "Secured Claims" at bounding box center [95, 211] width 159 height 20
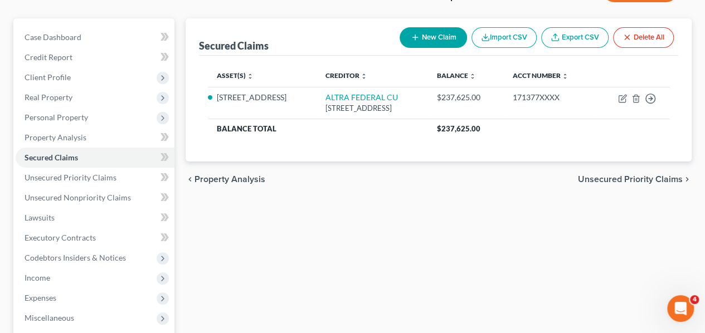
scroll to position [111, 0]
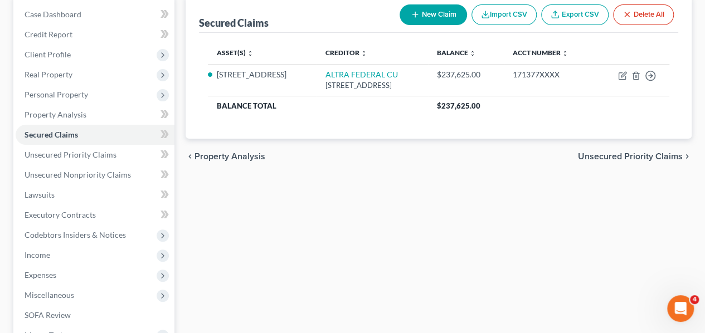
click at [247, 155] on span "Property Analysis" at bounding box center [229, 156] width 71 height 9
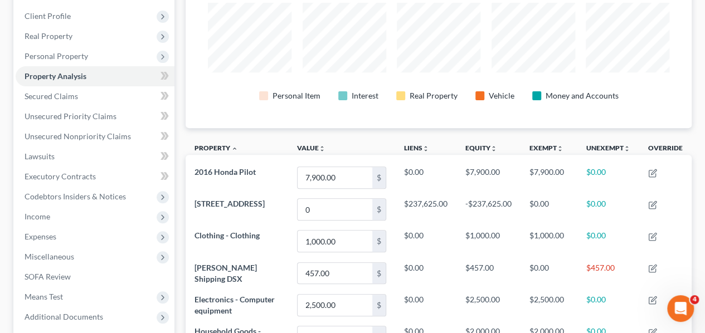
scroll to position [167, 0]
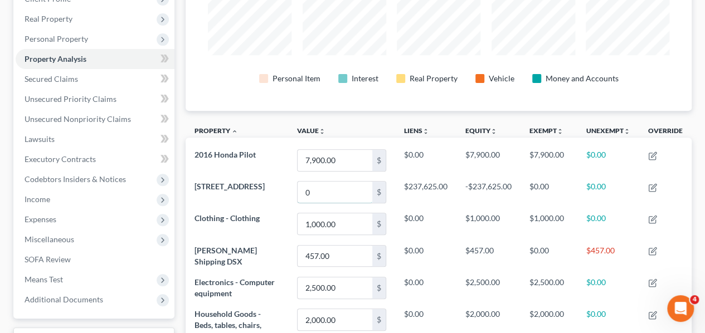
click at [325, 193] on input "0" at bounding box center [335, 192] width 75 height 21
type input "4"
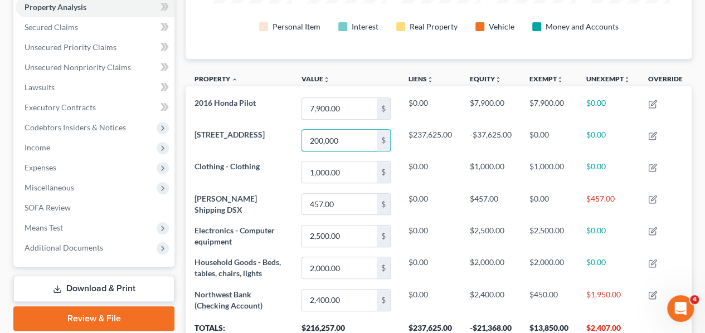
scroll to position [320, 0]
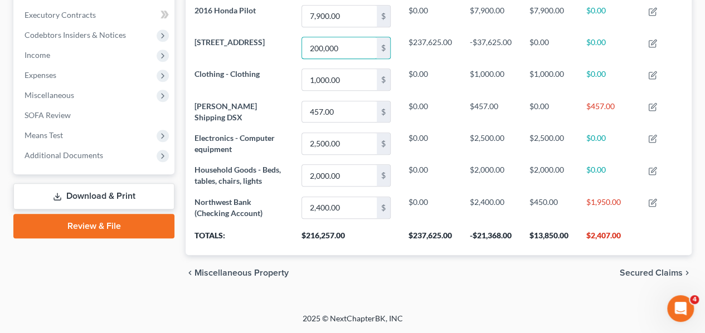
type input "200,000"
click at [647, 272] on span "Secured Claims" at bounding box center [651, 273] width 63 height 9
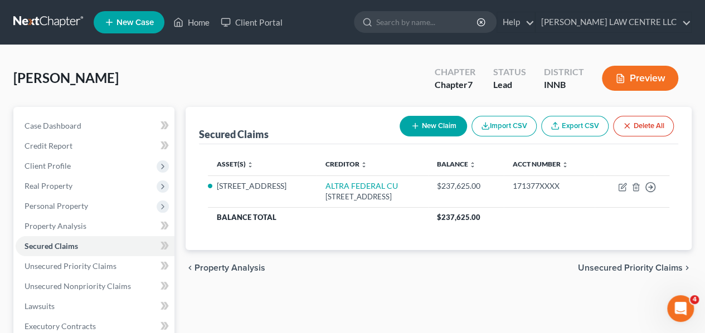
click at [58, 165] on span "Client Profile" at bounding box center [48, 165] width 46 height 9
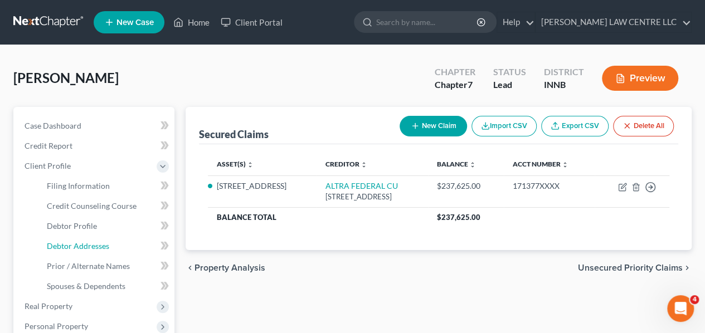
click at [87, 246] on span "Debtor Addresses" at bounding box center [78, 245] width 62 height 9
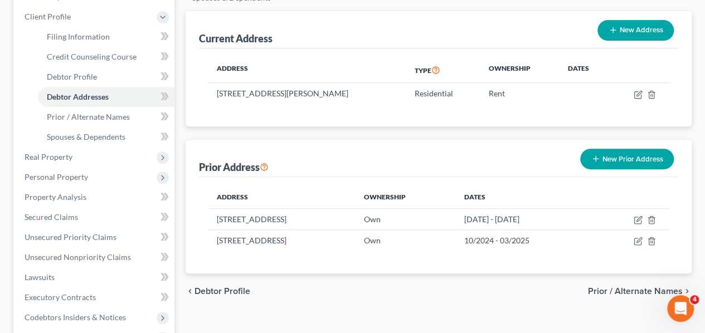
scroll to position [167, 0]
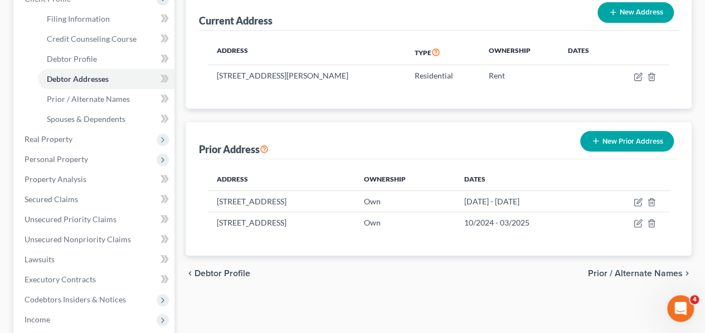
click at [72, 139] on span "Real Property" at bounding box center [95, 139] width 159 height 20
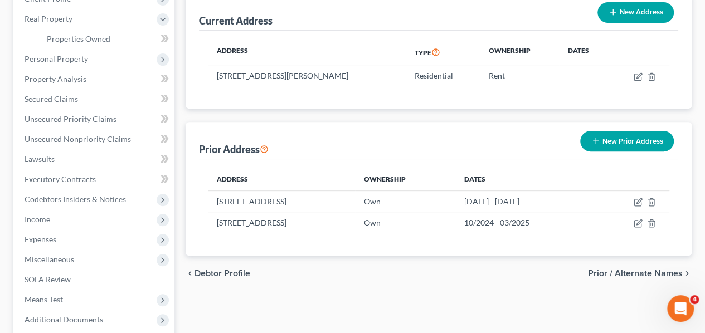
click at [90, 56] on span "Personal Property" at bounding box center [95, 59] width 159 height 20
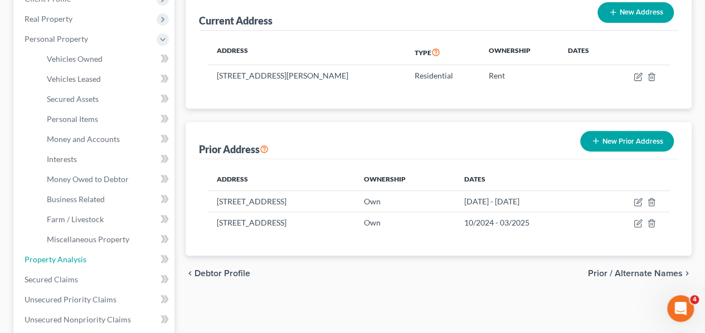
click at [71, 260] on span "Property Analysis" at bounding box center [56, 259] width 62 height 9
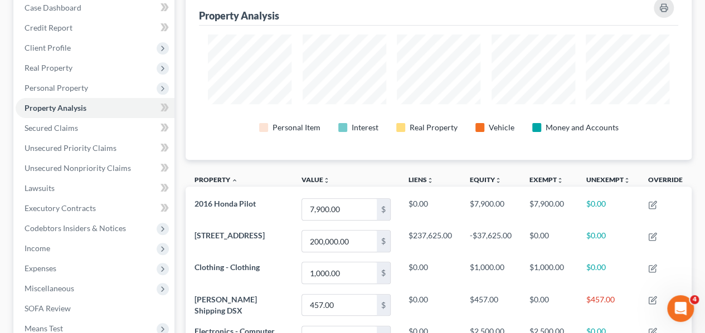
scroll to position [111, 0]
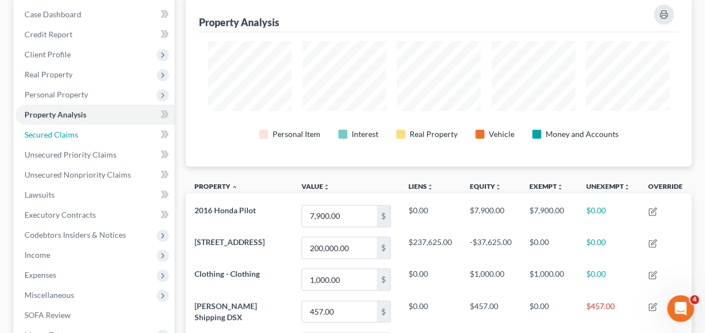
click at [60, 137] on span "Secured Claims" at bounding box center [51, 134] width 53 height 9
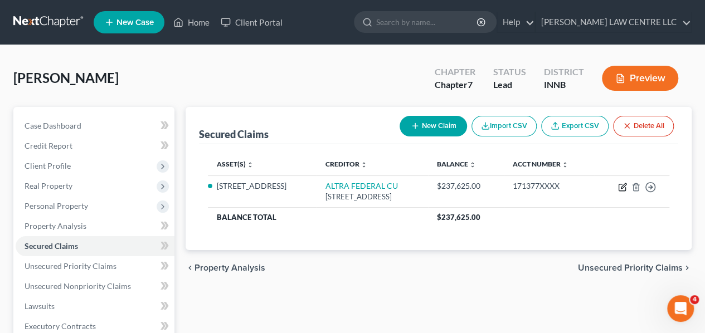
click at [620, 186] on icon "button" at bounding box center [622, 187] width 9 height 9
select select "52"
select select "6"
select select "0"
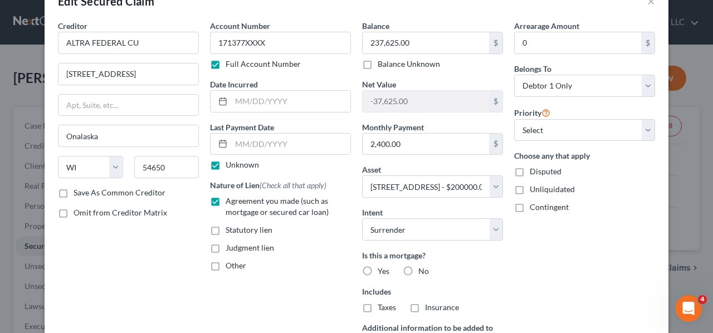
scroll to position [56, 0]
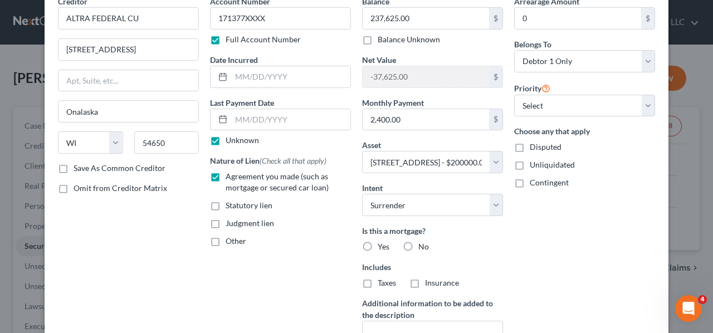
click at [378, 242] on label "Yes" at bounding box center [384, 246] width 12 height 11
click at [382, 242] on input "Yes" at bounding box center [385, 244] width 7 height 7
radio input "true"
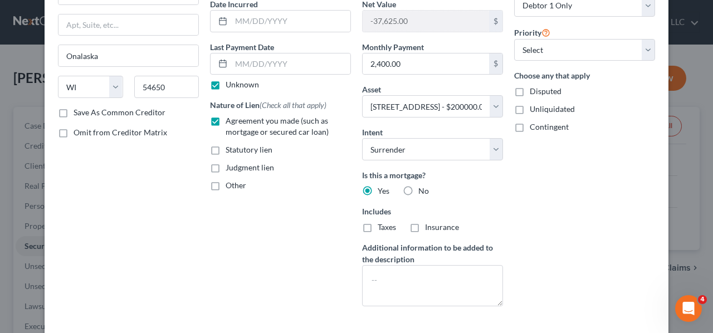
click at [378, 228] on label "Taxes" at bounding box center [387, 227] width 18 height 11
click at [382, 228] on input "Taxes" at bounding box center [385, 225] width 7 height 7
checkbox input "true"
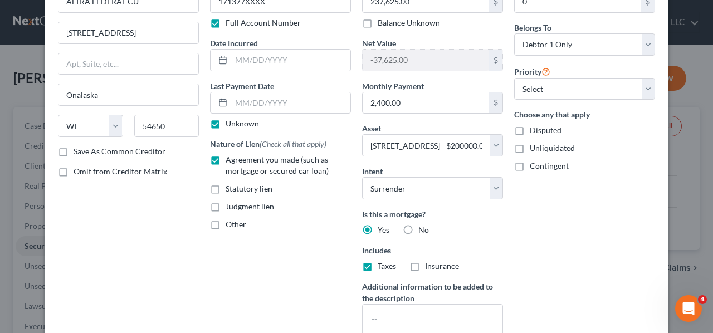
scroll to position [56, 0]
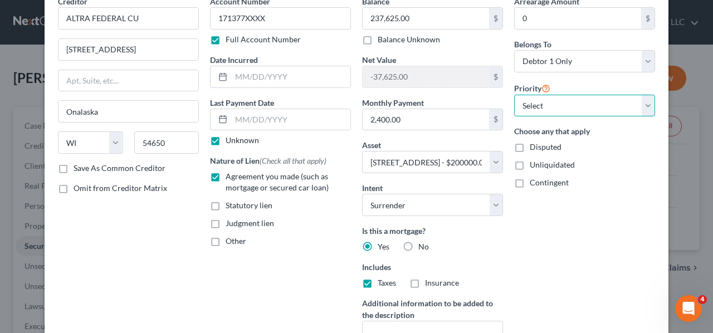
click at [646, 109] on select "Select 1st 2nd 3rd 4th 5th 6th 7th 8th 9th 10th 11th 12th 13th 14th 15th 16th 1…" at bounding box center [584, 106] width 141 height 22
select select "0"
click at [514, 95] on select "Select 1st 2nd 3rd 4th 5th 6th 7th 8th 9th 10th 11th 12th 13th 14th 15th 16th 1…" at bounding box center [584, 106] width 141 height 22
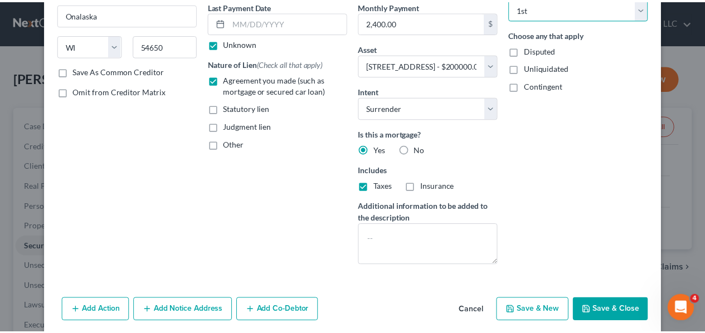
scroll to position [170, 0]
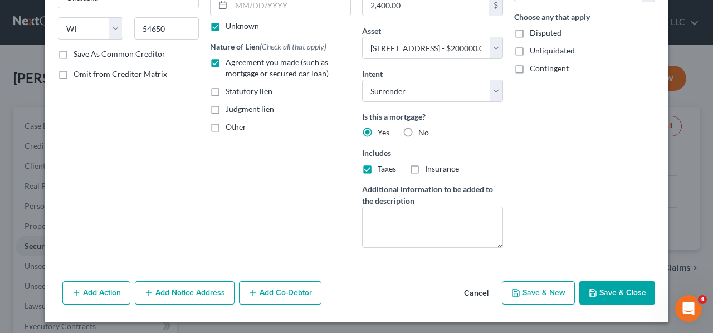
click at [612, 290] on button "Save & Close" at bounding box center [618, 292] width 76 height 23
select select
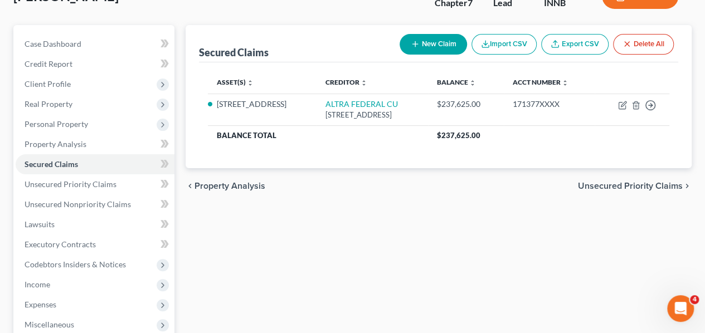
scroll to position [223, 0]
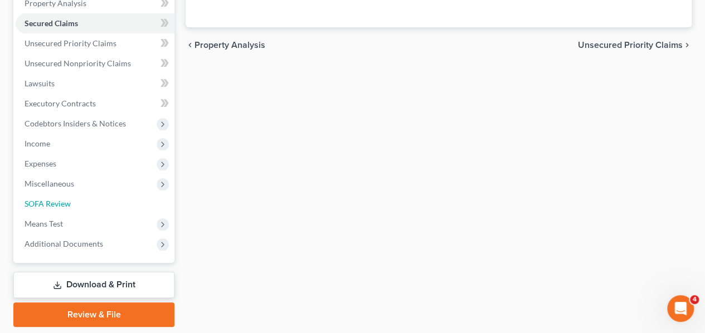
click at [51, 208] on link "SOFA Review" at bounding box center [95, 204] width 159 height 20
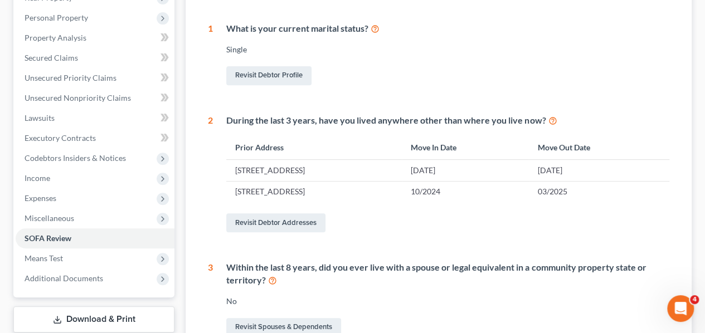
scroll to position [223, 0]
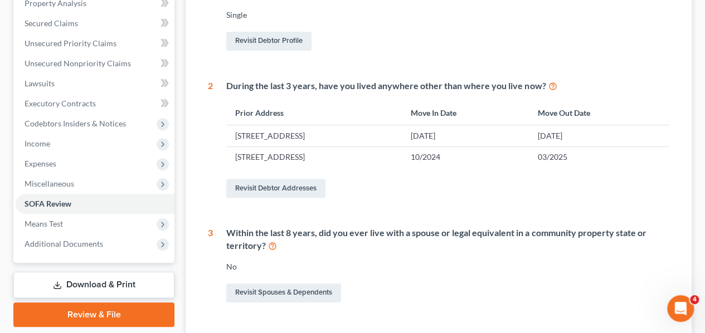
click at [46, 224] on span "Means Test" at bounding box center [44, 223] width 38 height 9
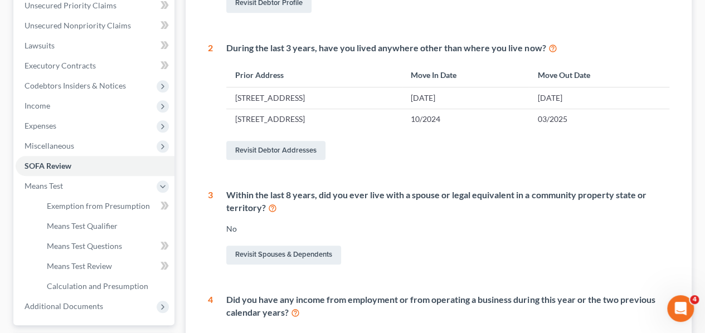
scroll to position [279, 0]
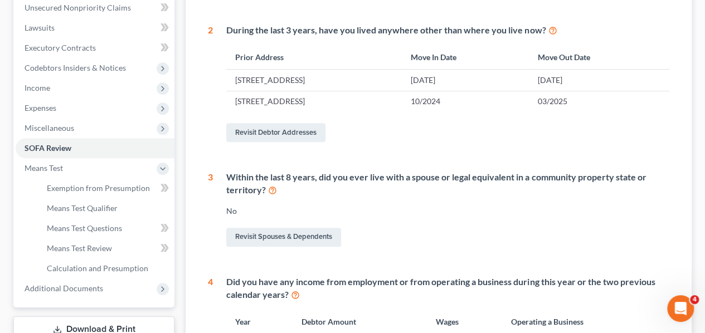
click at [80, 149] on link "SOFA Review" at bounding box center [95, 148] width 159 height 20
click at [81, 186] on span "Exemption from Presumption" at bounding box center [98, 187] width 103 height 9
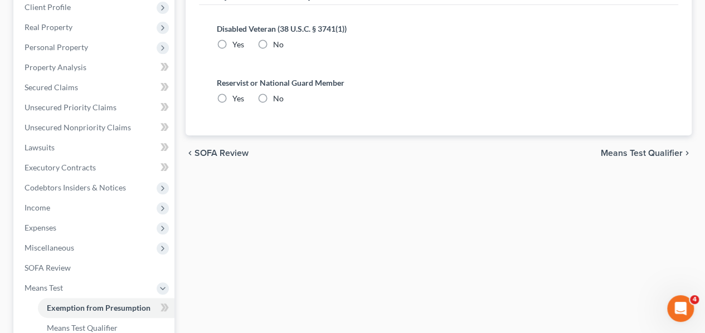
radio input "true"
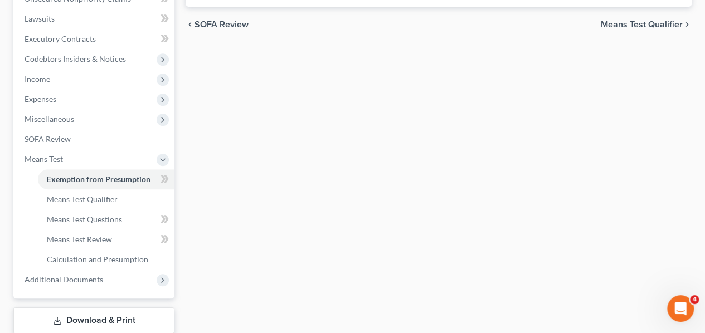
scroll to position [334, 0]
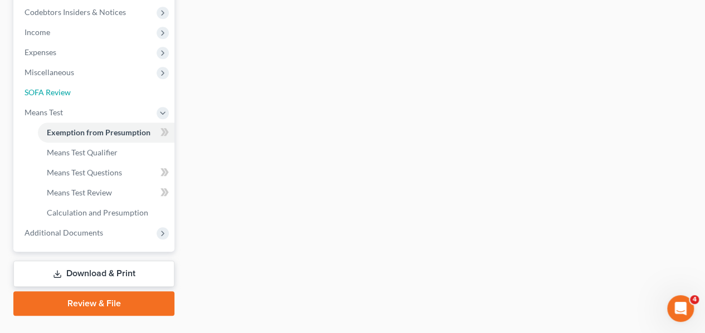
click at [58, 89] on span "SOFA Review" at bounding box center [48, 91] width 46 height 9
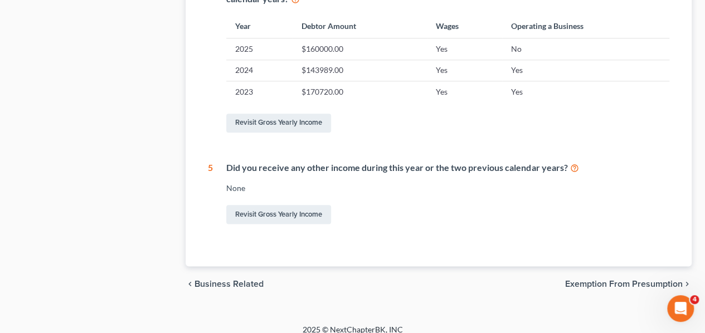
scroll to position [584, 0]
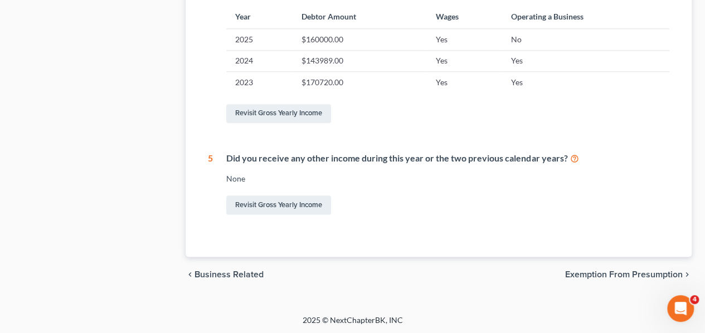
click at [610, 270] on span "Exemption from Presumption" at bounding box center [624, 274] width 118 height 9
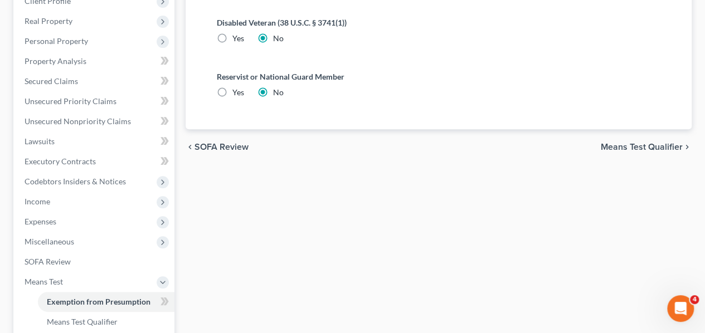
scroll to position [167, 0]
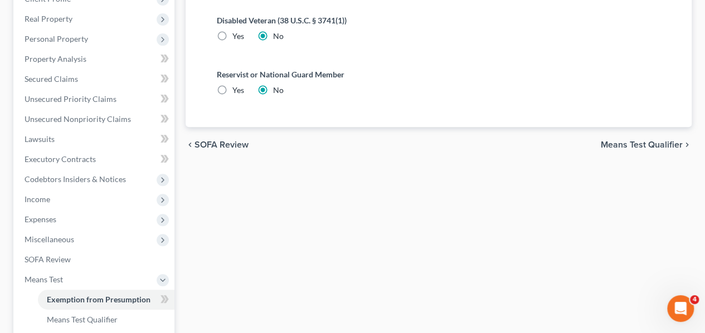
click at [622, 144] on span "Means Test Qualifier" at bounding box center [642, 144] width 82 height 9
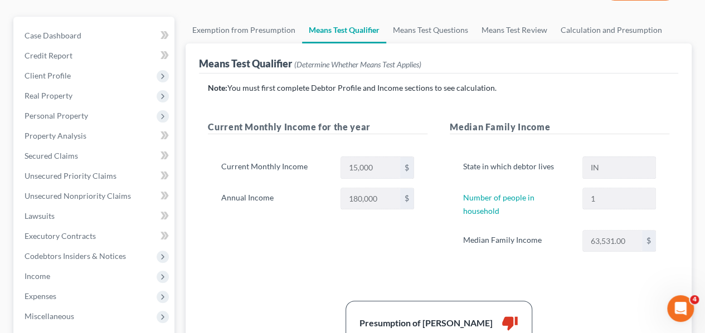
scroll to position [56, 0]
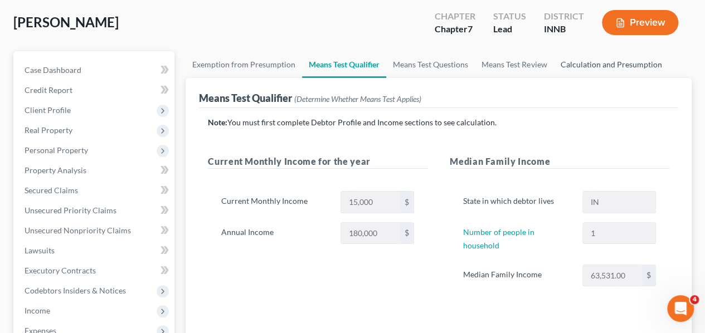
click at [584, 64] on link "Calculation and Presumption" at bounding box center [610, 64] width 115 height 27
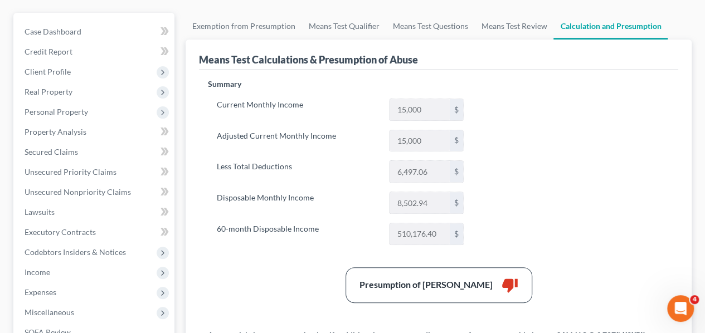
scroll to position [111, 0]
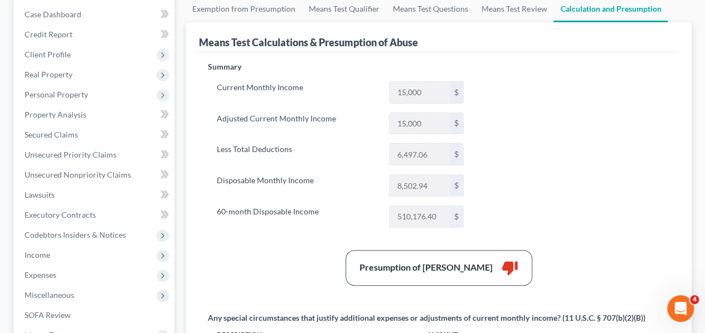
click at [43, 71] on span "Real Property" at bounding box center [49, 74] width 48 height 9
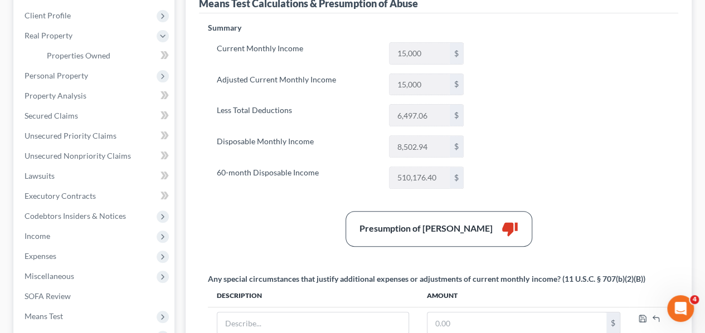
scroll to position [167, 0]
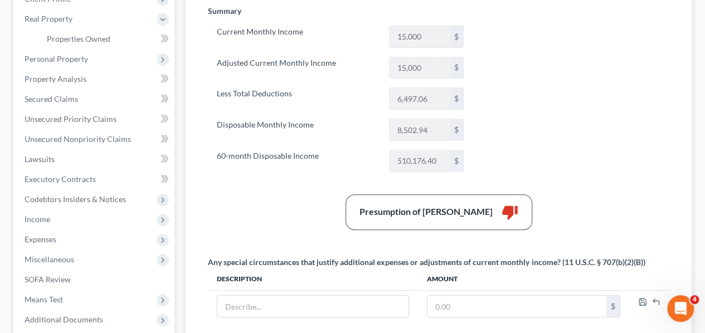
click at [48, 236] on span "Expenses" at bounding box center [41, 239] width 32 height 9
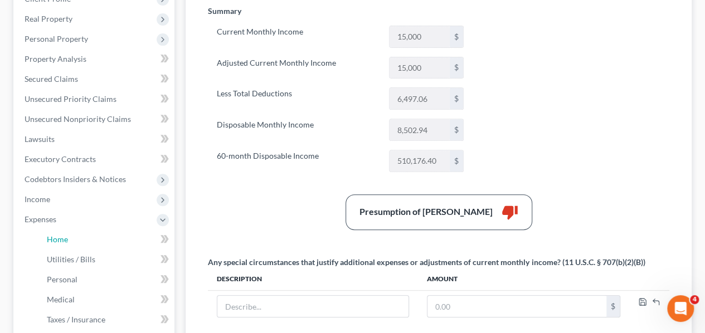
click at [74, 237] on link "Home" at bounding box center [106, 240] width 137 height 20
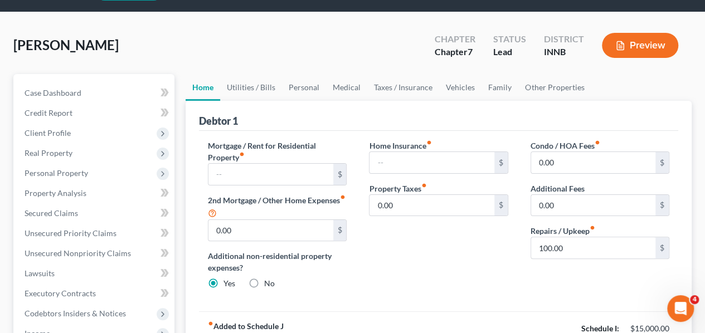
scroll to position [56, 0]
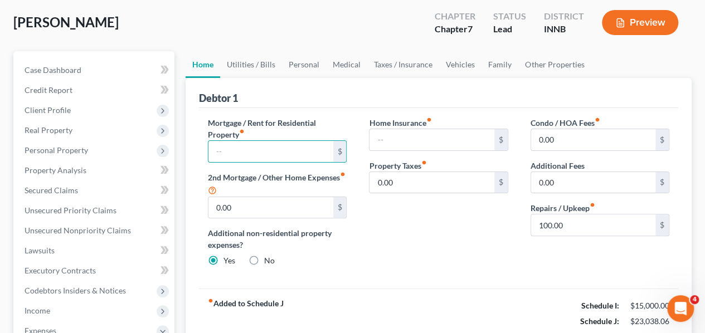
click at [267, 154] on input "text" at bounding box center [270, 151] width 124 height 21
click at [532, 62] on link "Other Properties" at bounding box center [554, 64] width 72 height 27
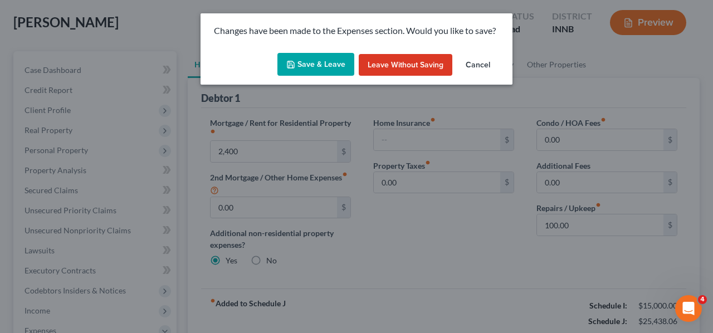
click at [333, 62] on button "Save & Leave" at bounding box center [316, 64] width 77 height 23
type input "2,400.00"
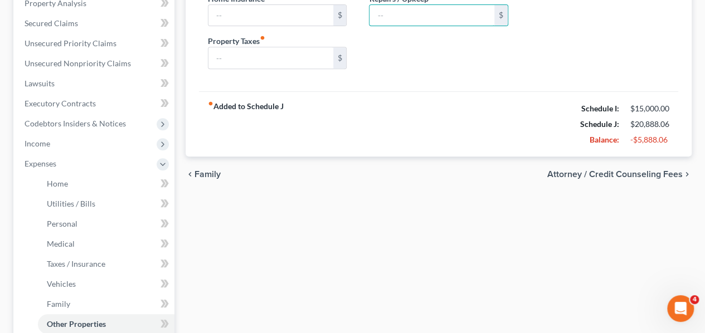
scroll to position [111, 0]
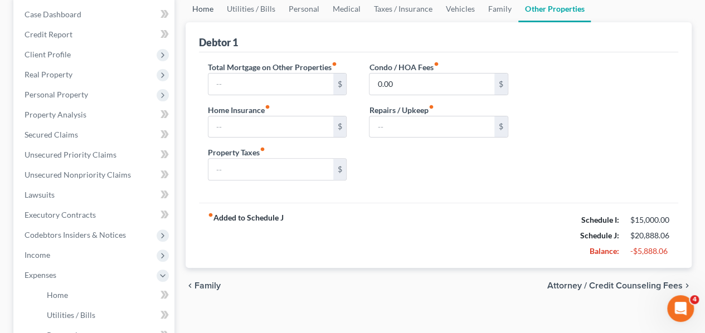
click at [206, 9] on link "Home" at bounding box center [203, 9] width 35 height 27
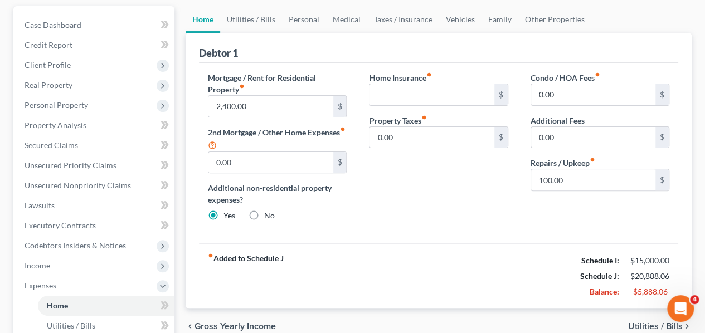
scroll to position [111, 0]
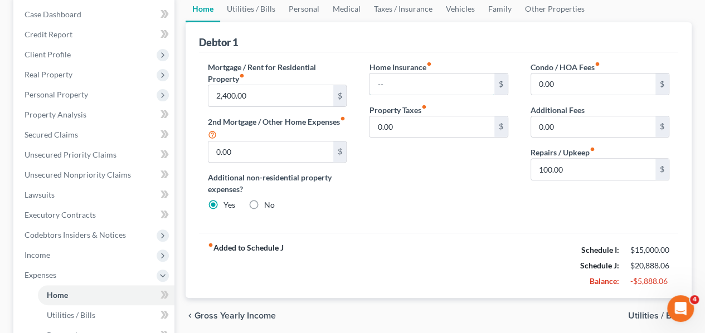
click at [408, 80] on input "text" at bounding box center [431, 84] width 124 height 21
click at [399, 86] on input "250" at bounding box center [431, 84] width 124 height 21
type input "2"
type input "400"
click at [405, 125] on input "0.00" at bounding box center [431, 126] width 124 height 21
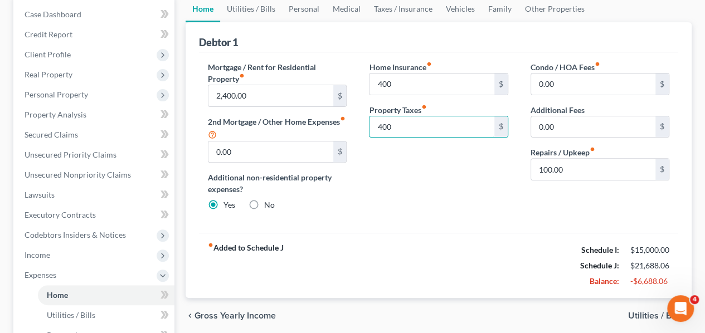
type input "400"
click at [424, 218] on div "Mortgage / Rent for Residential Property fiber_manual_record 2,400.00 $ 2nd Mor…" at bounding box center [438, 142] width 479 height 181
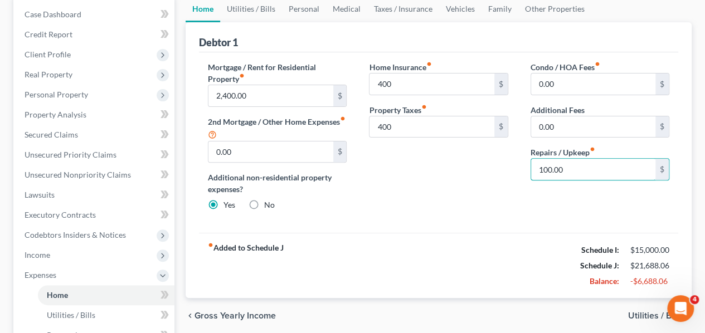
click at [574, 168] on input "100.00" at bounding box center [593, 169] width 124 height 21
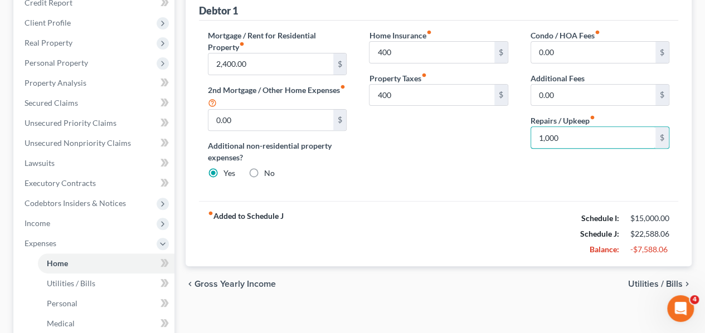
scroll to position [279, 0]
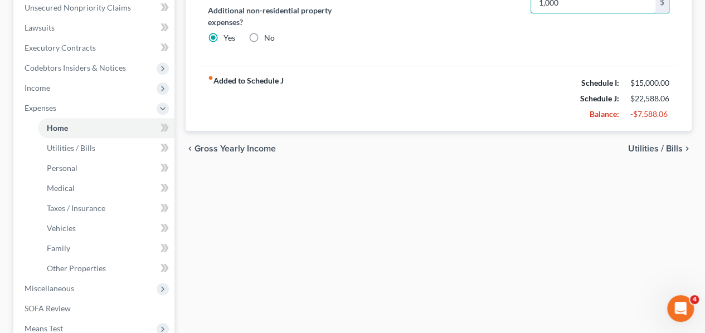
type input "1,000"
click at [665, 147] on span "Utilities / Bills" at bounding box center [655, 148] width 55 height 9
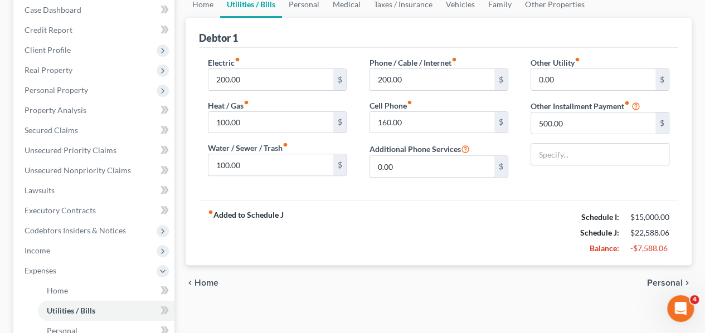
scroll to position [223, 0]
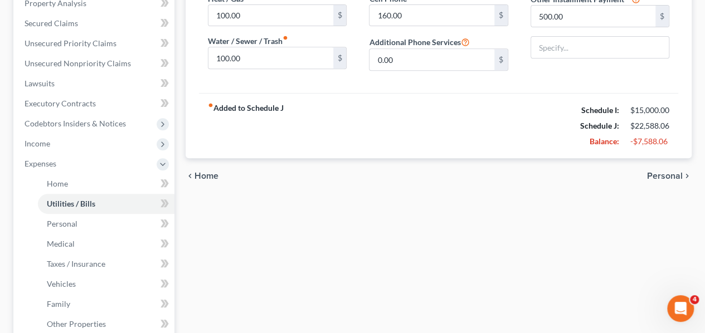
click at [661, 173] on span "Personal" at bounding box center [665, 176] width 36 height 9
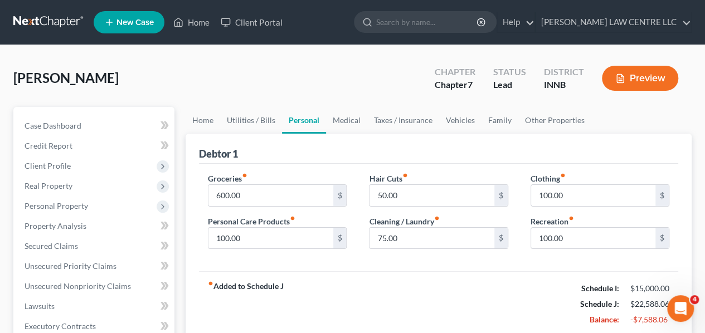
scroll to position [223, 0]
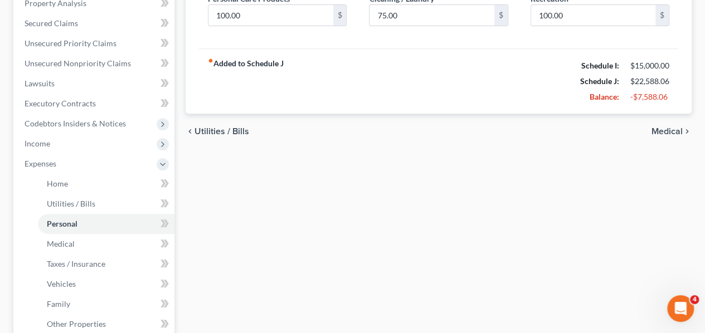
click at [671, 127] on span "Medical" at bounding box center [666, 131] width 31 height 9
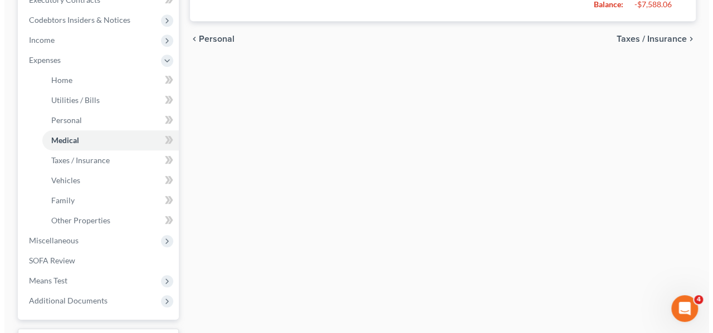
scroll to position [334, 0]
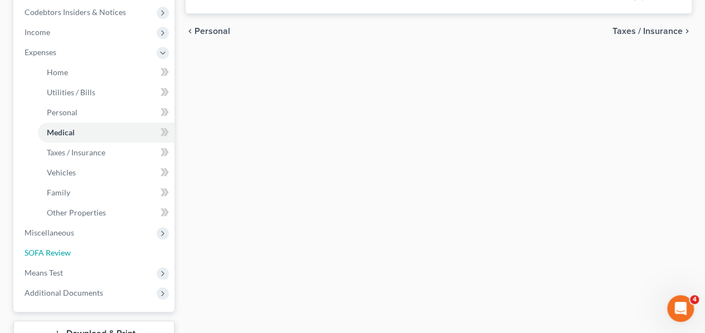
click at [60, 249] on span "SOFA Review" at bounding box center [48, 252] width 46 height 9
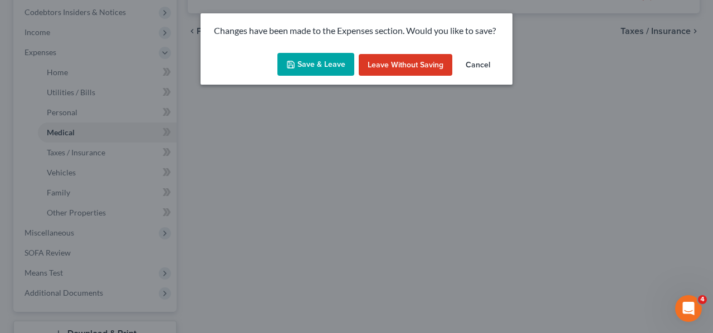
click at [325, 65] on button "Save & Leave" at bounding box center [316, 64] width 77 height 23
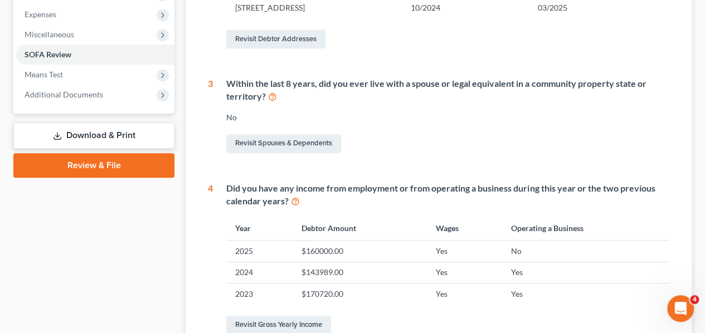
scroll to position [334, 0]
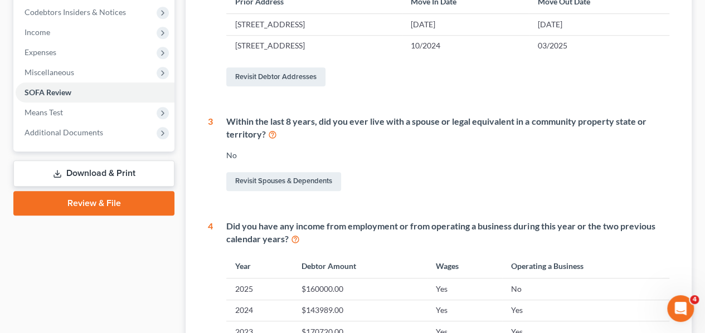
click at [61, 109] on span "Means Test" at bounding box center [44, 112] width 38 height 9
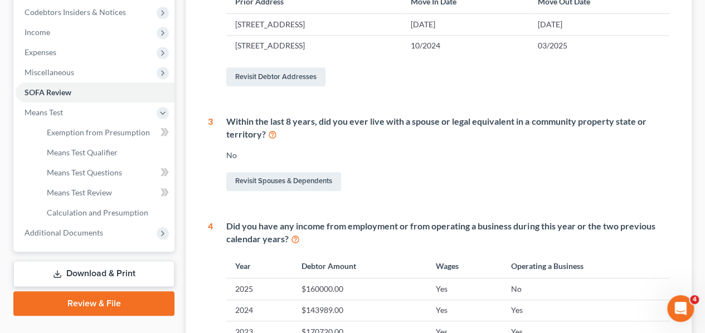
click at [45, 91] on span "SOFA Review" at bounding box center [48, 91] width 47 height 9
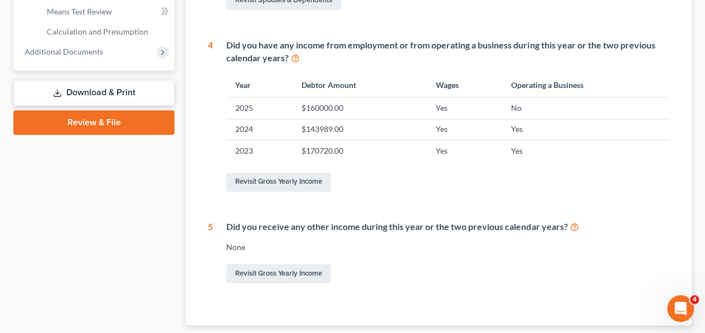
scroll to position [584, 0]
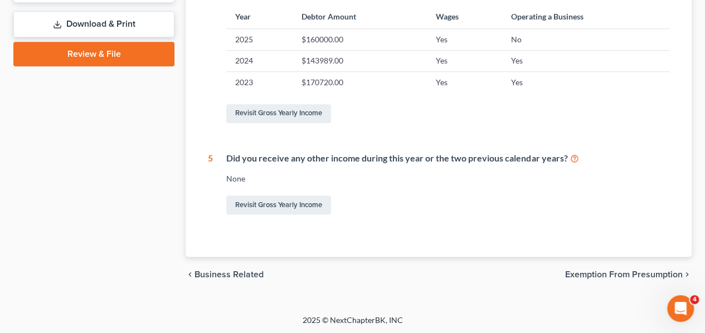
click at [633, 275] on span "Exemption from Presumption" at bounding box center [624, 274] width 118 height 9
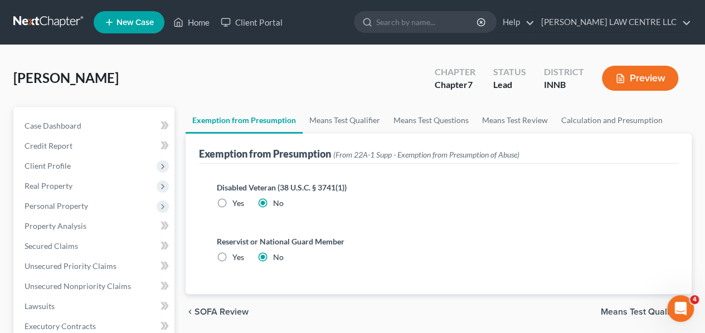
scroll to position [111, 0]
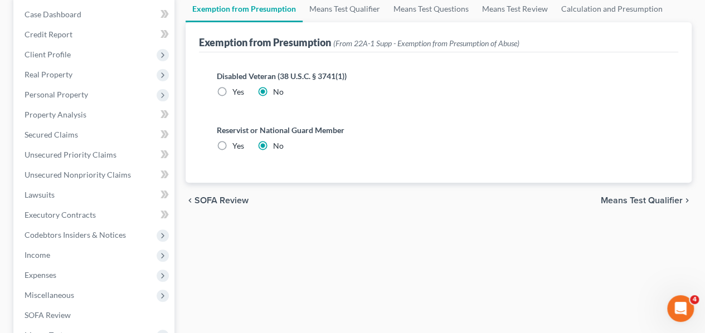
click at [614, 196] on span "Means Test Qualifier" at bounding box center [642, 200] width 82 height 9
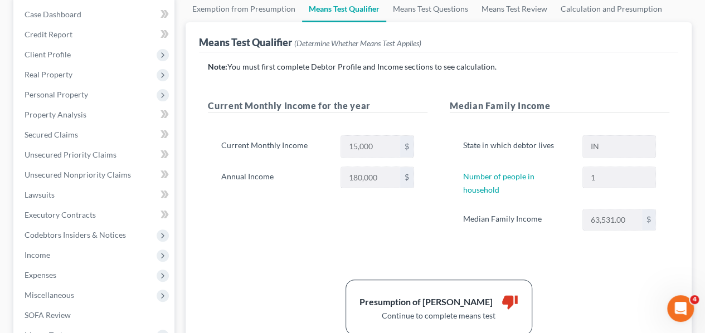
scroll to position [56, 0]
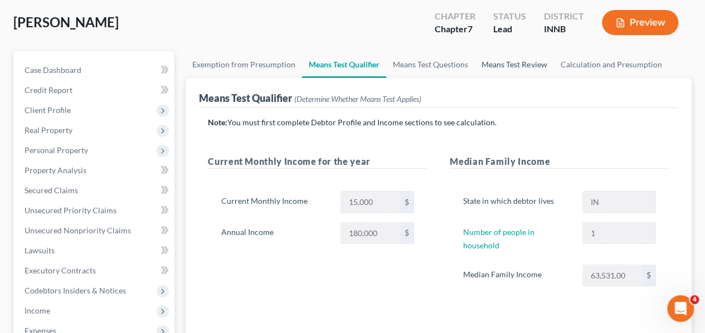
click at [502, 63] on link "Means Test Review" at bounding box center [514, 64] width 79 height 27
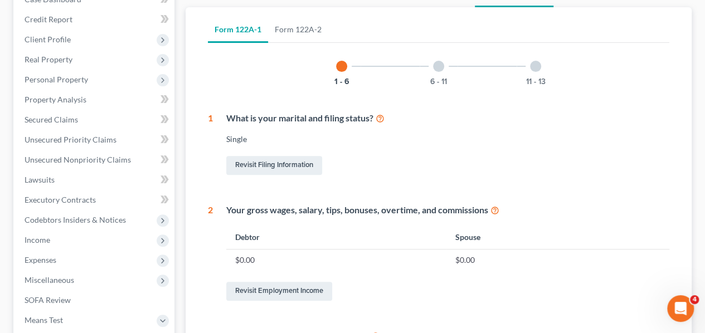
scroll to position [56, 0]
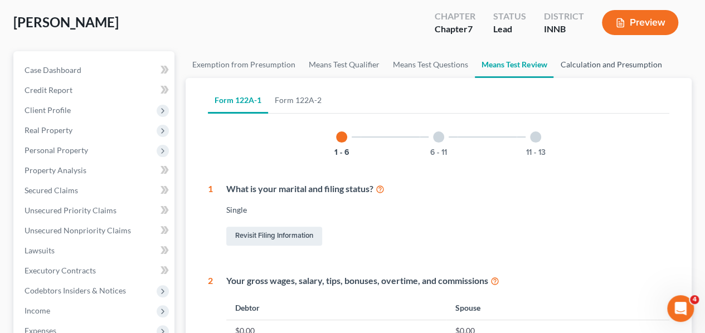
drag, startPoint x: 601, startPoint y: 67, endPoint x: 587, endPoint y: 70, distance: 14.9
click at [601, 66] on link "Calculation and Presumption" at bounding box center [610, 64] width 115 height 27
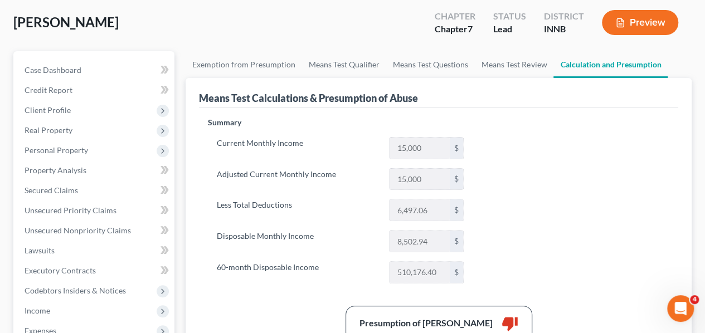
scroll to position [3, 0]
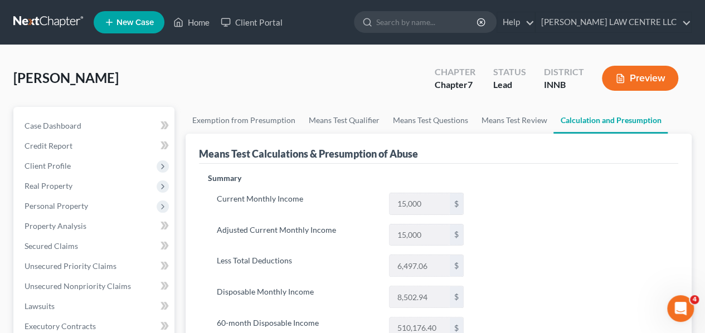
click at [626, 74] on button "Preview" at bounding box center [640, 78] width 76 height 25
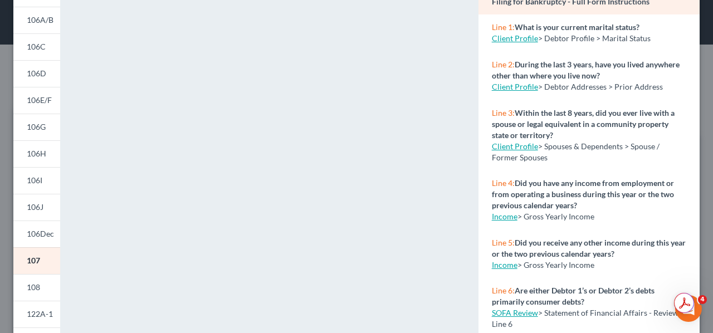
click at [37, 205] on span "106J" at bounding box center [35, 206] width 17 height 9
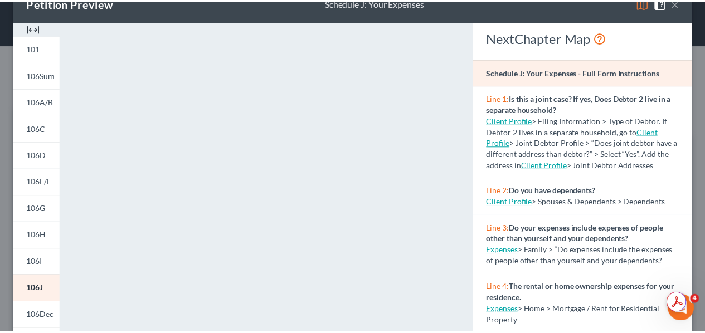
scroll to position [0, 0]
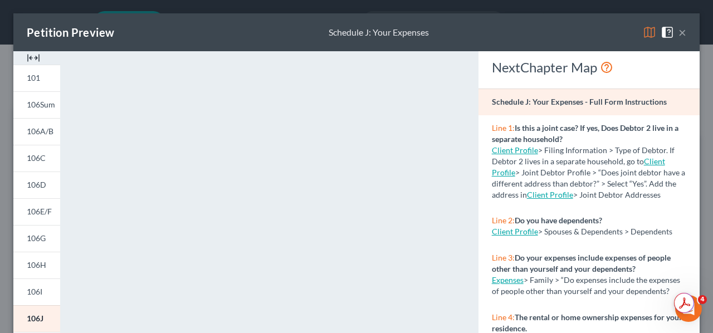
click at [679, 30] on button "×" at bounding box center [683, 32] width 8 height 13
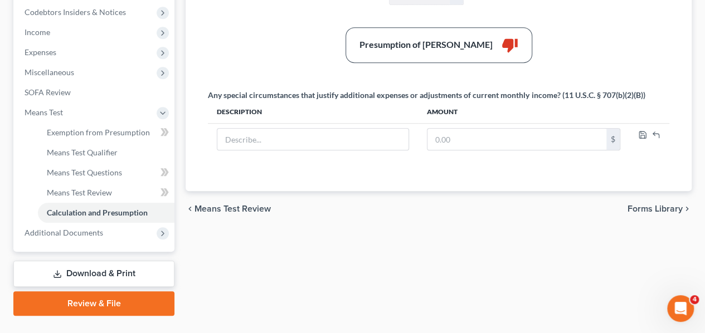
scroll to position [358, 0]
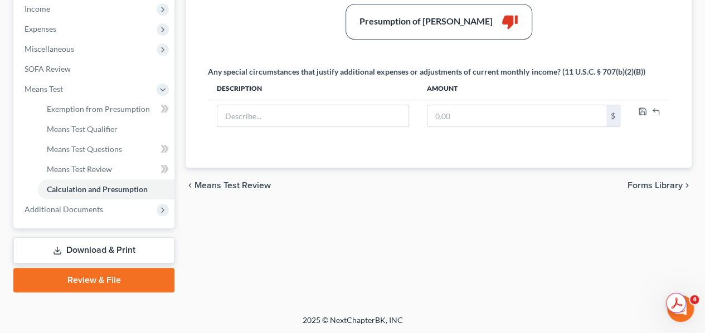
click at [106, 249] on link "Download & Print" at bounding box center [93, 250] width 161 height 26
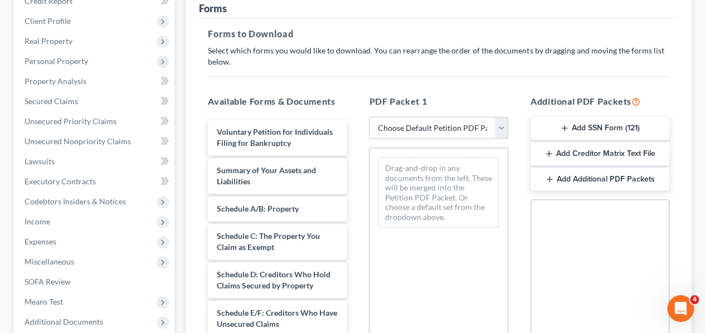
scroll to position [167, 0]
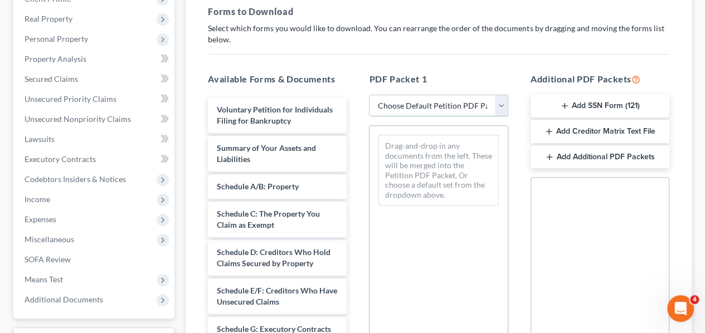
click at [502, 104] on select "Choose Default Petition PDF Packet Complete Bankruptcy Petition (all forms and …" at bounding box center [438, 106] width 139 height 22
select select "0"
click at [369, 95] on select "Choose Default Petition PDF Packet Complete Bankruptcy Petition (all forms and …" at bounding box center [438, 106] width 139 height 22
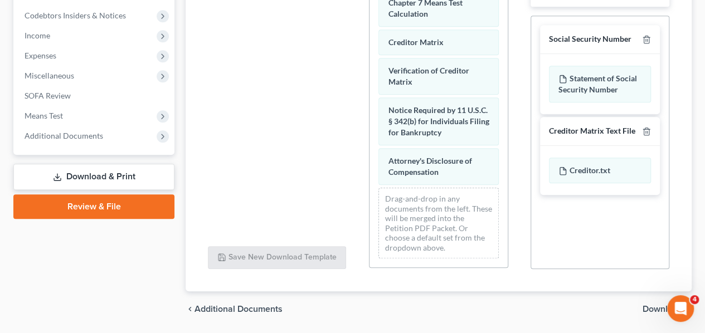
scroll to position [366, 0]
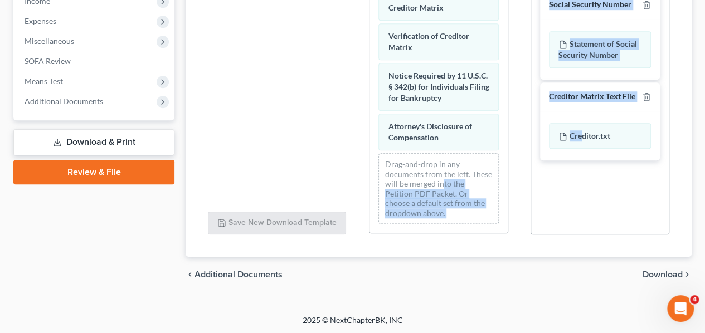
drag, startPoint x: 583, startPoint y: 133, endPoint x: 463, endPoint y: 183, distance: 130.2
click at [463, 183] on div "Available Forms & Documents Save New Download Template PDF Packet 1 Choose Defa…" at bounding box center [439, 54] width 484 height 379
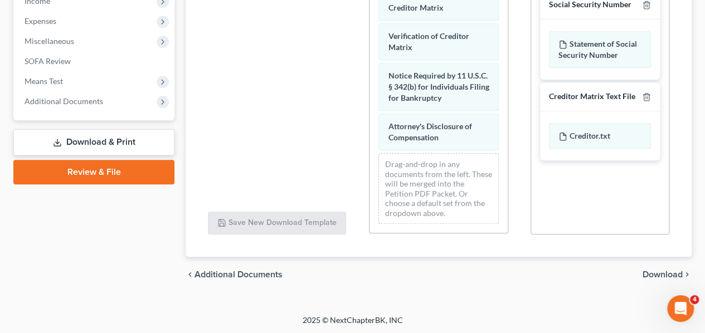
click at [655, 165] on div "Social Security Number Statement of Social Security Number Creditor Matrix Text…" at bounding box center [600, 75] width 138 height 187
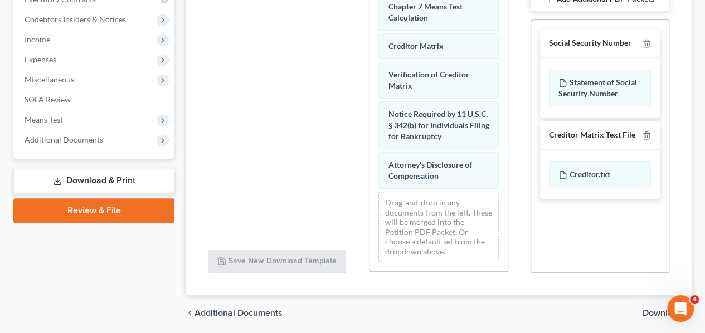
scroll to position [310, 0]
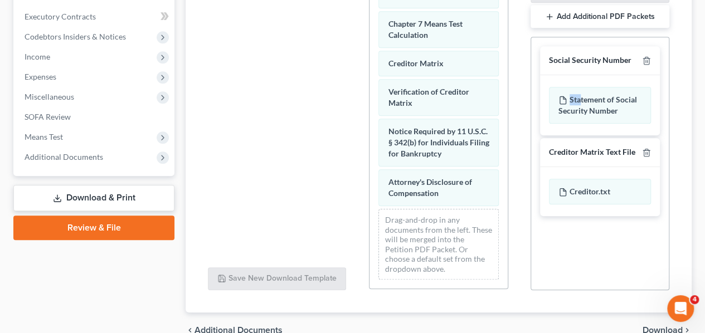
drag, startPoint x: 581, startPoint y: 100, endPoint x: 579, endPoint y: 94, distance: 5.8
click at [566, 103] on div "Statement of Social Security Number" at bounding box center [600, 105] width 102 height 37
click at [571, 62] on div "Social Security Number" at bounding box center [590, 60] width 82 height 11
drag, startPoint x: 583, startPoint y: 61, endPoint x: 541, endPoint y: 76, distance: 44.9
click at [541, 76] on div "Social Security Number Statement of Social Security Number" at bounding box center [600, 90] width 120 height 89
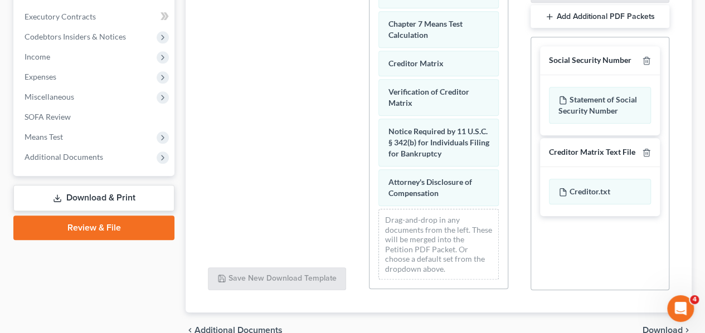
click at [567, 68] on div "Social Security Number" at bounding box center [600, 60] width 120 height 29
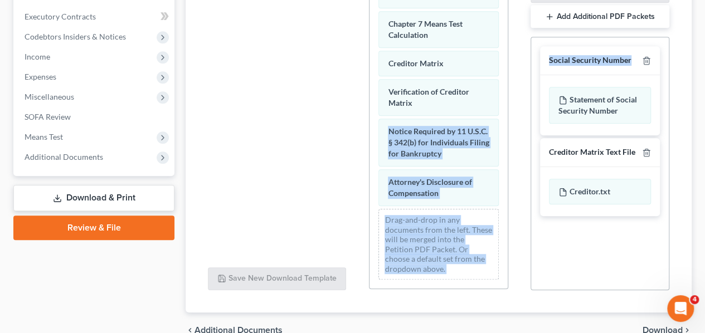
drag, startPoint x: 543, startPoint y: 84, endPoint x: 517, endPoint y: 101, distance: 31.4
click at [517, 101] on div "Available Forms & Documents Save New Download Template PDF Packet 1 Choose Defa…" at bounding box center [439, 110] width 484 height 379
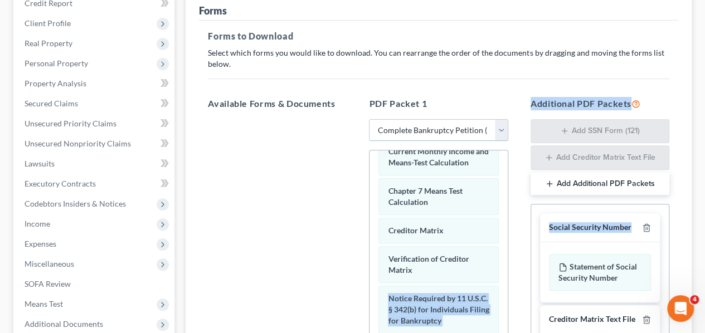
click at [504, 125] on select "Choose Default Petition PDF Packet Complete Bankruptcy Petition (all forms and …" at bounding box center [438, 130] width 139 height 22
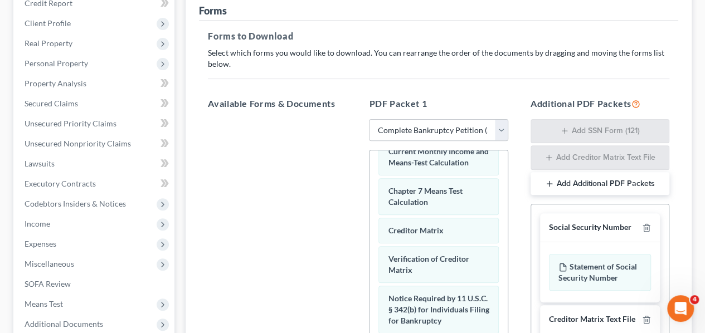
drag, startPoint x: 285, startPoint y: 158, endPoint x: 296, endPoint y: 160, distance: 11.8
click at [285, 158] on div at bounding box center [277, 272] width 157 height 306
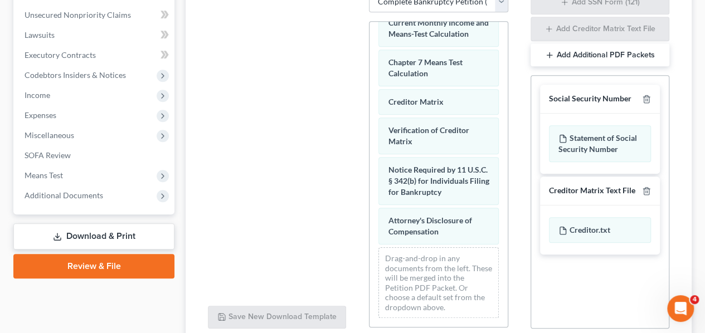
scroll to position [254, 0]
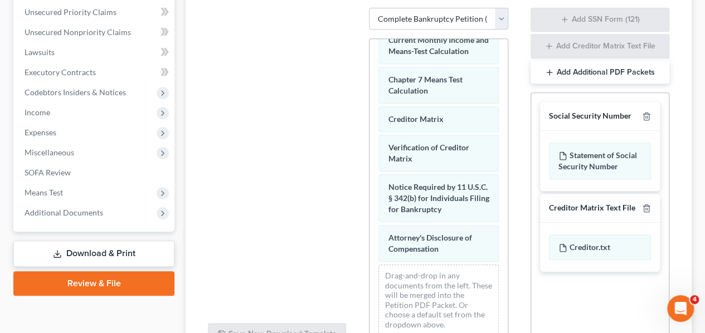
click at [615, 70] on button "Add Additional PDF Packets" at bounding box center [599, 72] width 139 height 23
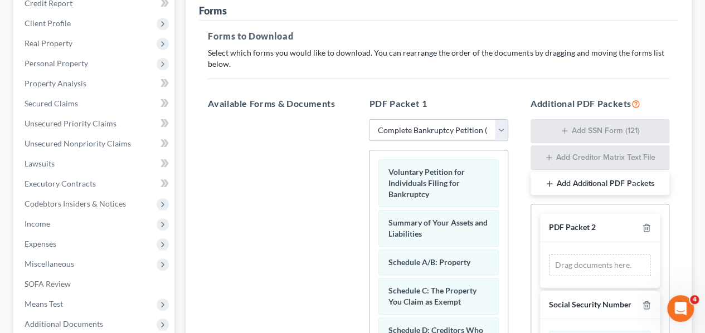
scroll to position [198, 0]
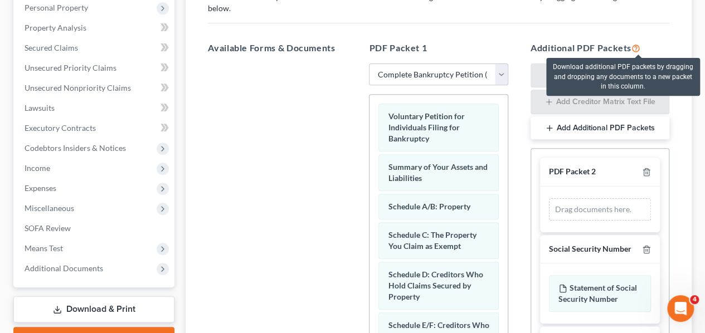
click at [636, 47] on icon at bounding box center [635, 47] width 9 height 11
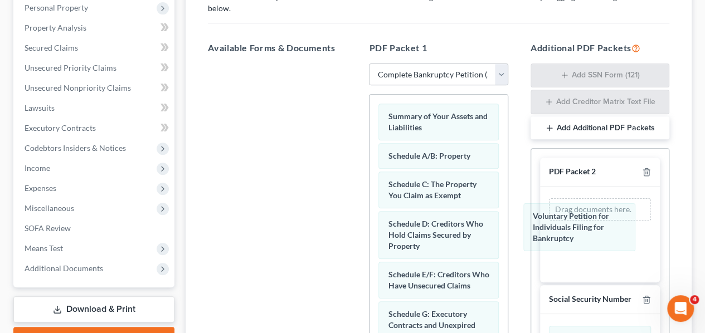
drag, startPoint x: 455, startPoint y: 125, endPoint x: 604, endPoint y: 210, distance: 171.7
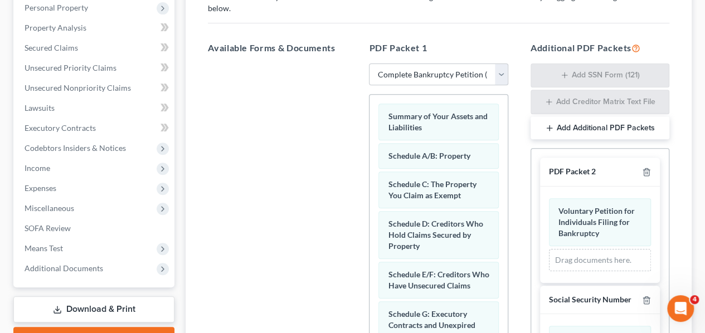
click at [579, 125] on button "Add Additional PDF Packets" at bounding box center [599, 127] width 139 height 23
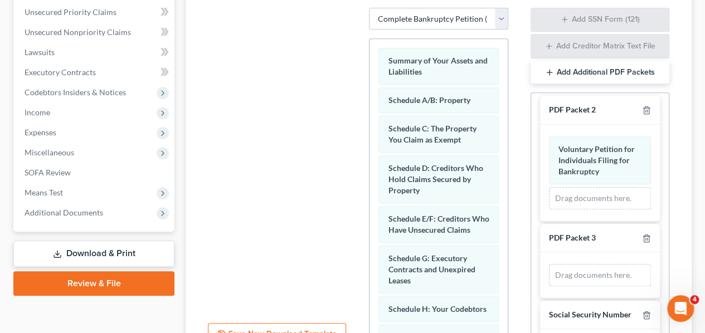
scroll to position [0, 0]
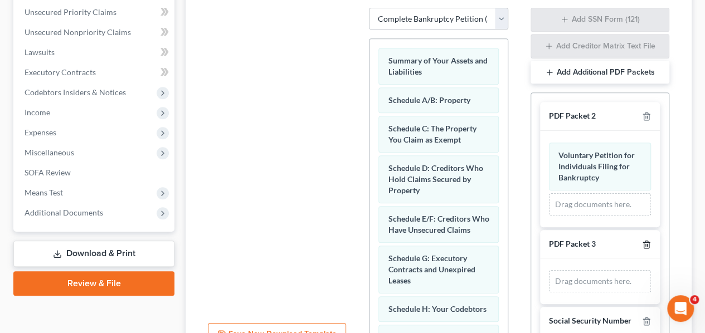
click at [644, 241] on icon "button" at bounding box center [646, 244] width 5 height 7
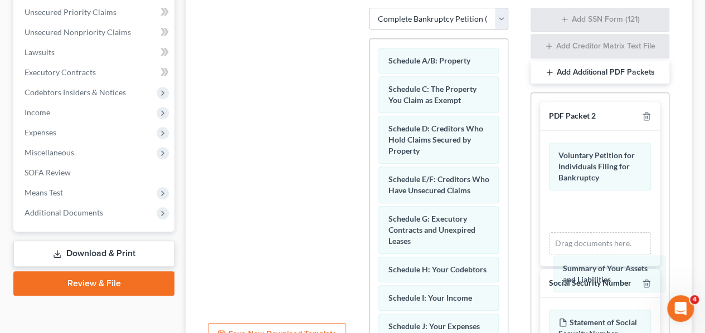
drag, startPoint x: 422, startPoint y: 65, endPoint x: 587, endPoint y: 255, distance: 251.6
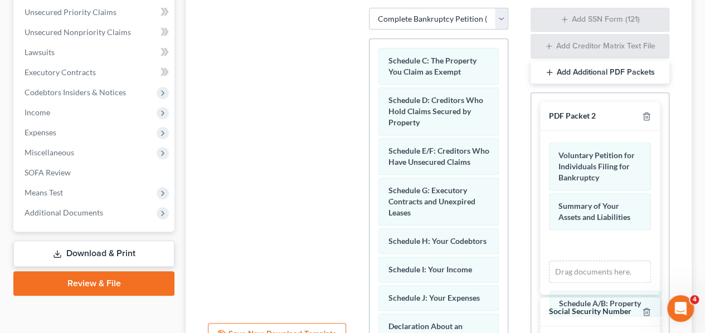
drag, startPoint x: 422, startPoint y: 59, endPoint x: 585, endPoint y: 265, distance: 263.4
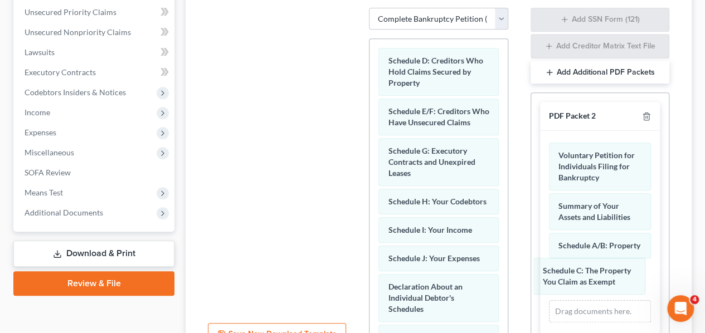
drag, startPoint x: 417, startPoint y: 66, endPoint x: 572, endPoint y: 278, distance: 262.4
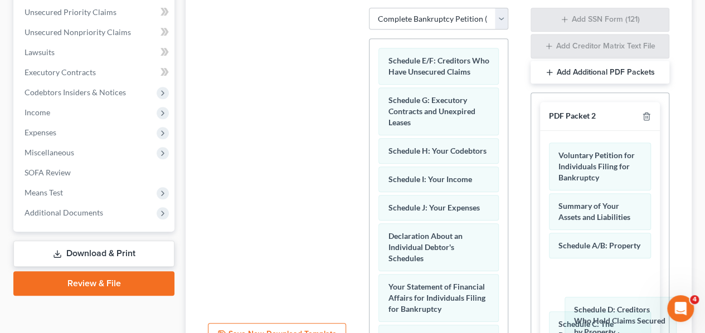
drag, startPoint x: 400, startPoint y: 64, endPoint x: 576, endPoint y: 303, distance: 296.1
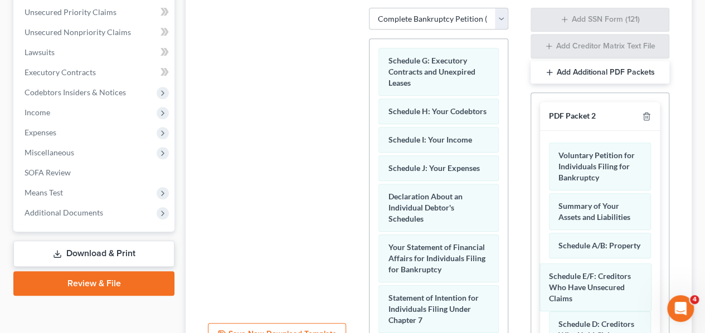
drag, startPoint x: 411, startPoint y: 70, endPoint x: 567, endPoint y: 275, distance: 258.0
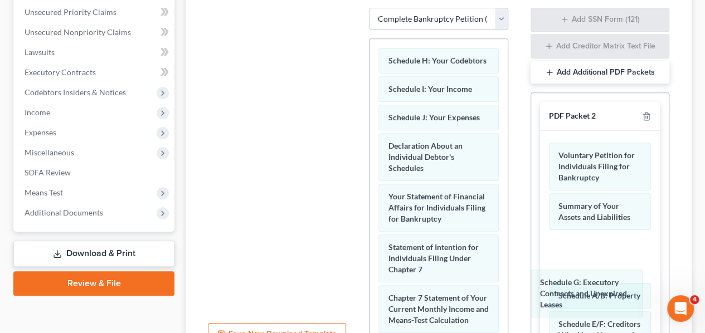
drag, startPoint x: 413, startPoint y: 66, endPoint x: 565, endPoint y: 289, distance: 270.3
click at [507, 289] on div "Schedule G: Executory Contracts and Unexpired Leases Schedule G: Executory Cont…" at bounding box center [438, 326] width 138 height 575
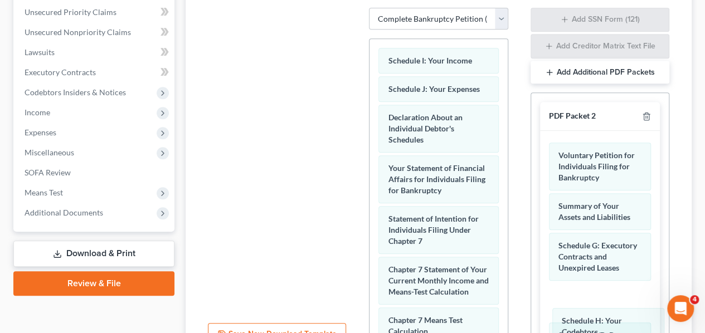
drag, startPoint x: 405, startPoint y: 66, endPoint x: 578, endPoint y: 322, distance: 308.5
click at [507, 328] on div "Schedule H: Your Codebtors Schedule H: Your Codebtors Schedule I: Your Income S…" at bounding box center [438, 312] width 138 height 546
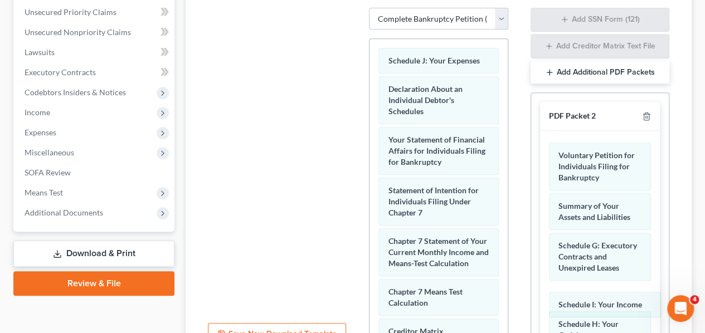
drag, startPoint x: 400, startPoint y: 56, endPoint x: 571, endPoint y: 302, distance: 299.1
click at [507, 302] on div "Schedule I: Your Income Schedule I: Your Income Schedule J: Your Expenses Decla…" at bounding box center [438, 298] width 138 height 518
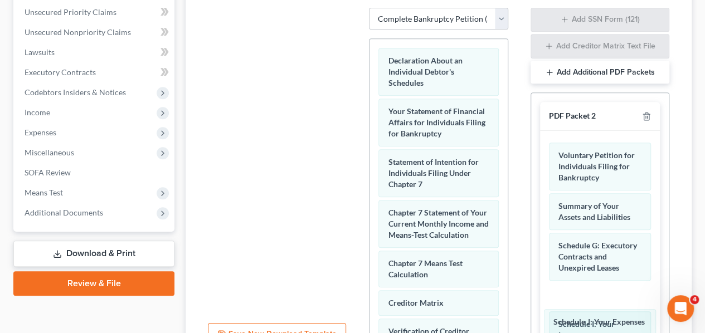
drag, startPoint x: 411, startPoint y: 64, endPoint x: 564, endPoint y: 272, distance: 258.7
click at [507, 326] on div "Schedule J: Your Expenses Schedule J: Your Expenses Declaration About an Indivi…" at bounding box center [438, 283] width 138 height 489
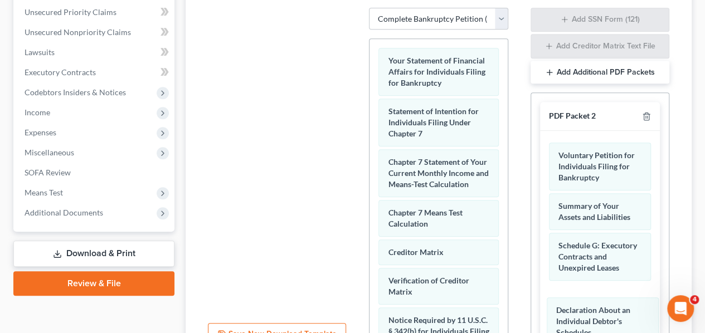
drag, startPoint x: 420, startPoint y: 66, endPoint x: 574, endPoint y: 285, distance: 267.1
click at [507, 315] on div "Declaration About an Individual Debtor's Schedules Declaration About an Individ…" at bounding box center [438, 258] width 138 height 439
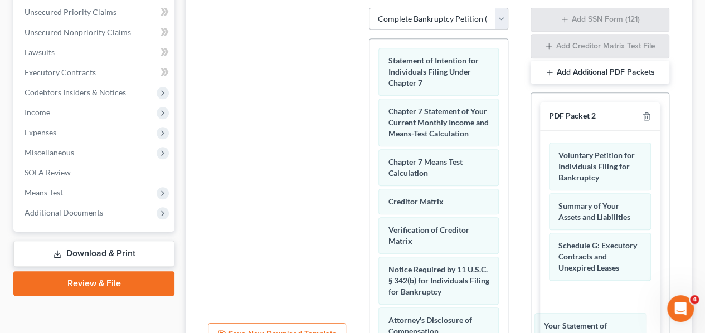
drag, startPoint x: 397, startPoint y: 66, endPoint x: 553, endPoint y: 333, distance: 309.2
click at [553, 333] on html "Home New Case Client Portal [PERSON_NAME] LAW CENTRE LLC [EMAIL_ADDRESS][DOMAIN…" at bounding box center [352, 96] width 705 height 700
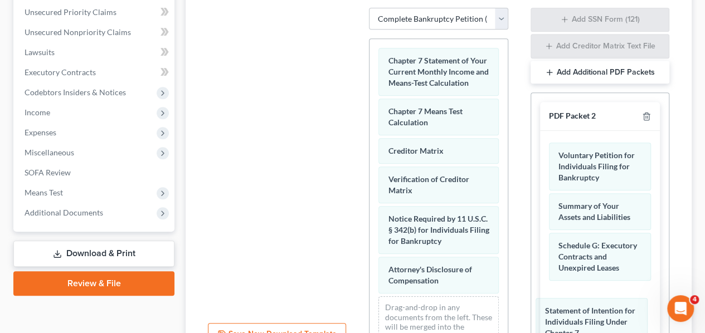
drag, startPoint x: 401, startPoint y: 74, endPoint x: 561, endPoint y: 324, distance: 296.2
click at [507, 324] on div "Statement of Intention for Individuals Filing Under Chapter 7 Statement of Inte…" at bounding box center [438, 207] width 138 height 337
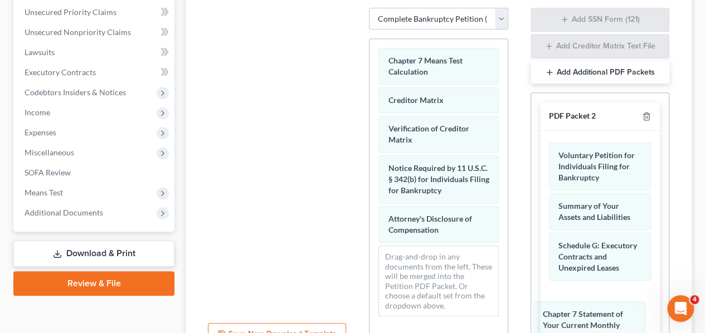
drag, startPoint x: 410, startPoint y: 74, endPoint x: 565, endPoint y: 329, distance: 298.6
click at [507, 325] on div "Chapter 7 Statement of Your Current Monthly Income and Means-Test Calculation C…" at bounding box center [438, 182] width 138 height 286
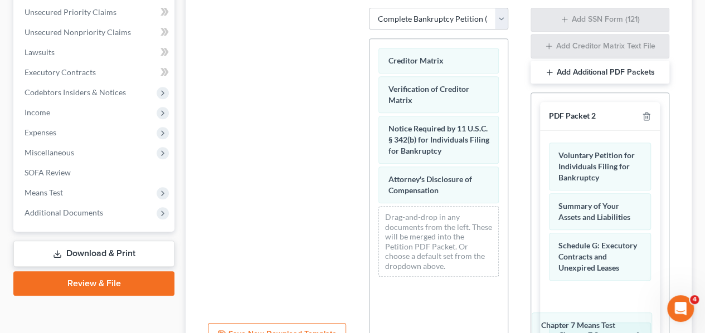
drag, startPoint x: 402, startPoint y: 67, endPoint x: 555, endPoint y: 333, distance: 307.3
click at [555, 333] on html "Home New Case Client Portal [PERSON_NAME] LAW CENTRE LLC [EMAIL_ADDRESS][DOMAIN…" at bounding box center [352, 96] width 705 height 700
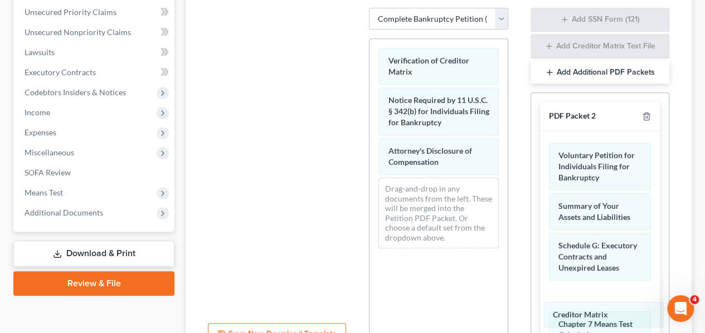
drag, startPoint x: 399, startPoint y: 57, endPoint x: 564, endPoint y: 313, distance: 304.3
click at [507, 257] on div "Creditor Matrix Creditor Matrix Verification of Creditor Matrix Notice Required…" at bounding box center [438, 148] width 138 height 218
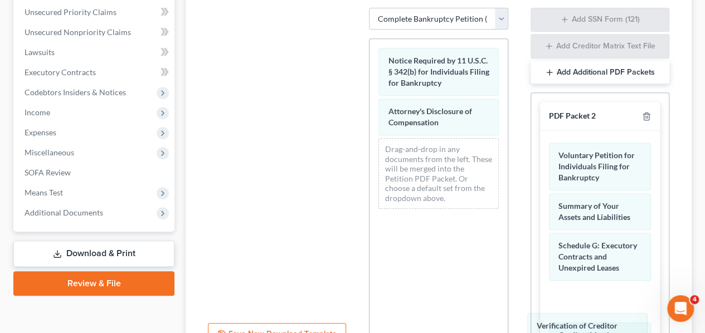
drag, startPoint x: 422, startPoint y: 66, endPoint x: 571, endPoint y: 333, distance: 305.6
click at [571, 333] on html "Home New Case Client Portal [PERSON_NAME] LAW CENTRE LLC [EMAIL_ADDRESS][DOMAIN…" at bounding box center [352, 96] width 705 height 700
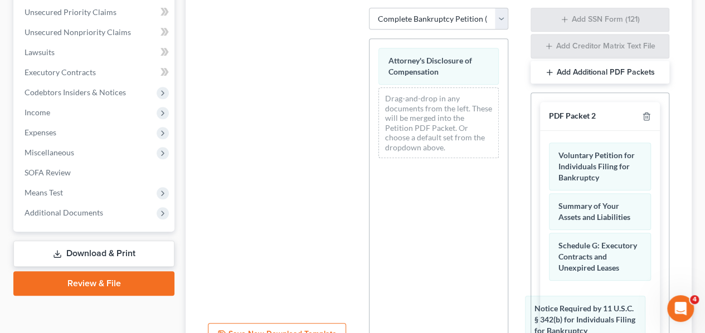
drag, startPoint x: 411, startPoint y: 70, endPoint x: 557, endPoint y: 319, distance: 289.5
click at [507, 167] on div "Notice Required by 11 U.S.C. § 342(b) for Individuals Filing for Bankruptcy Not…" at bounding box center [438, 103] width 138 height 128
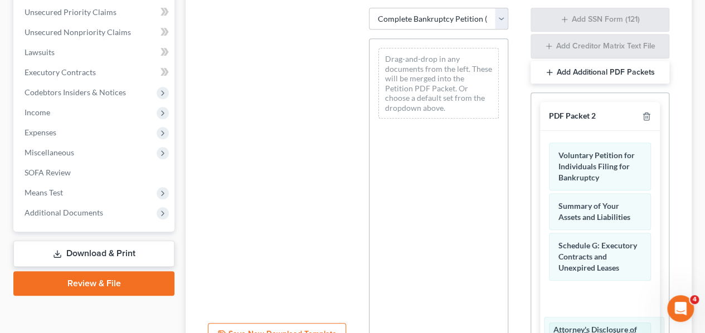
drag, startPoint x: 412, startPoint y: 64, endPoint x: 578, endPoint y: 316, distance: 301.7
click at [578, 333] on html "Home New Case Client Portal [PERSON_NAME] LAW CENTRE LLC [EMAIL_ADDRESS][DOMAIN…" at bounding box center [352, 96] width 705 height 700
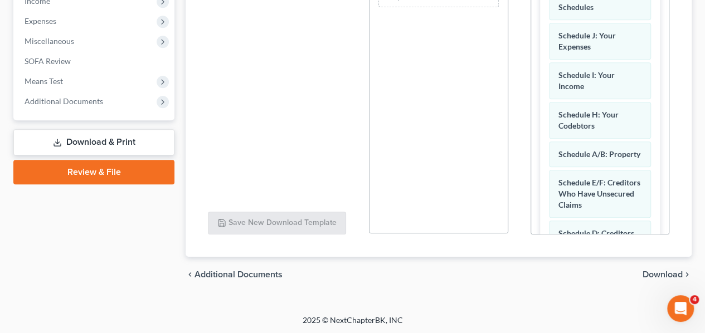
scroll to position [474, 0]
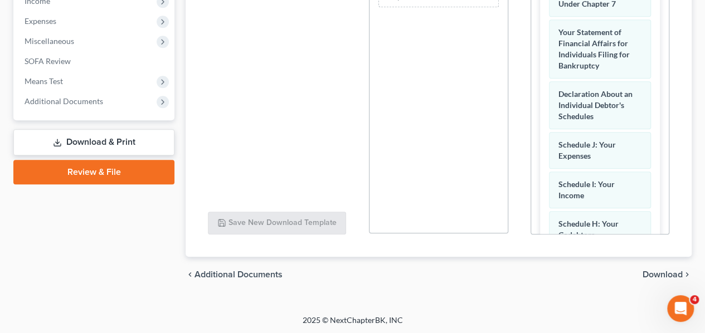
click at [664, 274] on span "Download" at bounding box center [662, 274] width 40 height 9
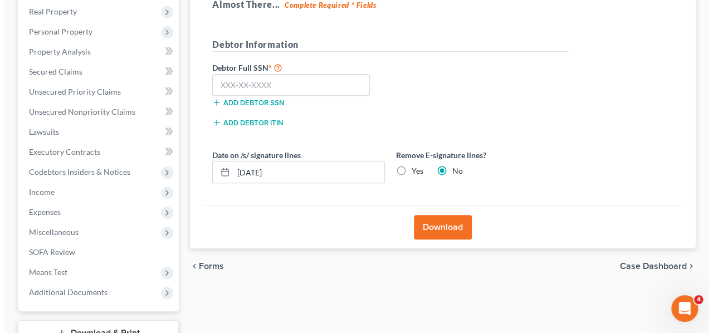
scroll to position [146, 0]
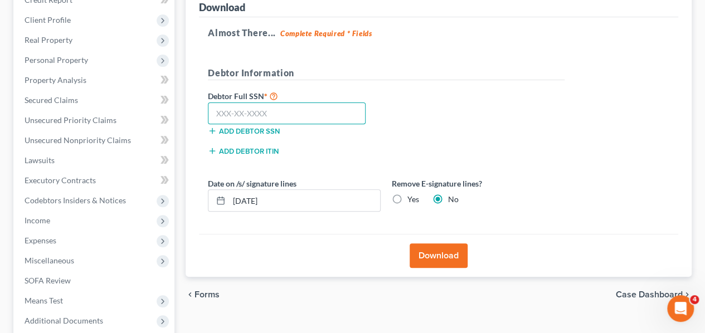
click at [257, 111] on input "text" at bounding box center [287, 114] width 158 height 22
click at [407, 200] on label "Yes" at bounding box center [413, 199] width 12 height 11
click at [412, 200] on input "Yes" at bounding box center [415, 197] width 7 height 7
radio input "true"
radio input "false"
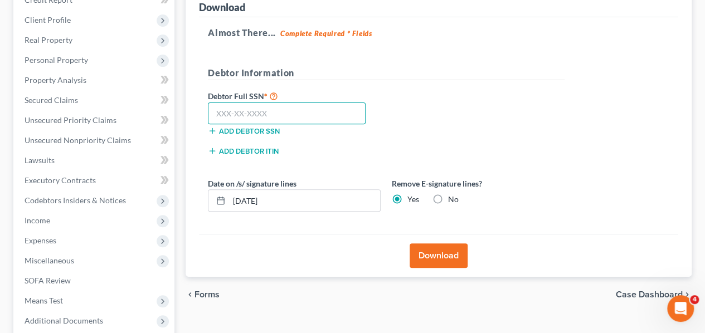
click at [250, 108] on input "text" at bounding box center [287, 114] width 158 height 22
type input "307-74-6154"
click at [455, 256] on button "Download" at bounding box center [439, 256] width 58 height 25
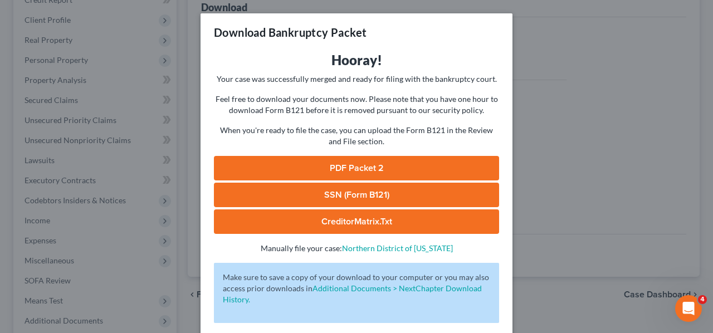
scroll to position [50, 0]
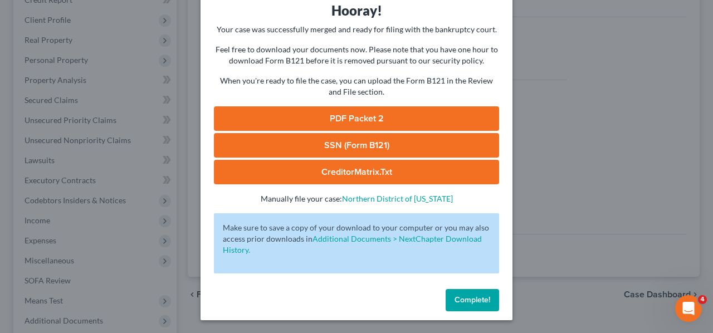
click at [386, 119] on link "PDF Packet 2" at bounding box center [356, 118] width 285 height 25
